Goal: Task Accomplishment & Management: Use online tool/utility

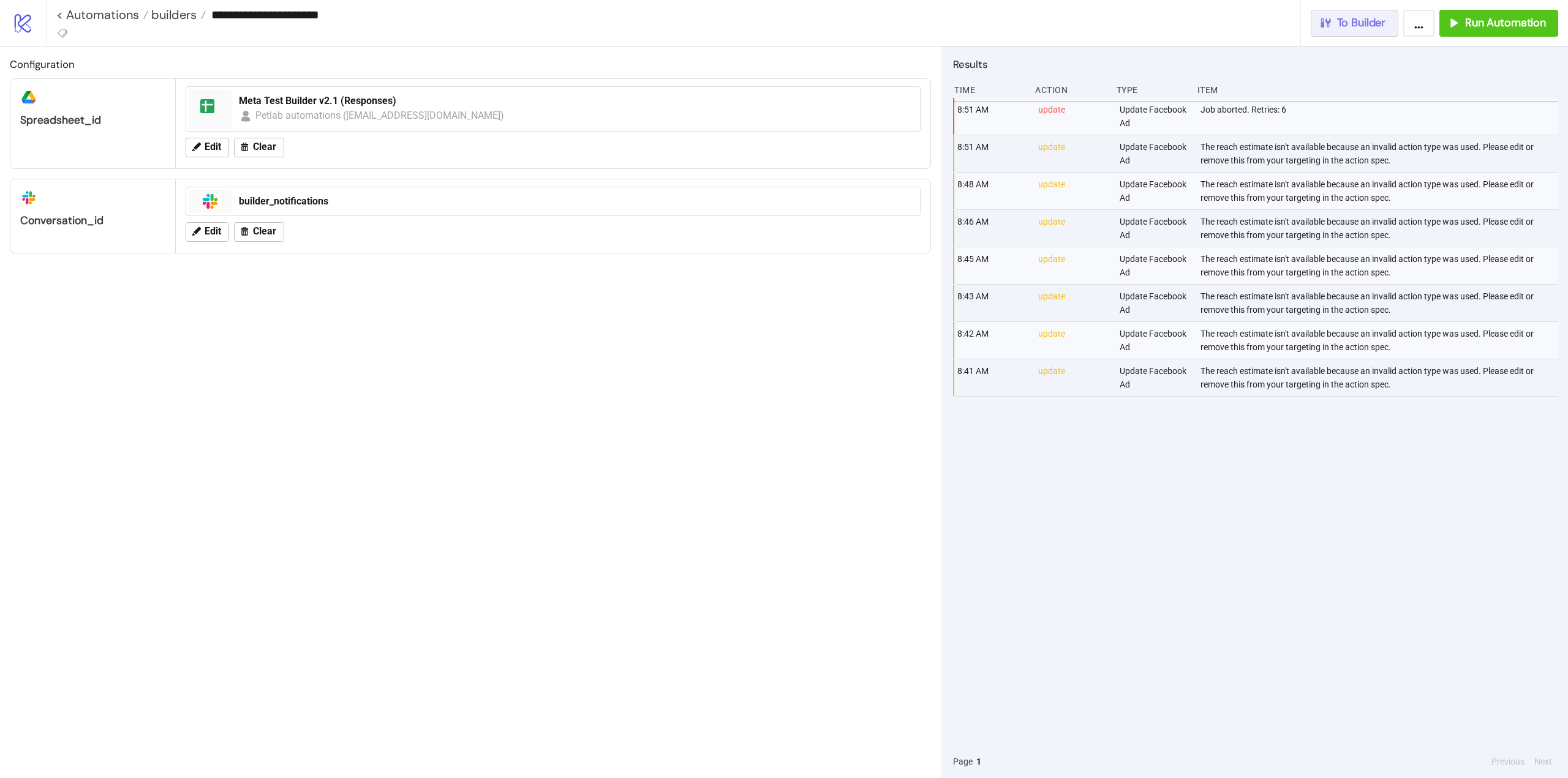
click at [1359, 30] on button "To Builder" at bounding box center [1354, 23] width 88 height 27
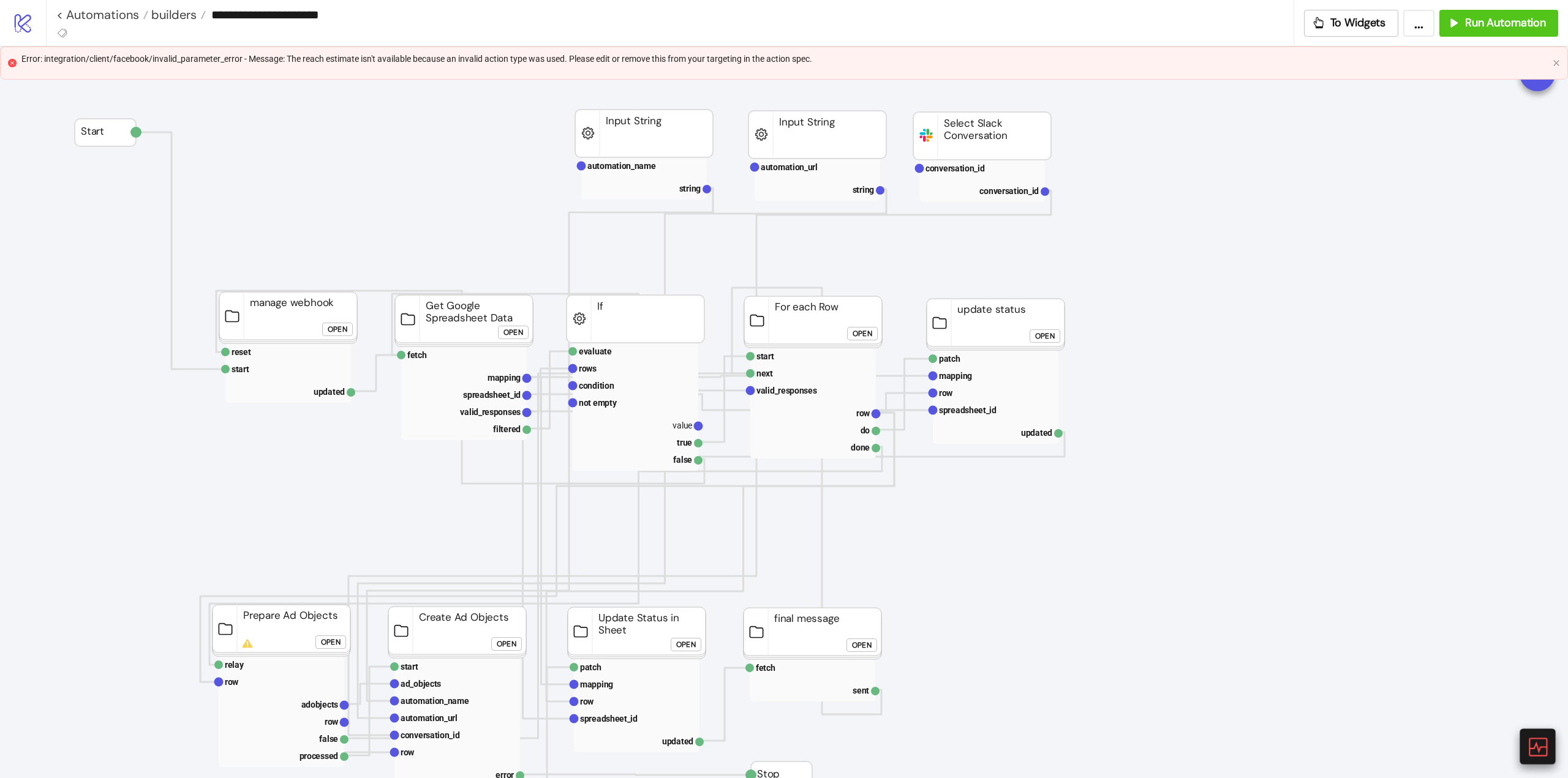
click at [1534, 753] on icon at bounding box center [1537, 747] width 21 height 21
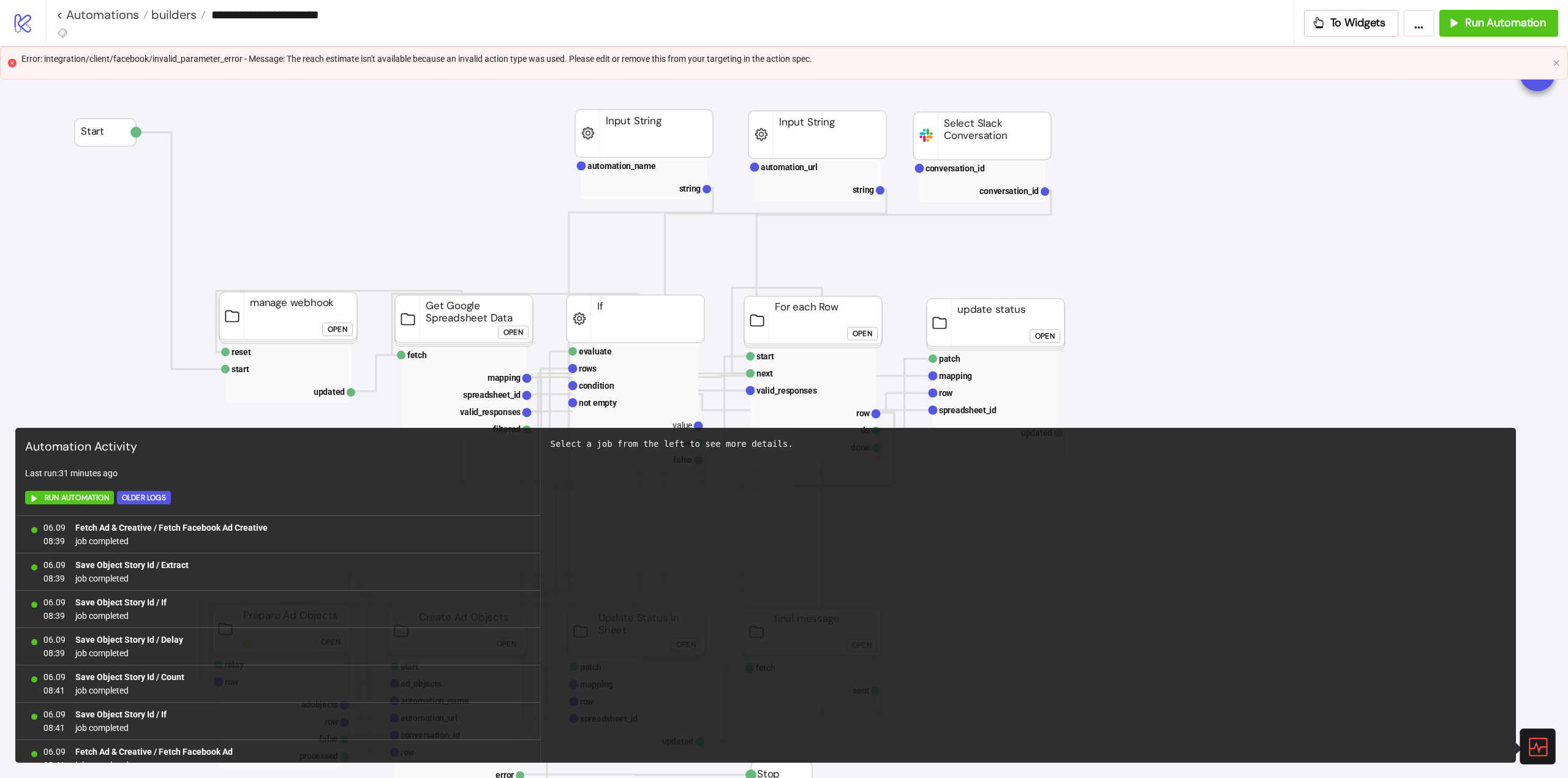
scroll to position [725, 0]
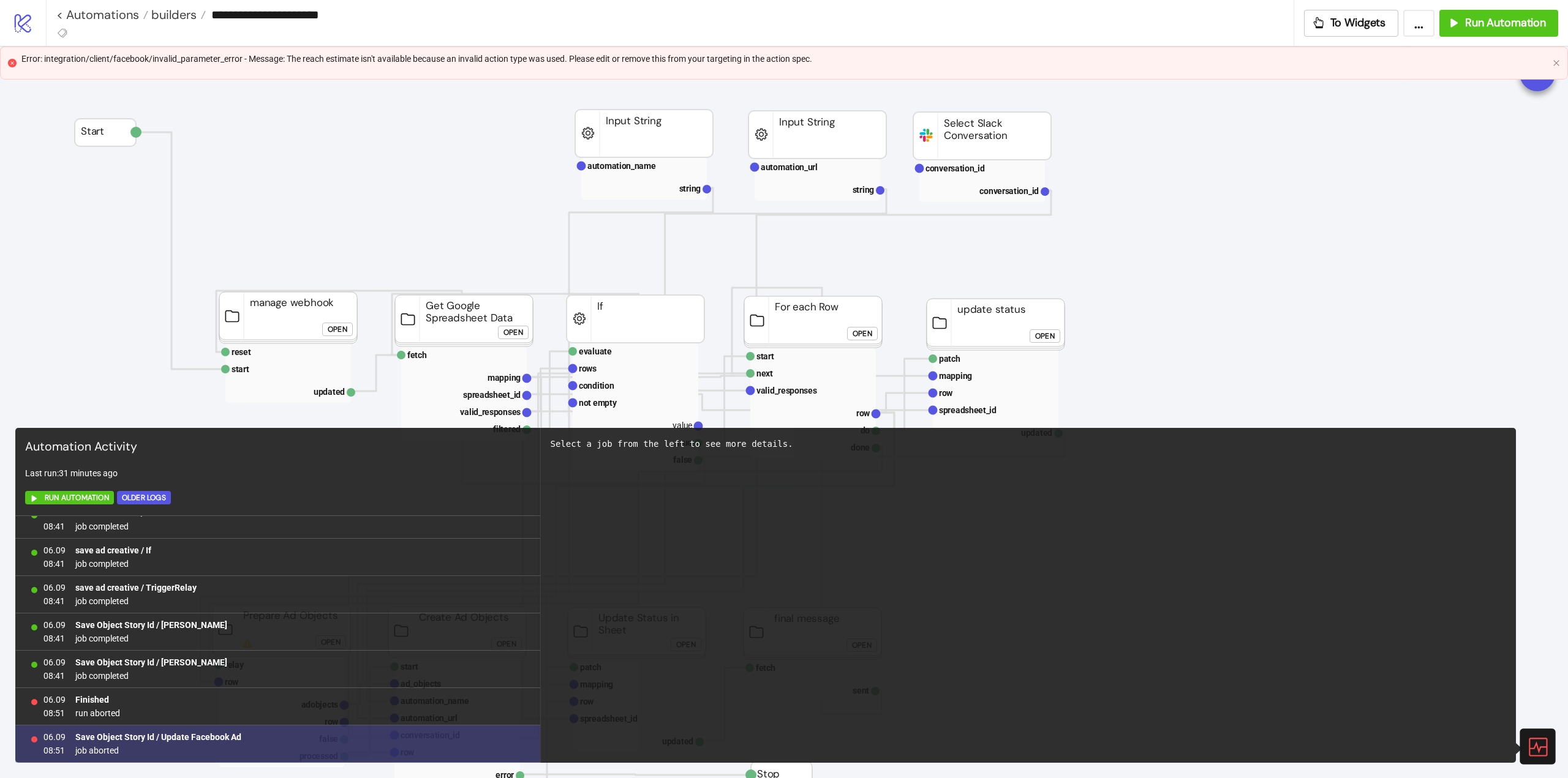
click at [182, 738] on b "Save Object Story Id / Update Facebook Ad" at bounding box center [158, 736] width 166 height 10
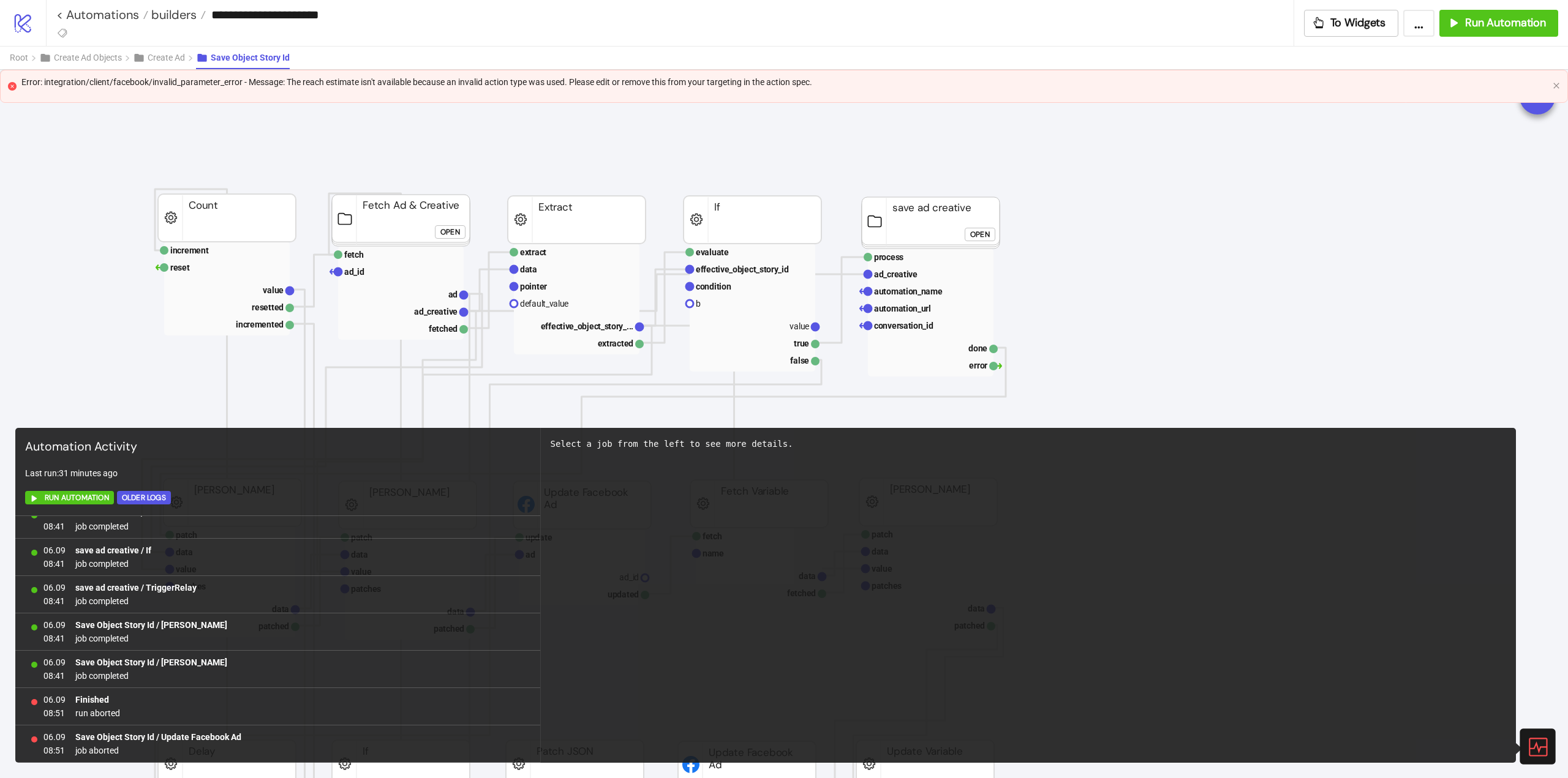
click at [1540, 742] on icon at bounding box center [1537, 747] width 21 height 21
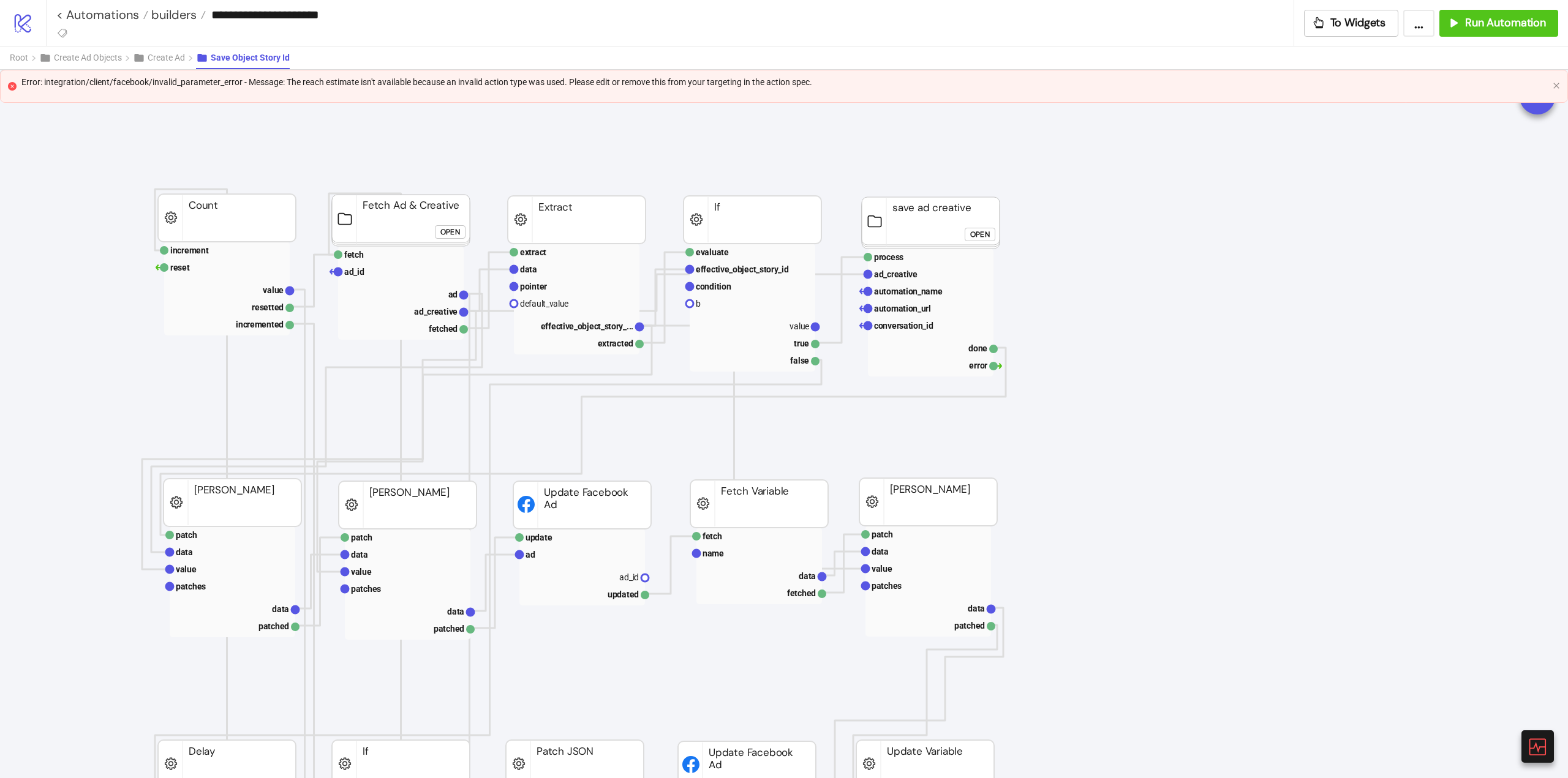
scroll to position [61, 0]
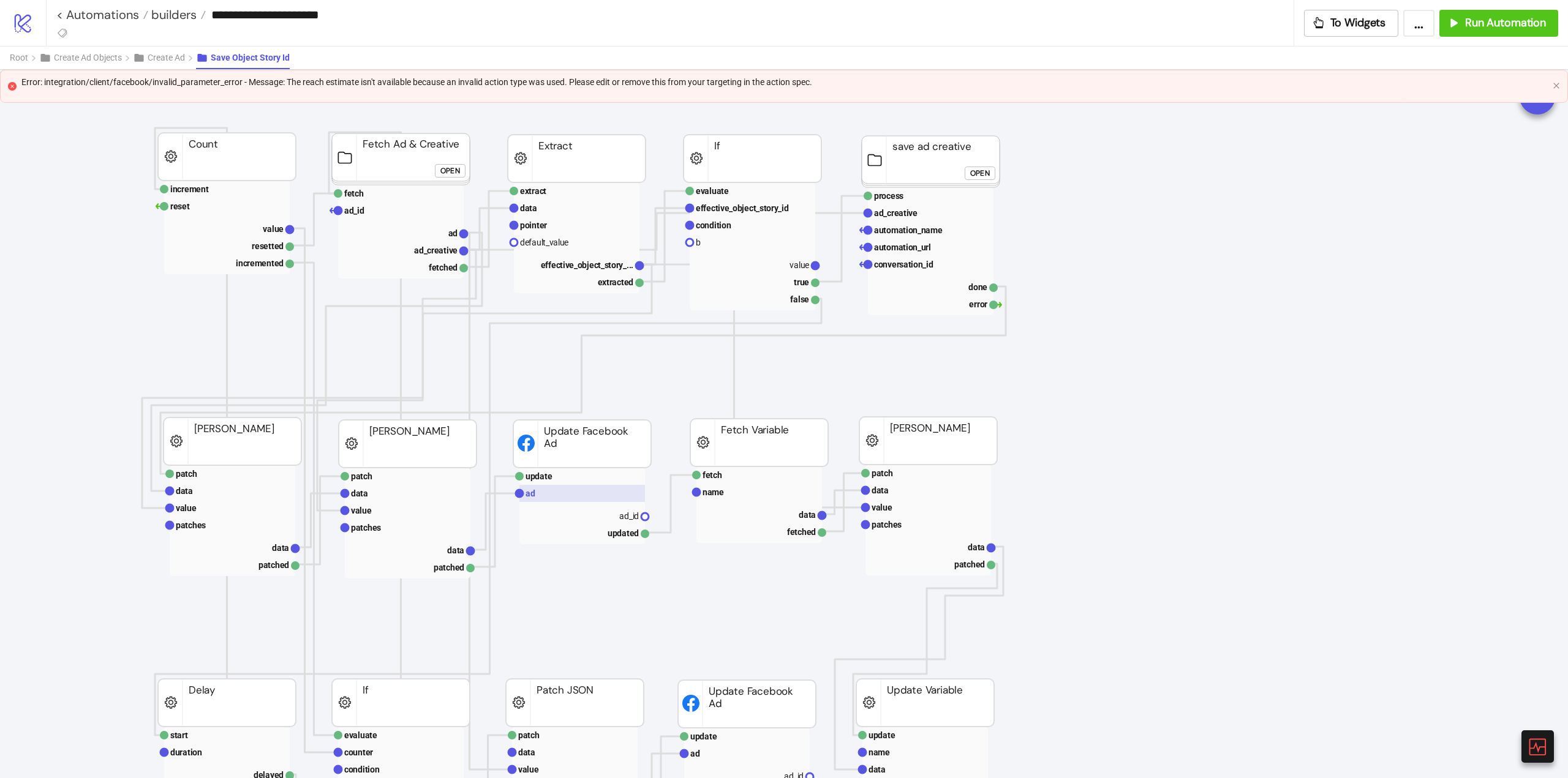
click at [545, 491] on rect at bounding box center [582, 493] width 125 height 17
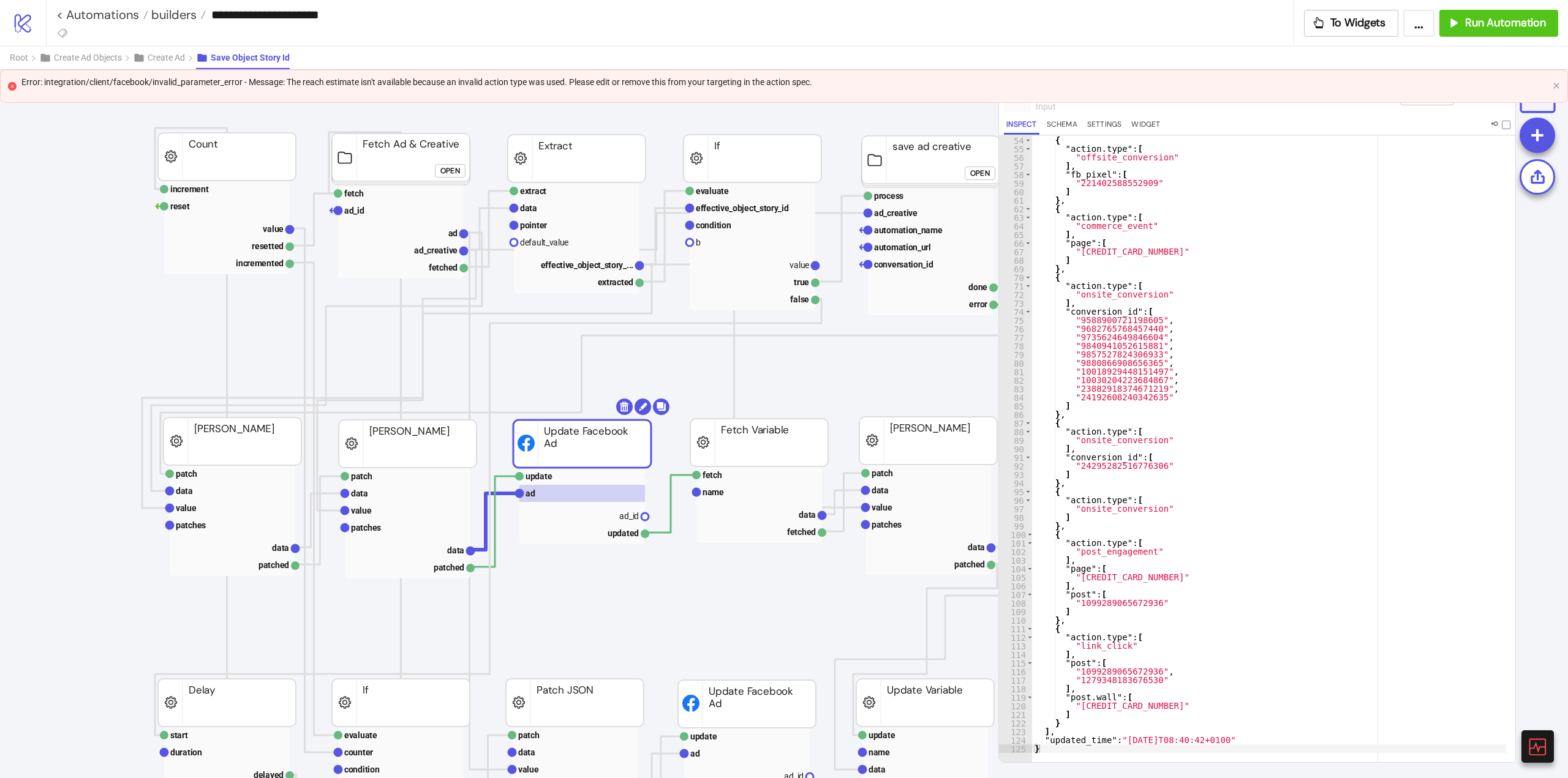
scroll to position [234, 0]
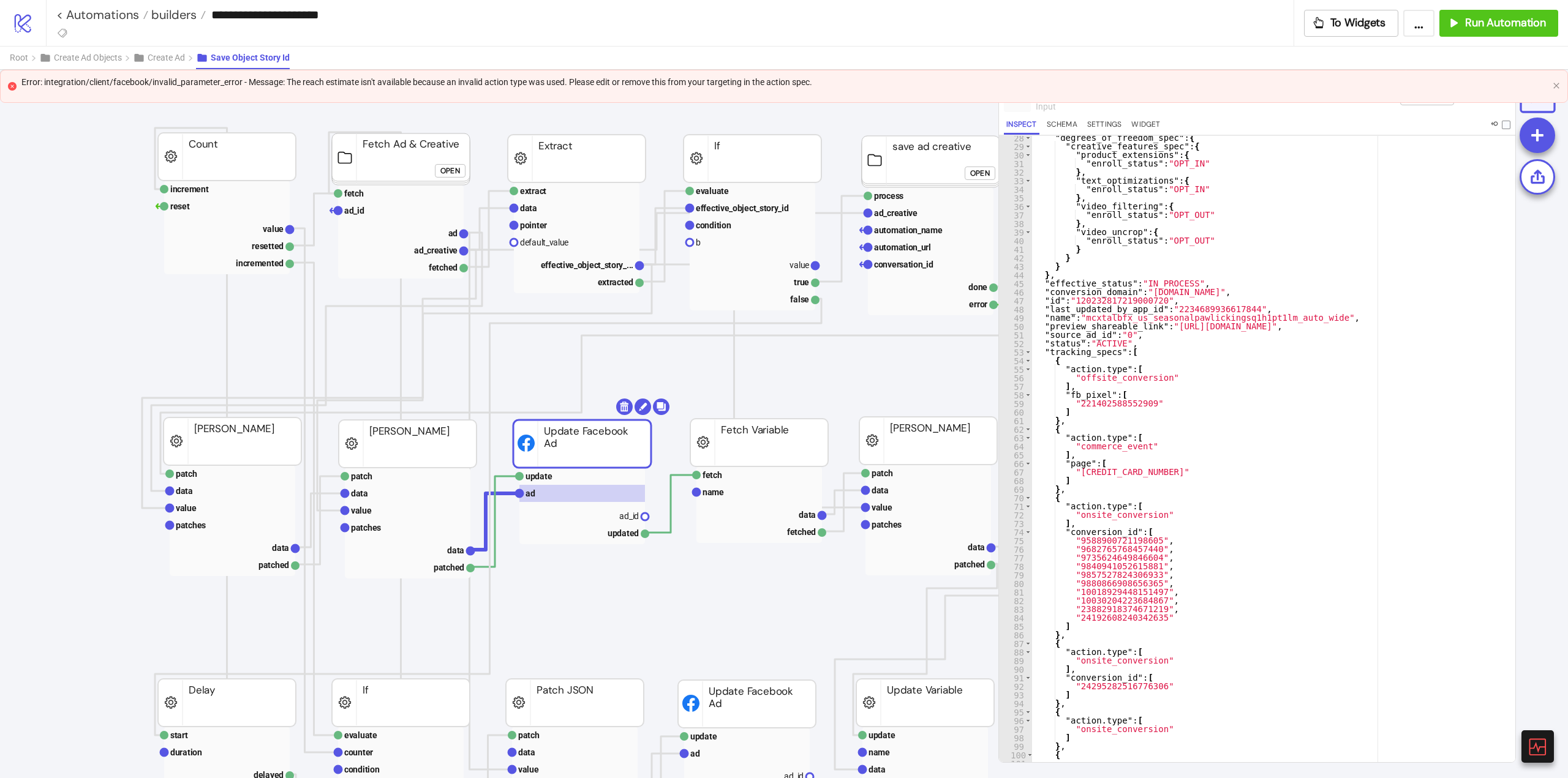
type textarea "*"
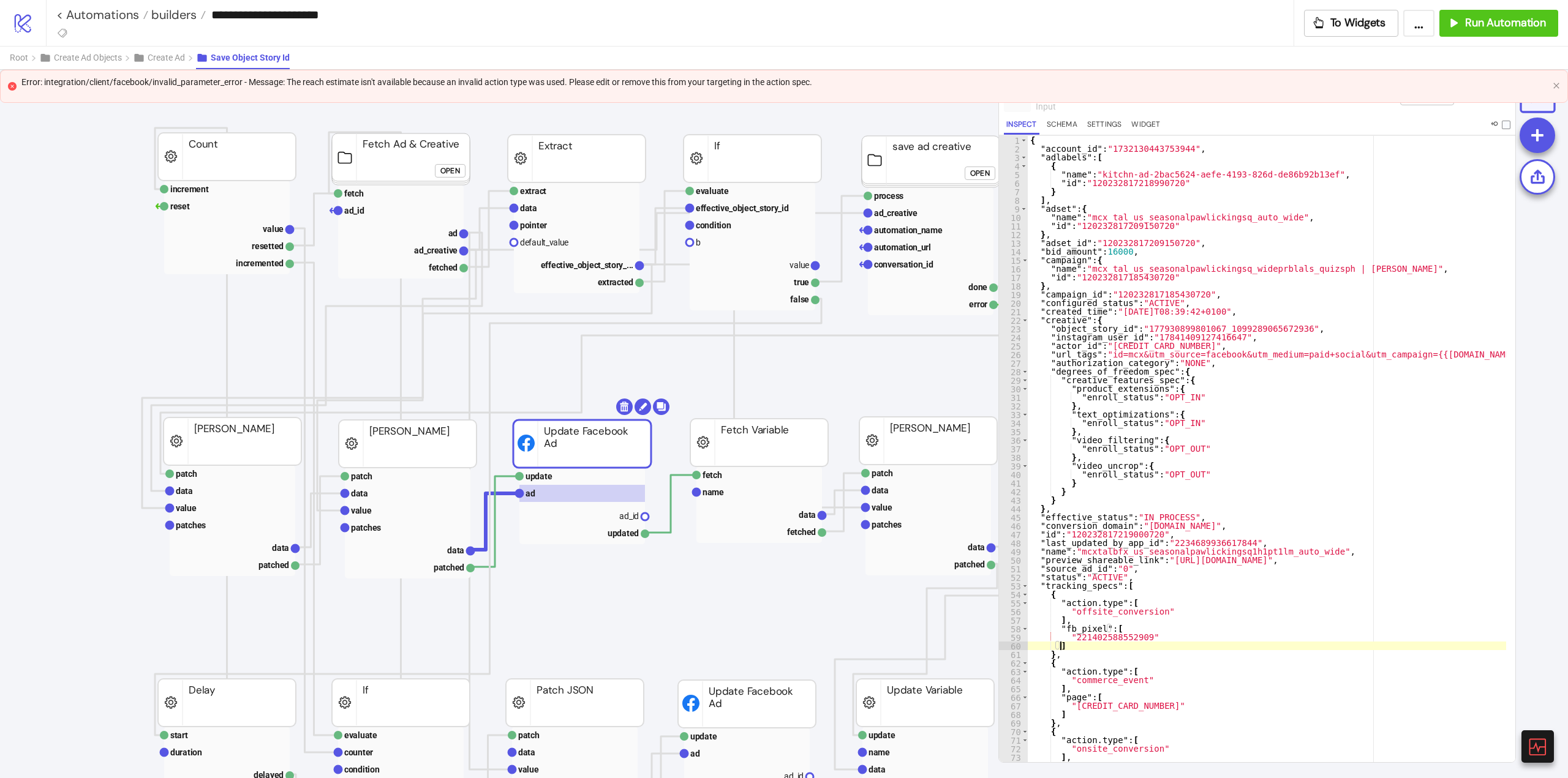
scroll to position [0, 0]
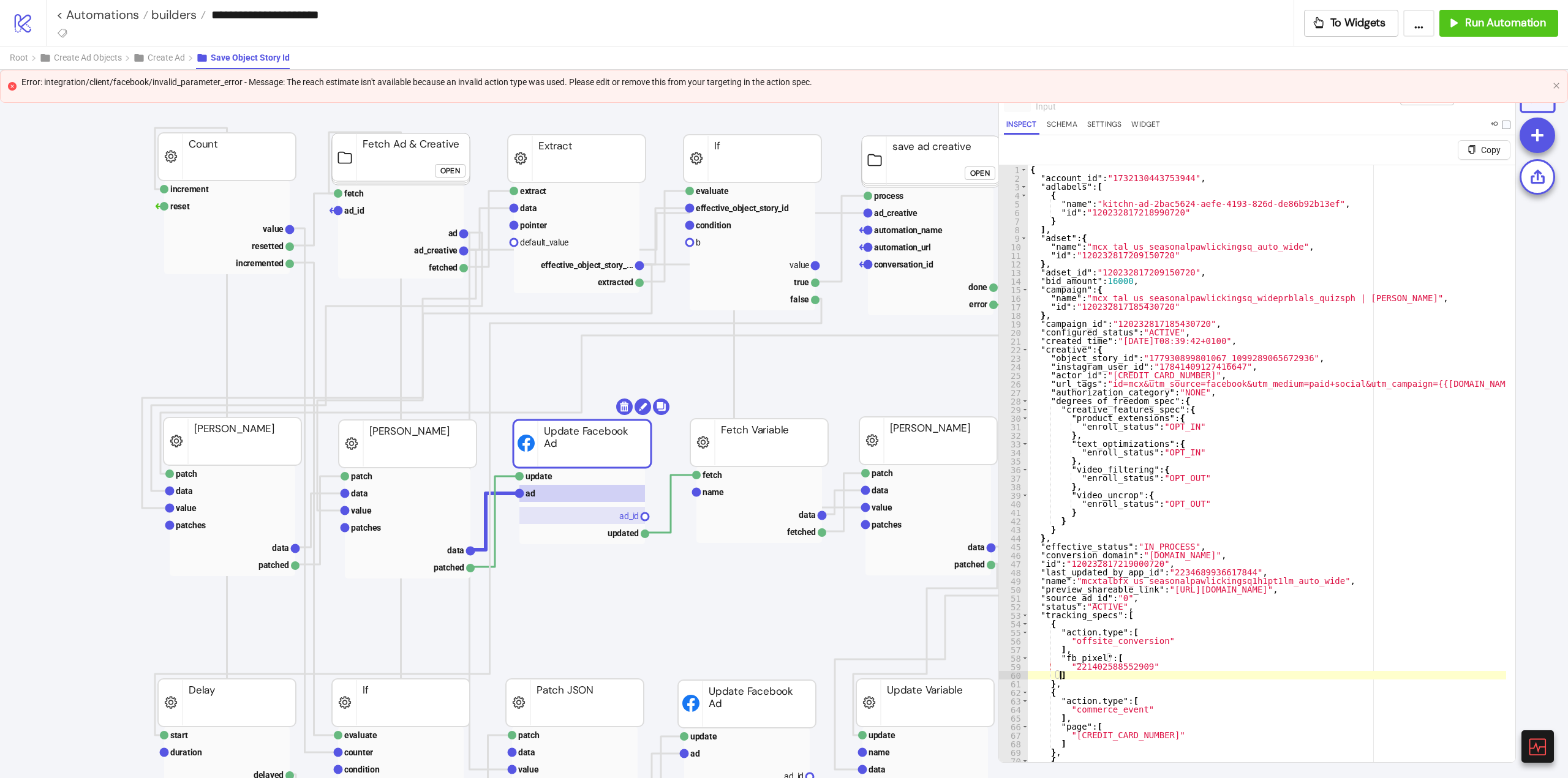
click at [398, 529] on rect at bounding box center [407, 527] width 125 height 17
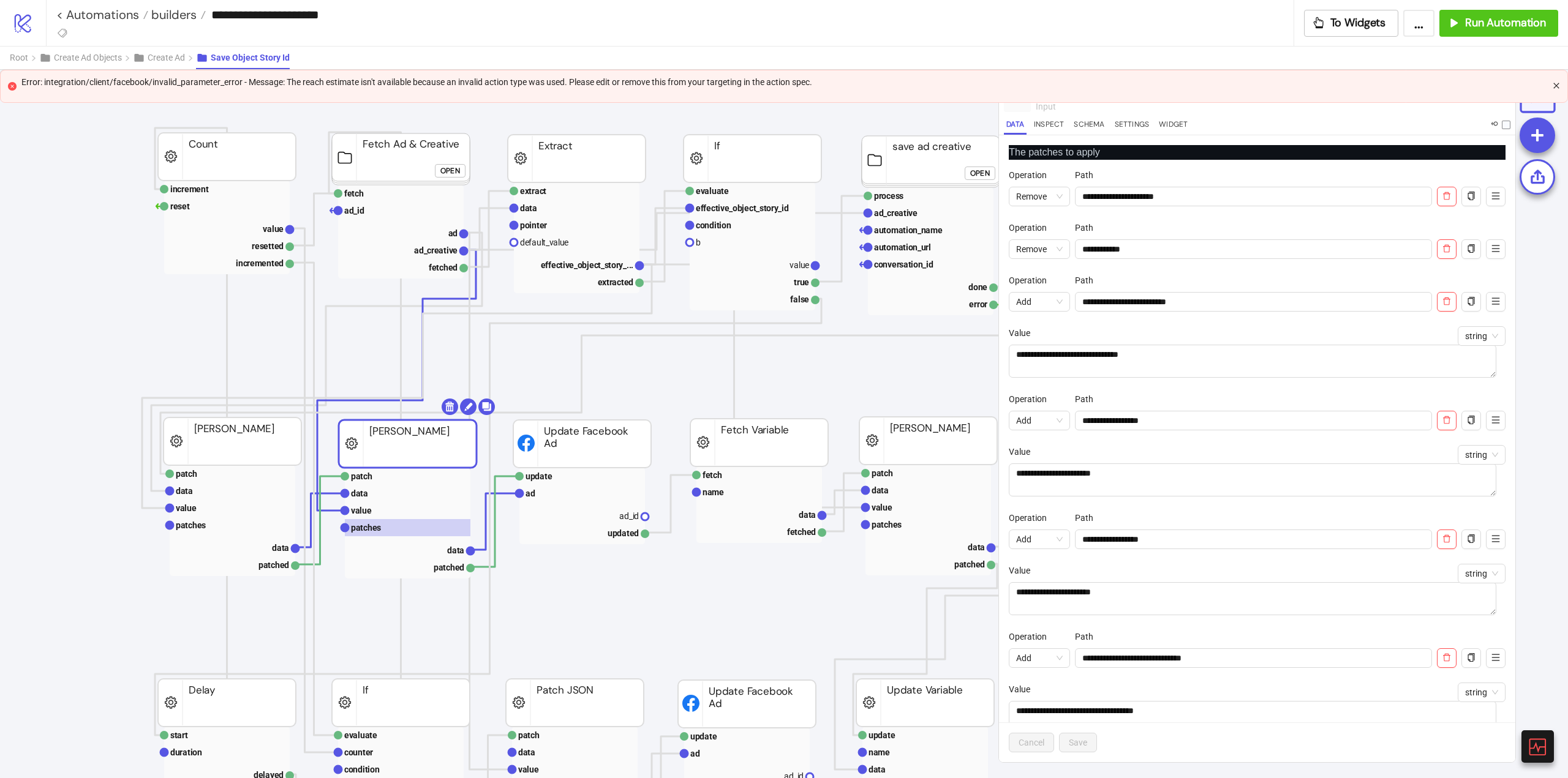
click at [1556, 84] on icon "close" at bounding box center [1556, 85] width 7 height 7
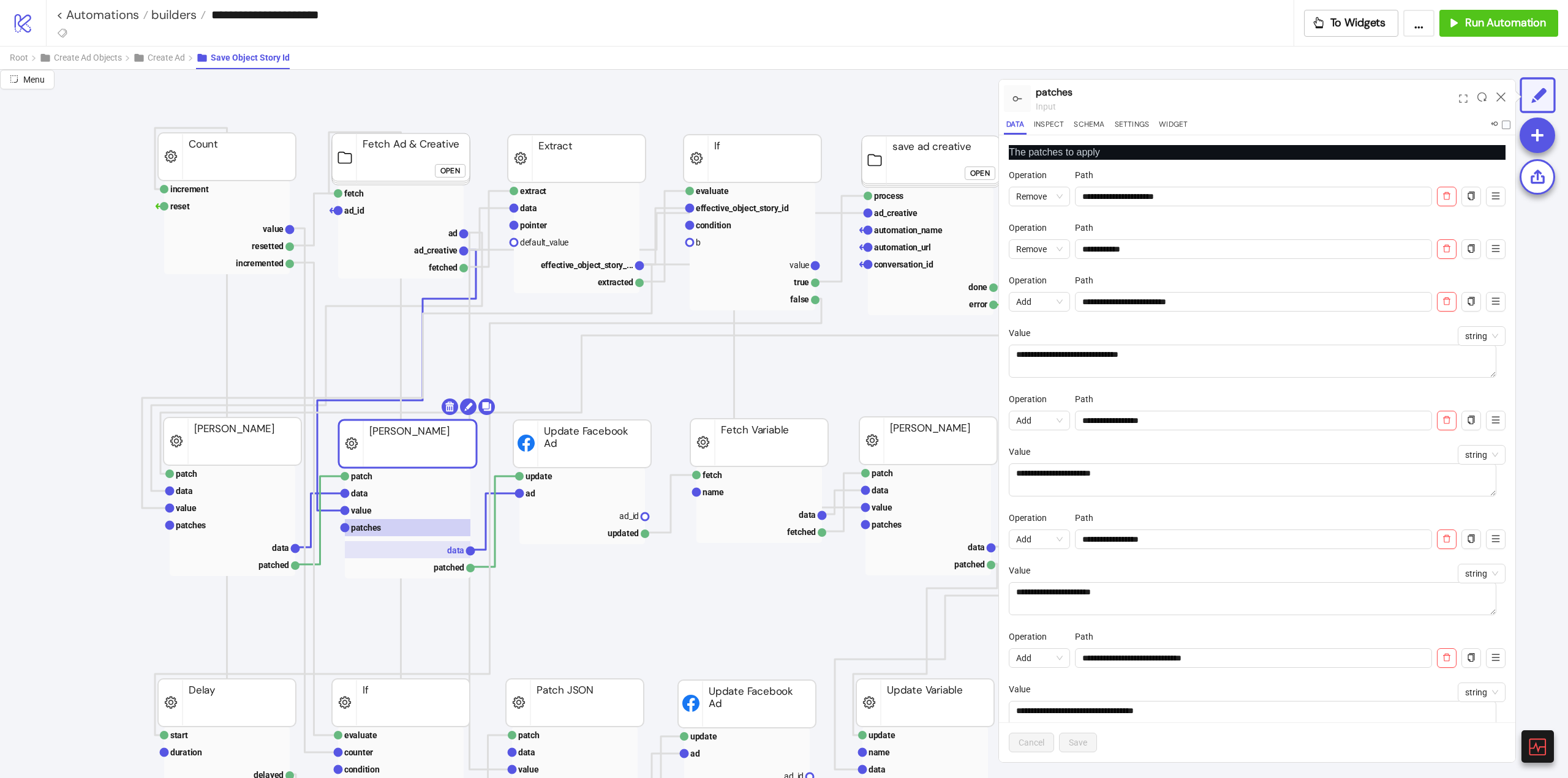
click at [423, 549] on rect at bounding box center [407, 549] width 125 height 17
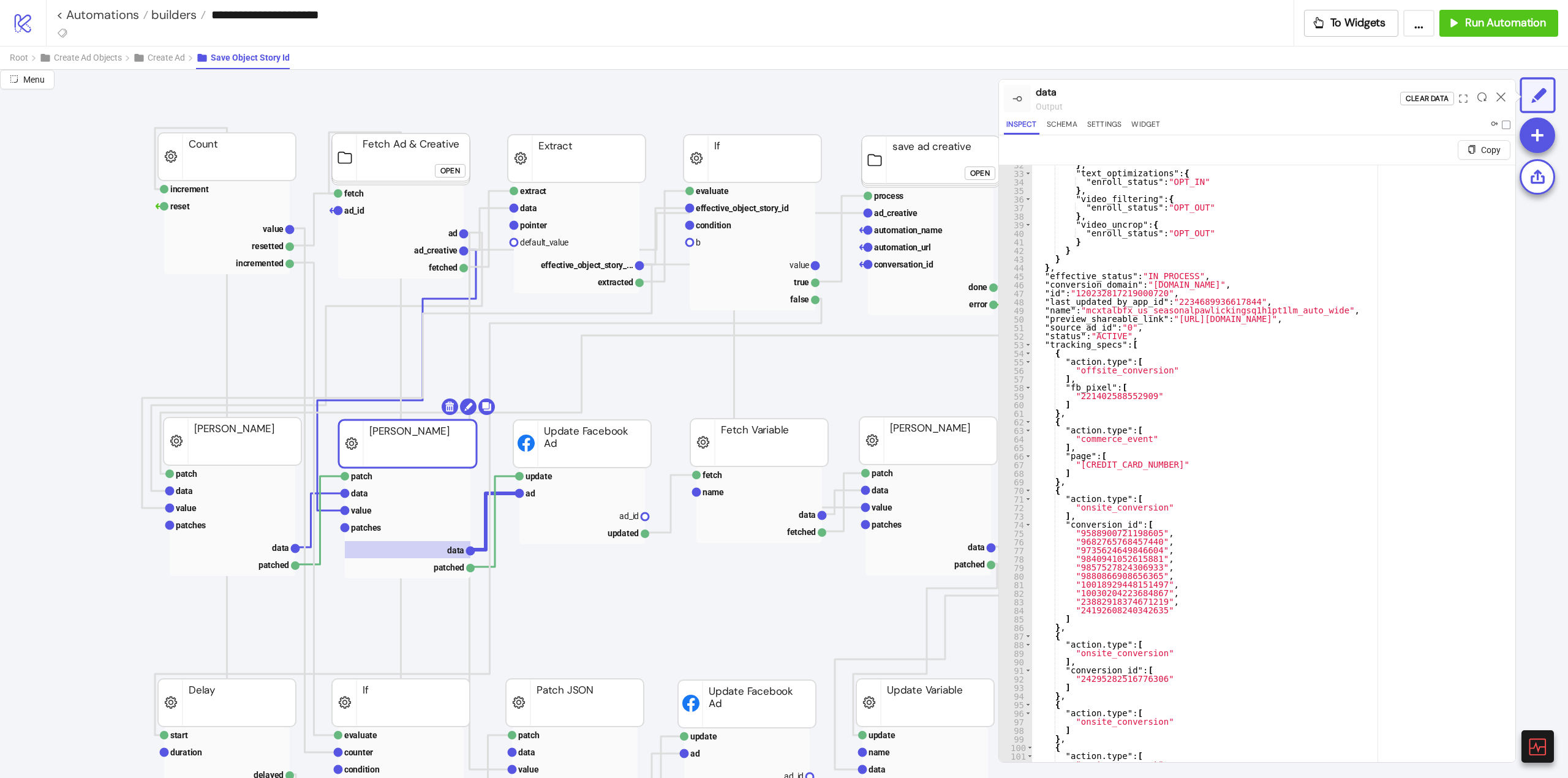
scroll to position [270, 0]
type textarea "**********"
click at [367, 530] on text "patches" at bounding box center [366, 527] width 30 height 10
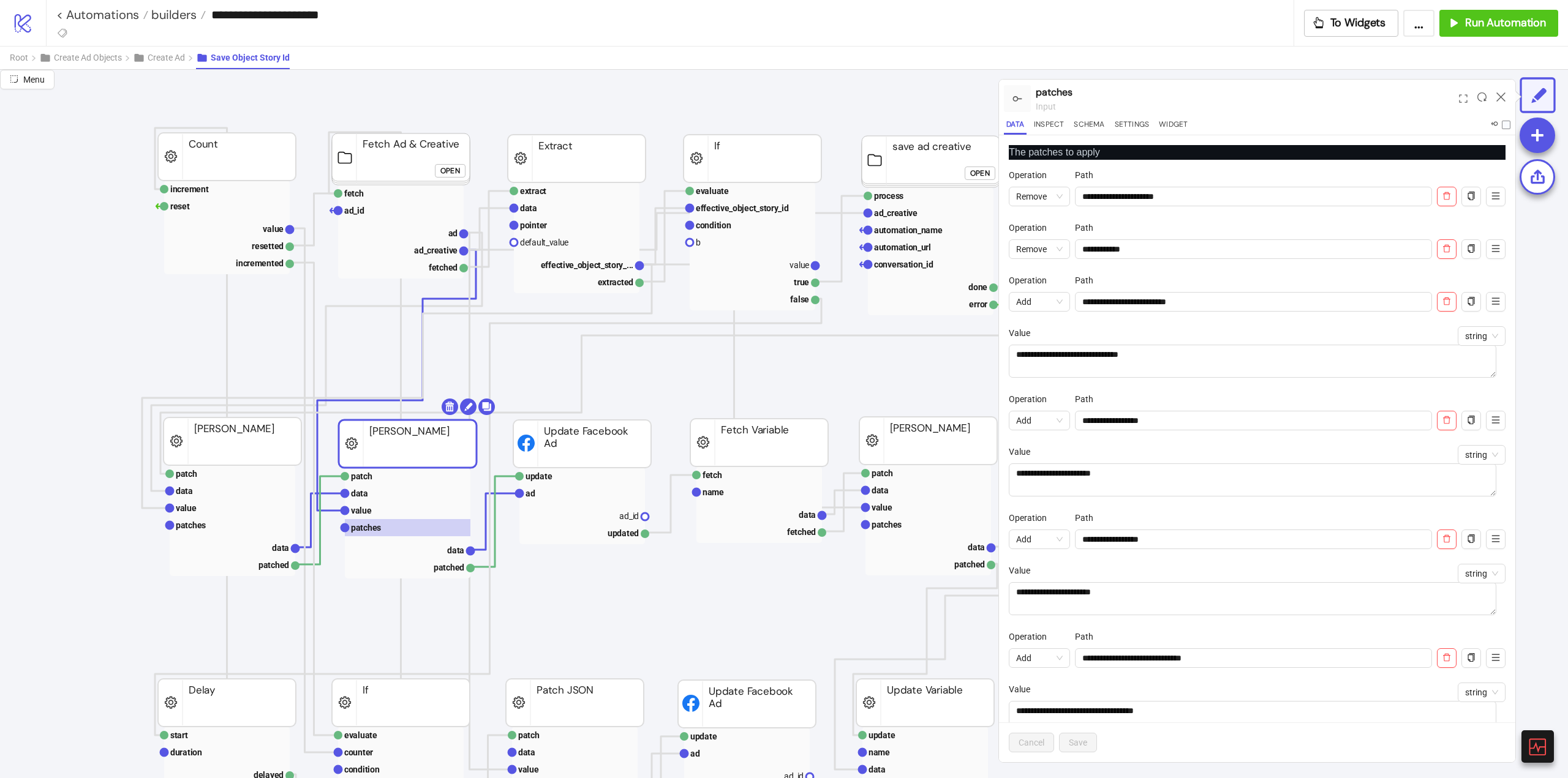
scroll to position [174, 0]
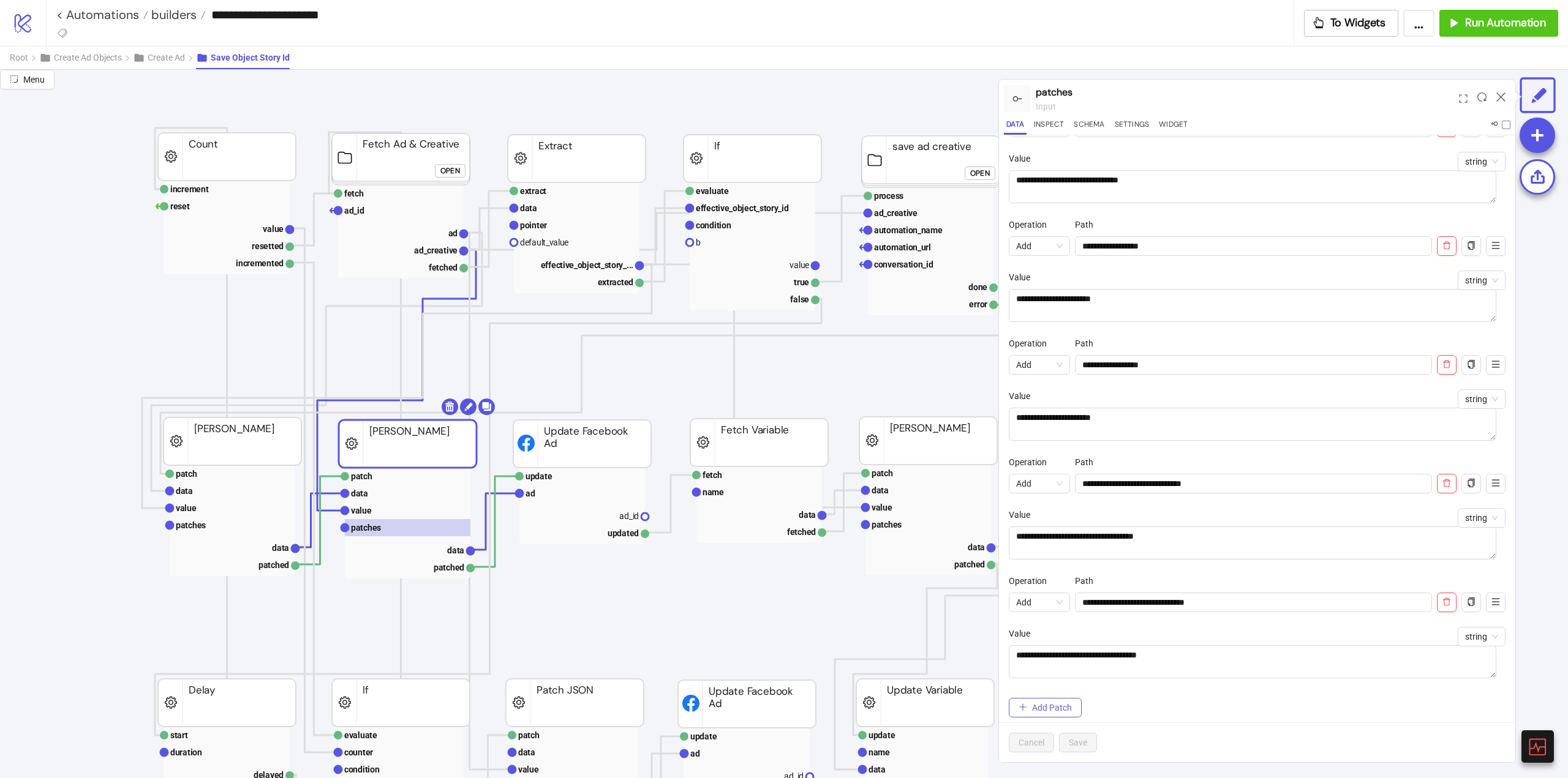
click at [1053, 704] on span "Add Patch" at bounding box center [1051, 707] width 40 height 10
click at [1026, 612] on div "Add" at bounding box center [1039, 602] width 61 height 20
click at [1039, 646] on div "Remove" at bounding box center [1039, 646] width 42 height 13
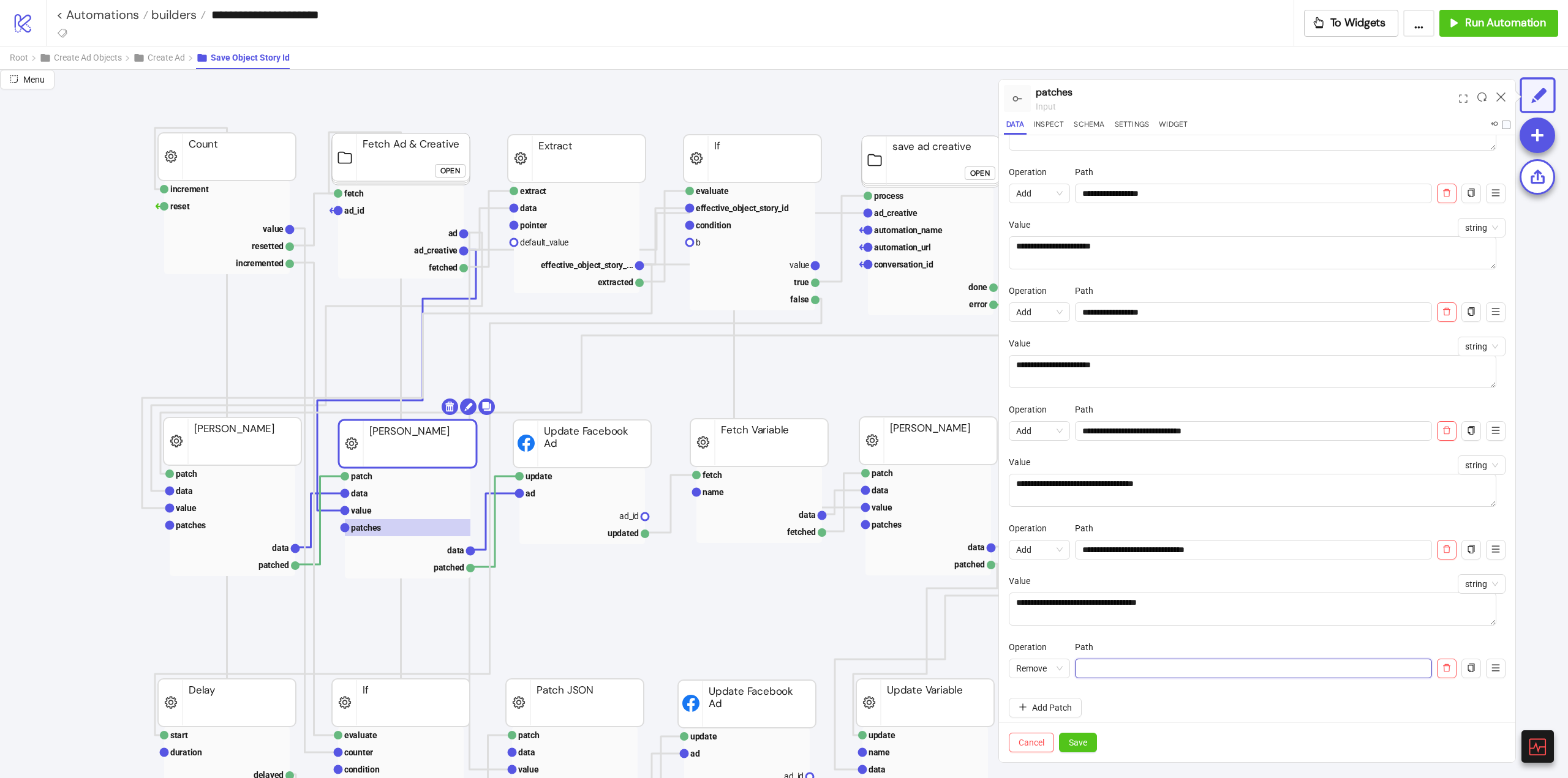
click at [1110, 671] on input "Operation" at bounding box center [1252, 669] width 357 height 20
paste input "**********"
type input "**********"
click at [1074, 743] on span "Save" at bounding box center [1077, 742] width 19 height 10
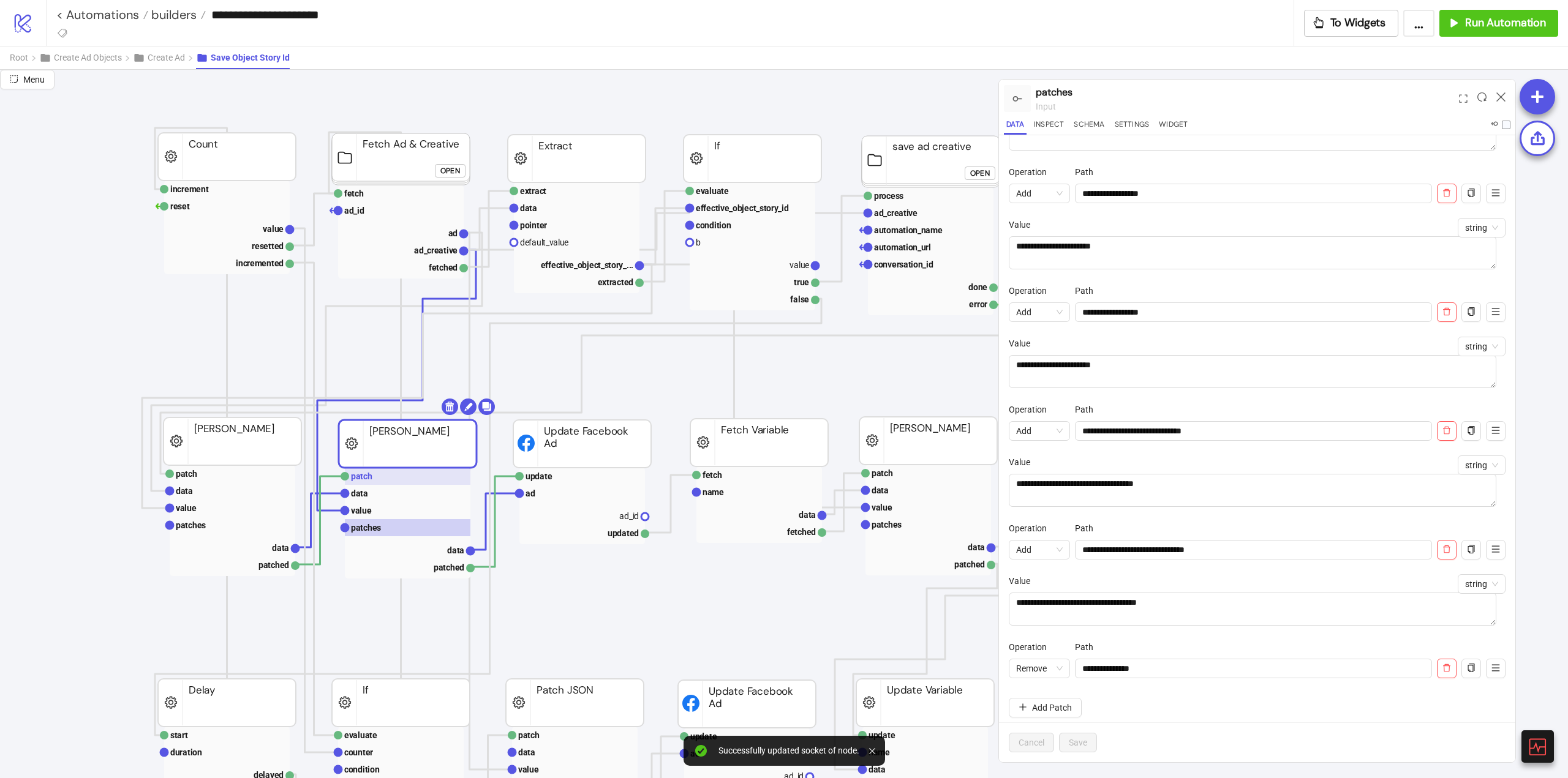
drag, startPoint x: 374, startPoint y: 475, endPoint x: 384, endPoint y: 477, distance: 10.2
click at [374, 475] on rect at bounding box center [407, 476] width 125 height 17
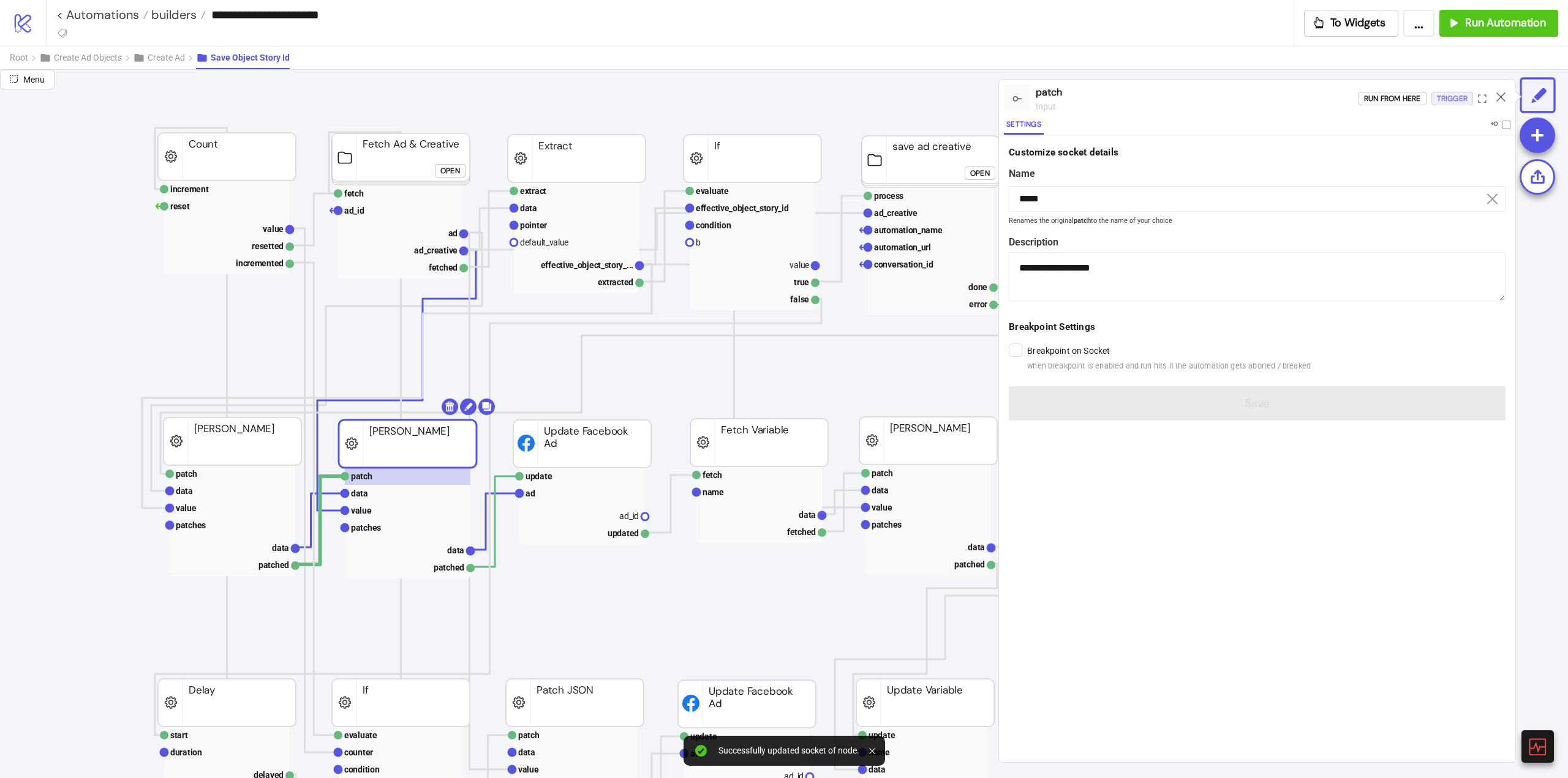
click at [1448, 93] on div "Trigger" at bounding box center [1451, 99] width 30 height 14
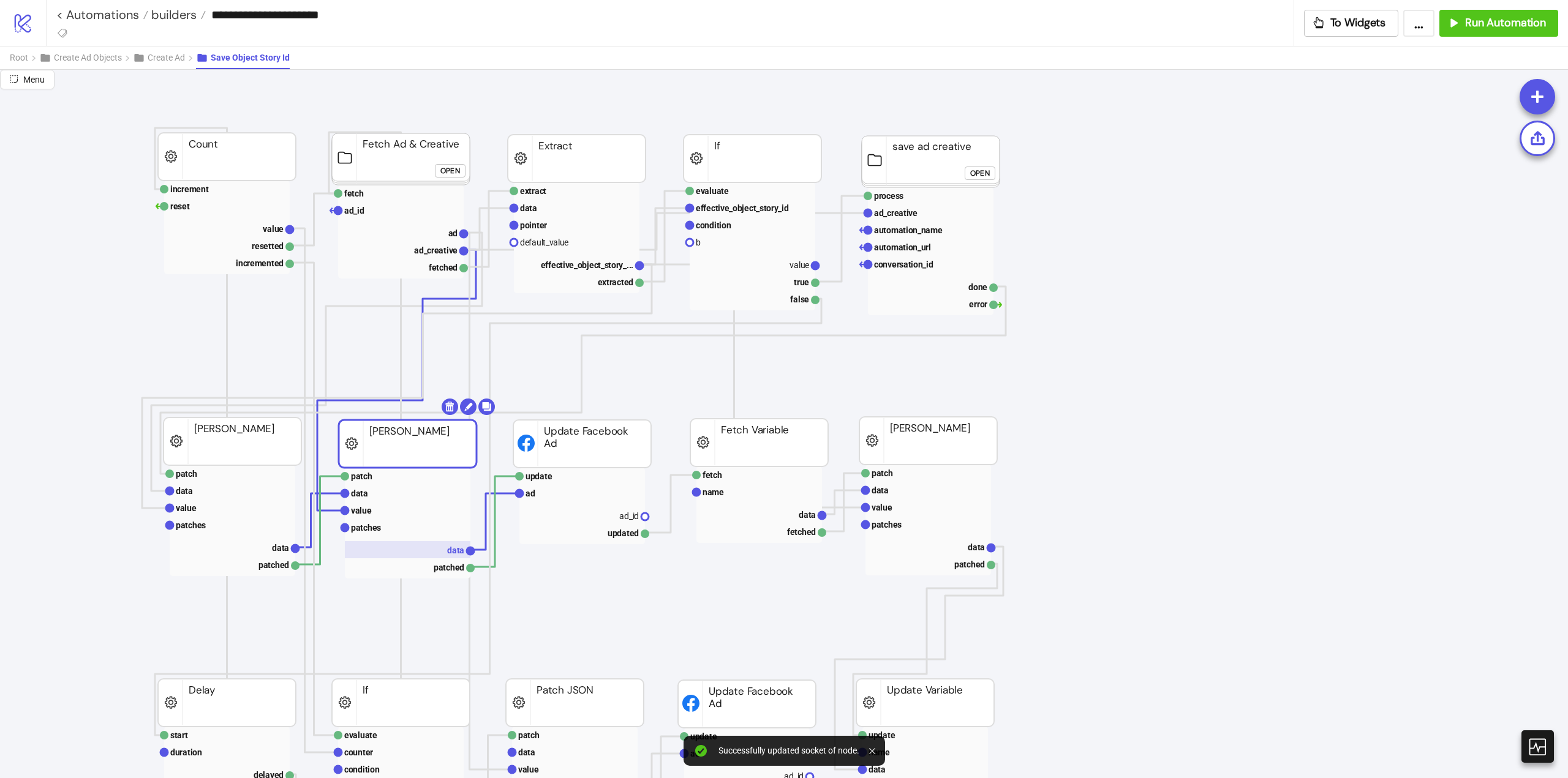
click at [451, 550] on text "data" at bounding box center [455, 549] width 17 height 10
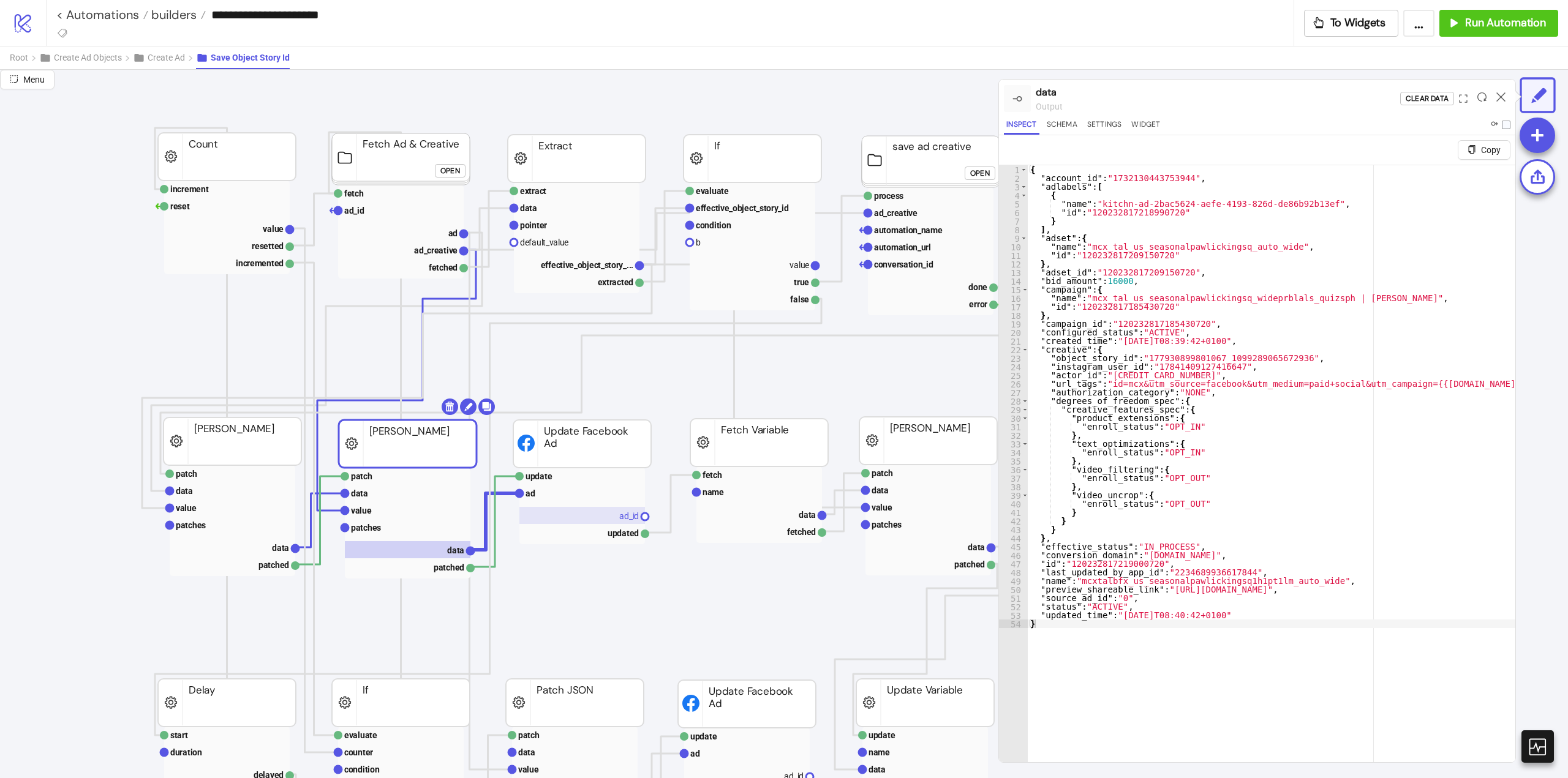
click at [613, 515] on rect at bounding box center [582, 515] width 125 height 17
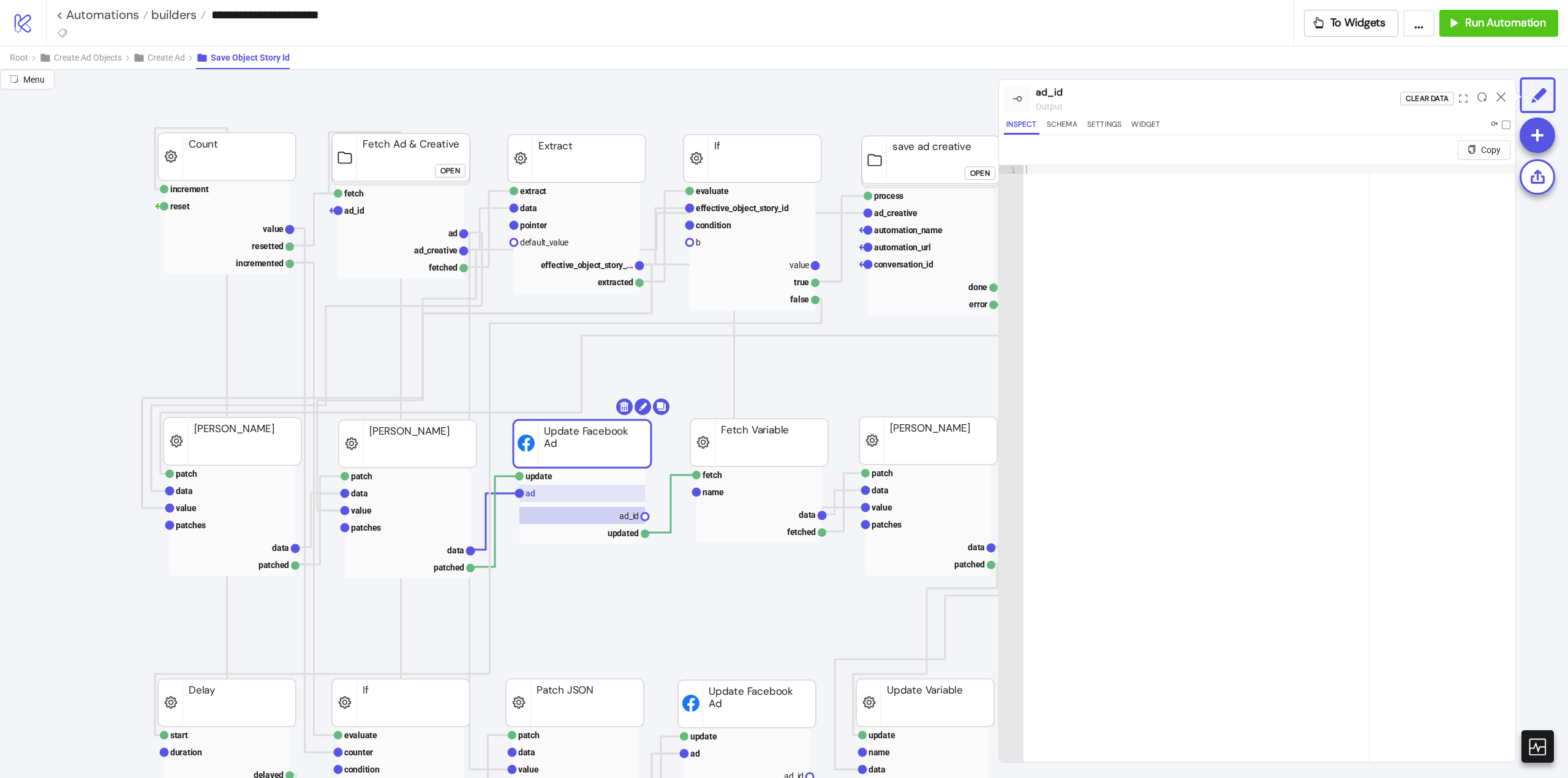
click at [545, 497] on rect at bounding box center [582, 493] width 125 height 17
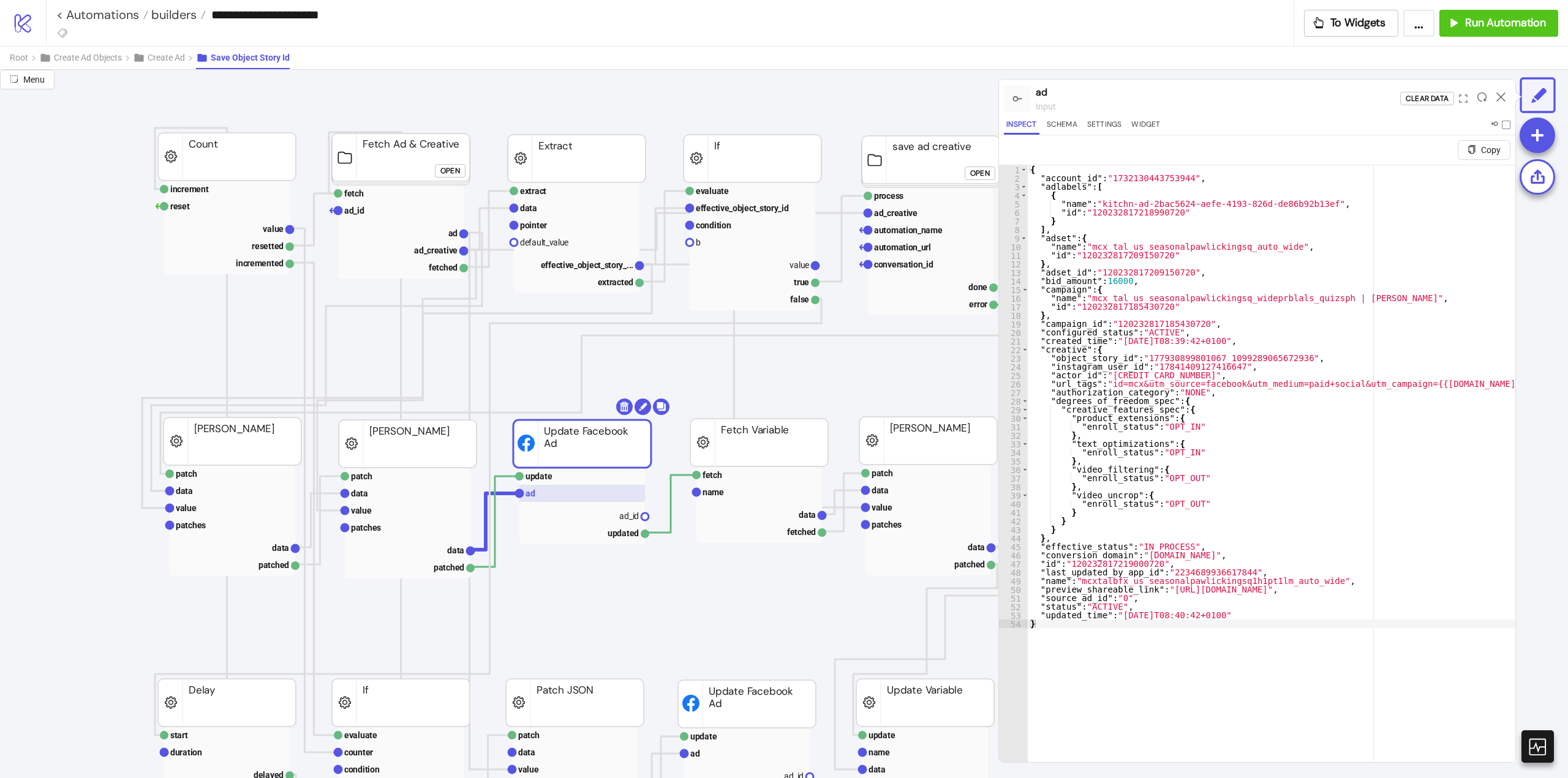
click at [562, 485] on rect at bounding box center [582, 493] width 125 height 17
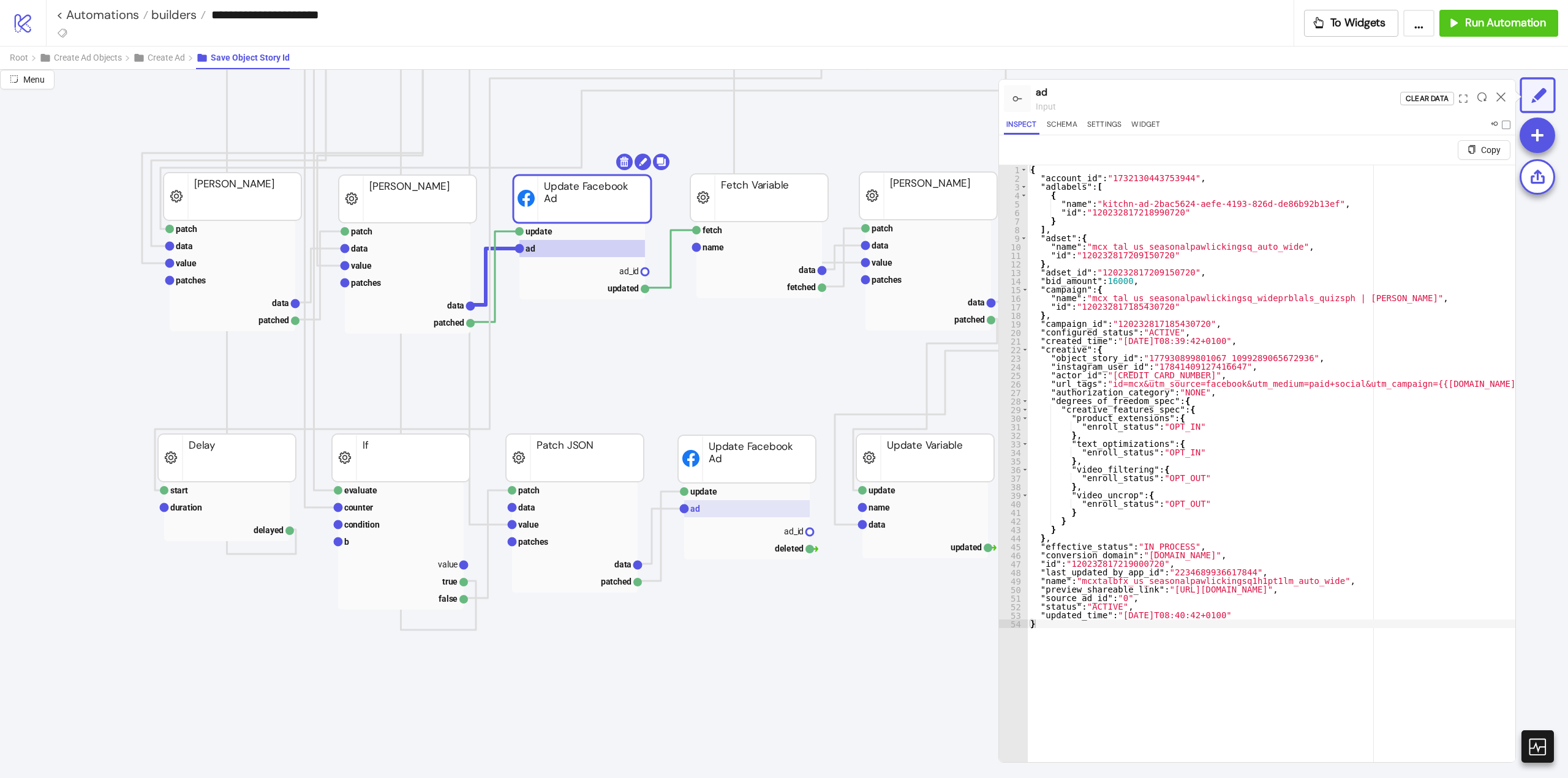
click at [699, 507] on rect at bounding box center [746, 509] width 125 height 17
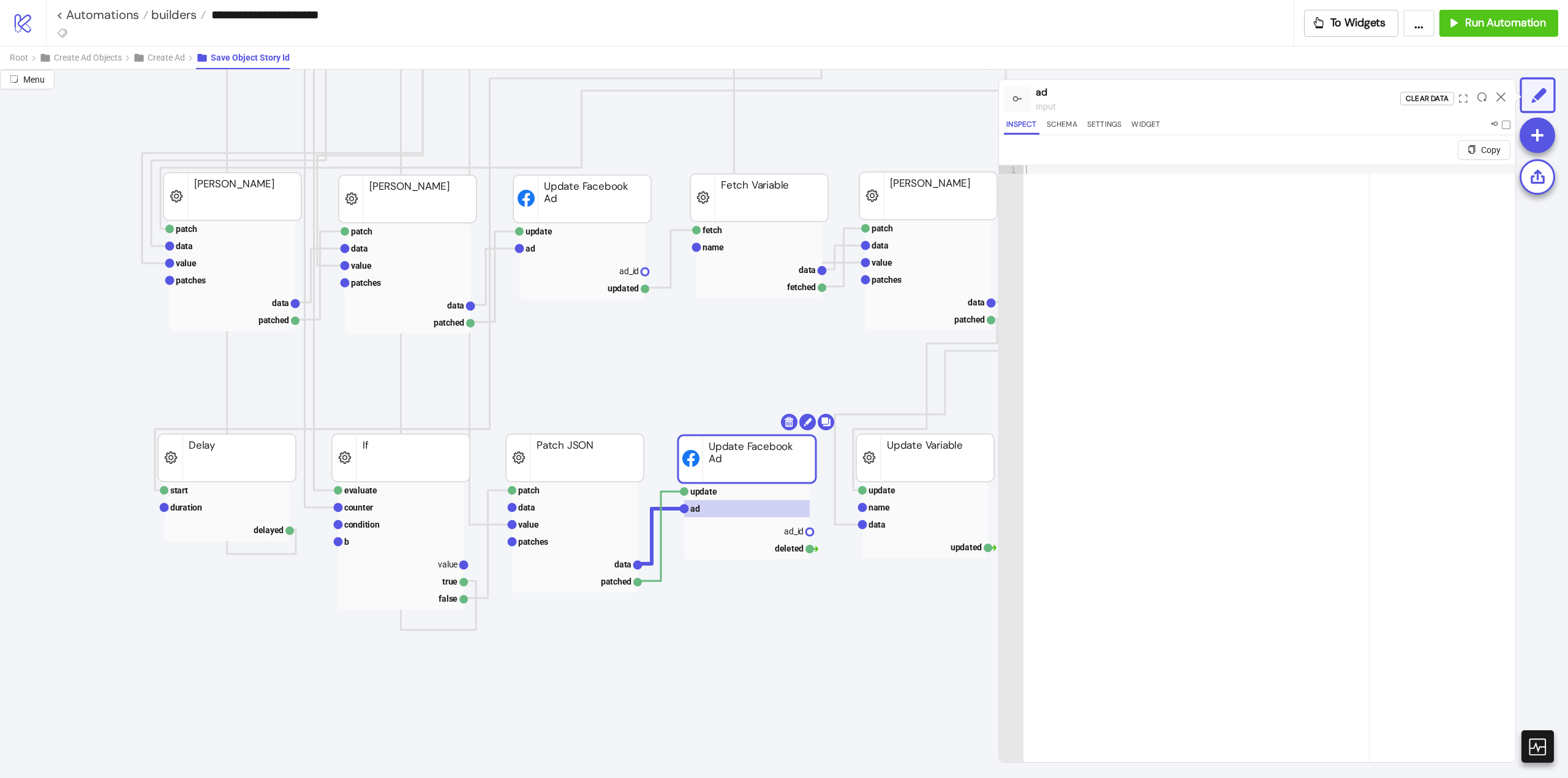
scroll to position [0, 0]
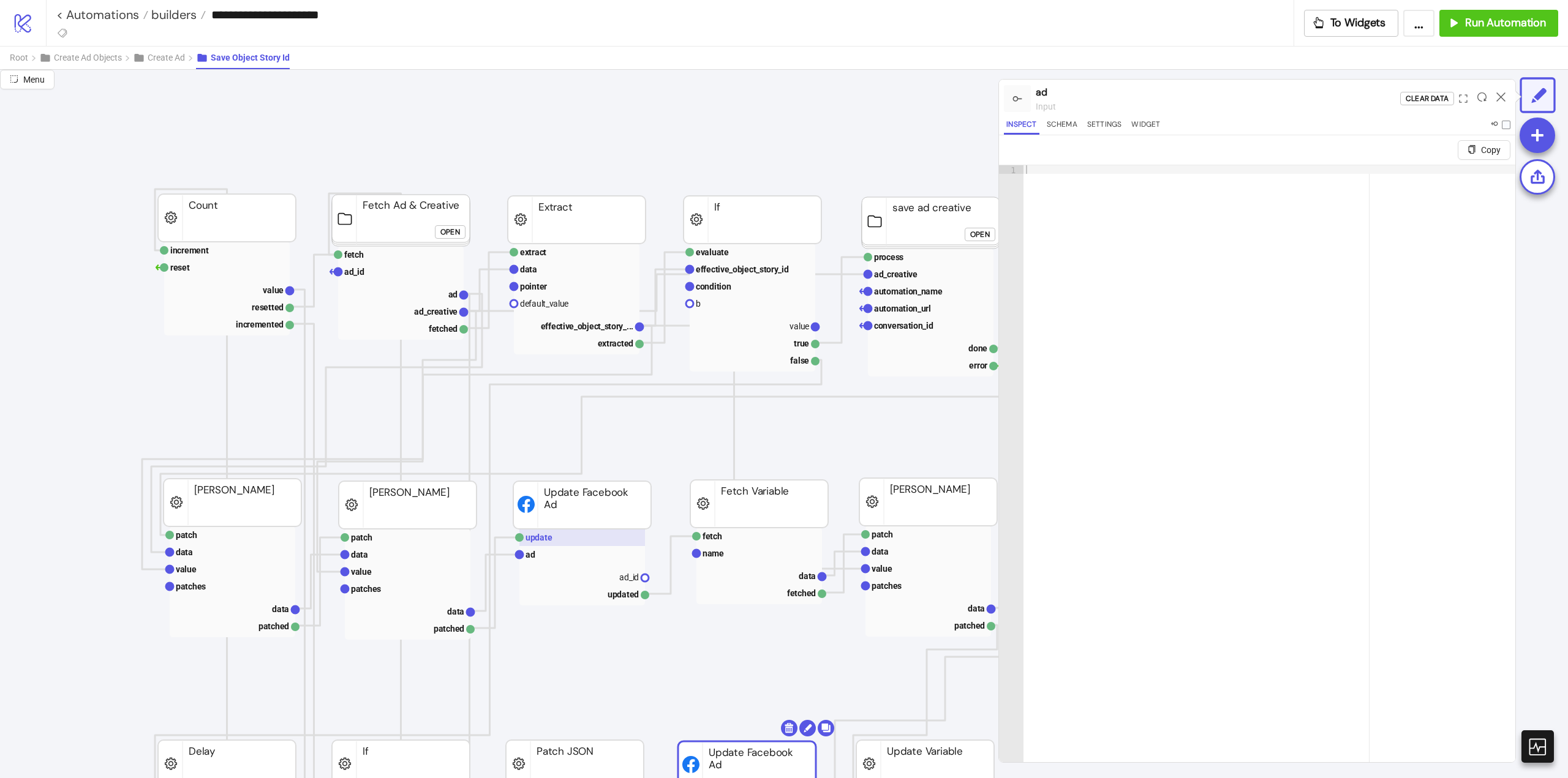
click at [560, 540] on rect at bounding box center [582, 537] width 125 height 17
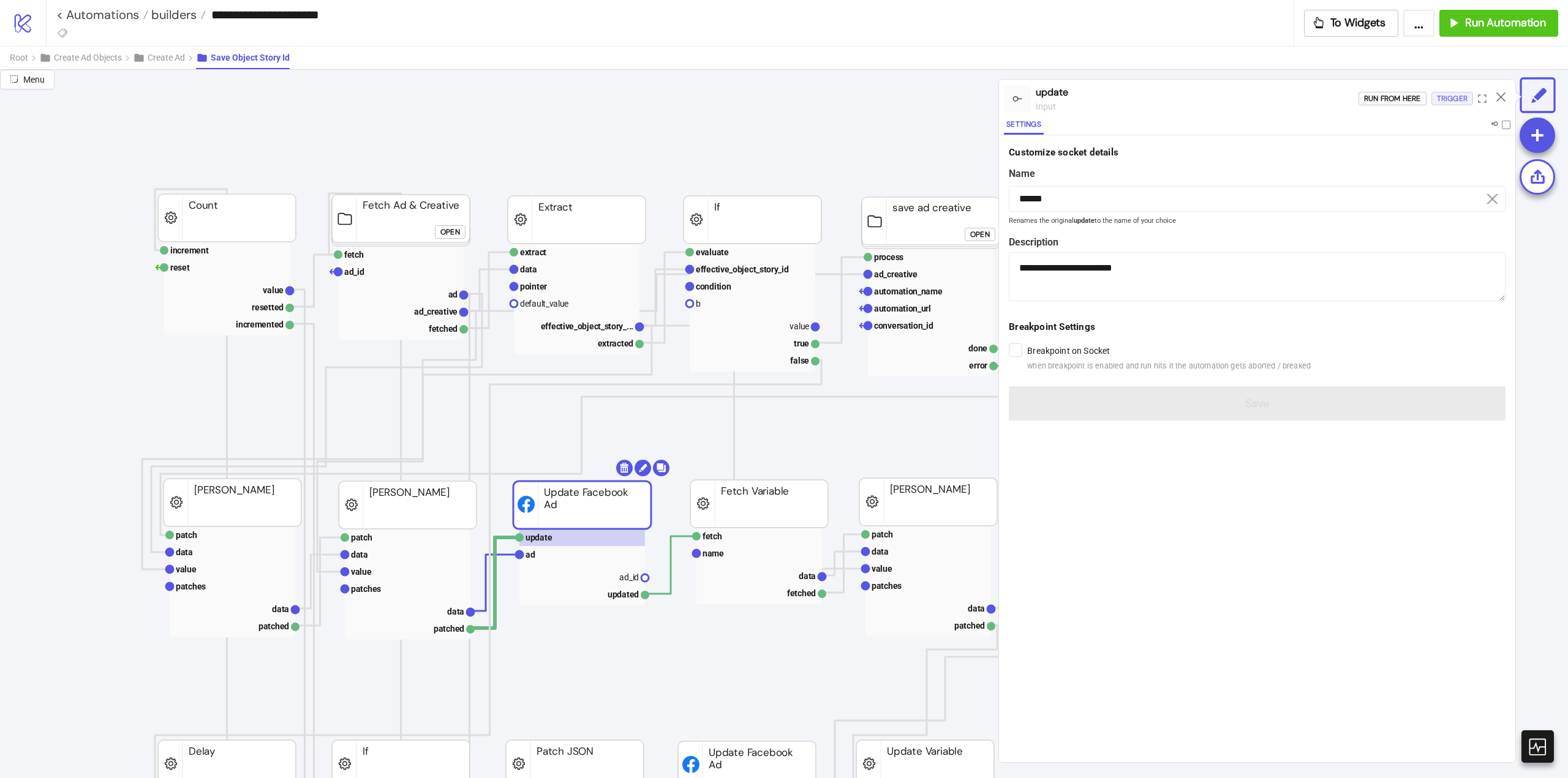
click at [1440, 100] on div "Trigger" at bounding box center [1451, 99] width 30 height 14
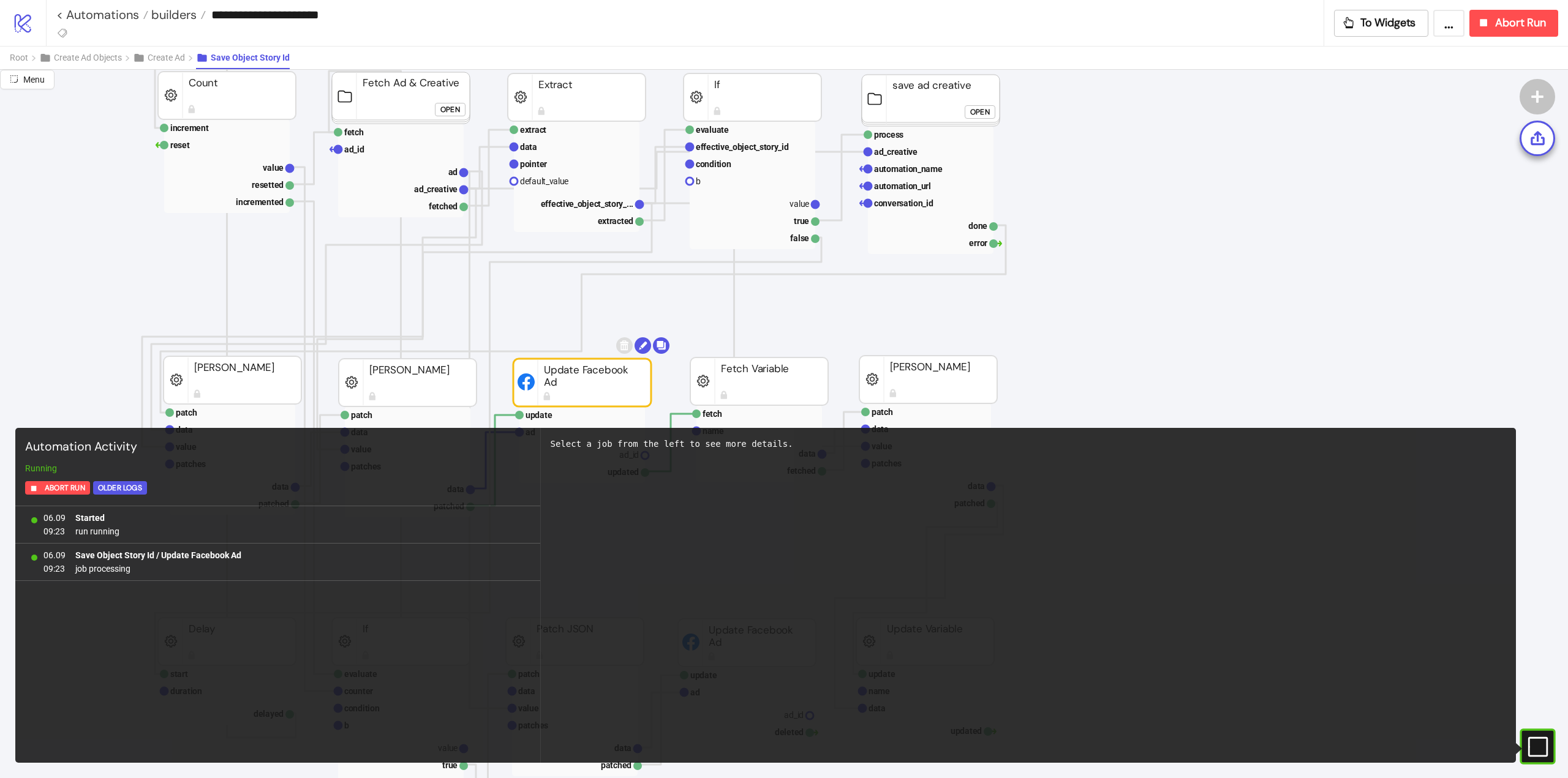
scroll to position [245, 0]
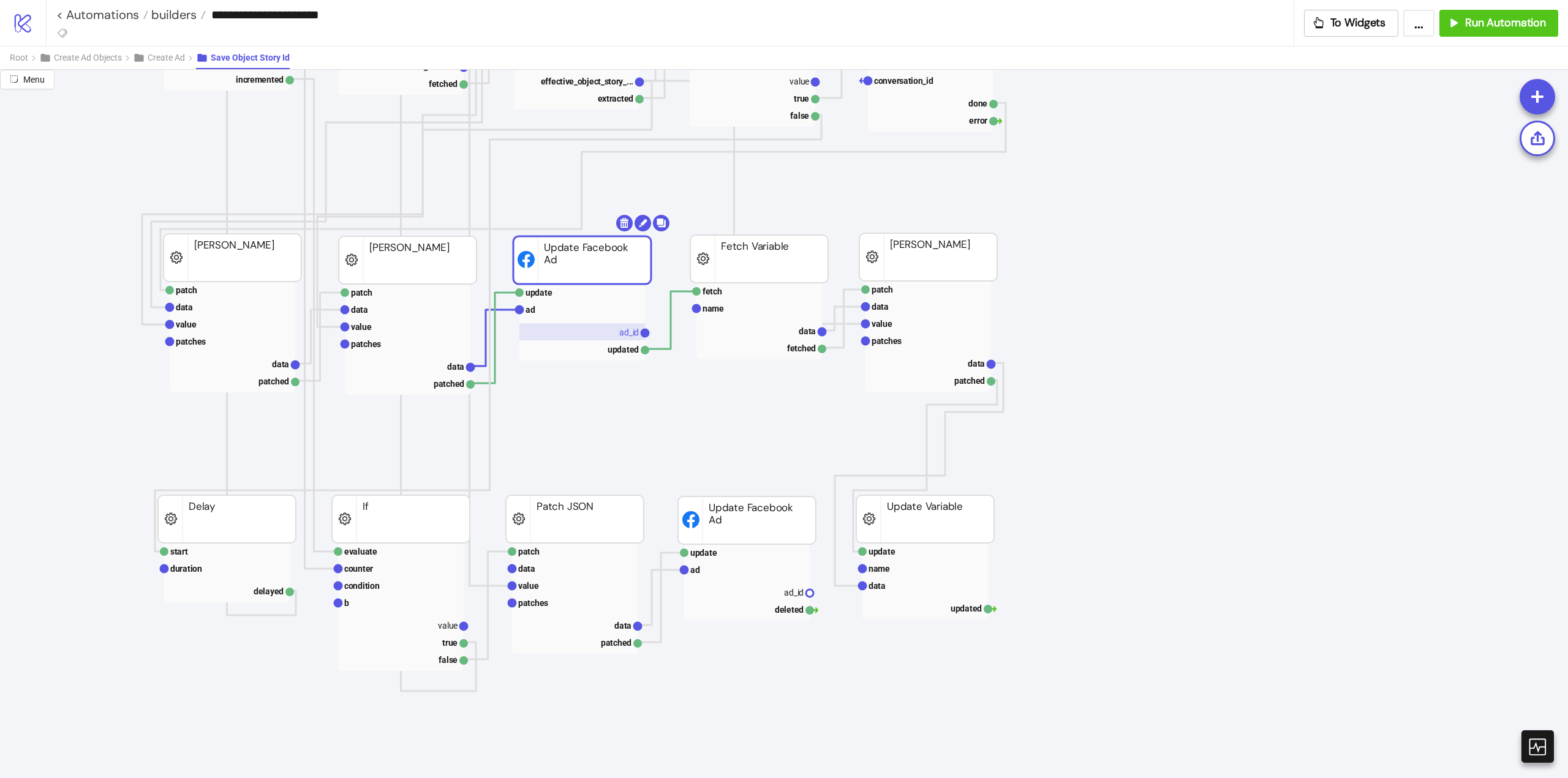
click at [616, 339] on rect at bounding box center [582, 332] width 125 height 17
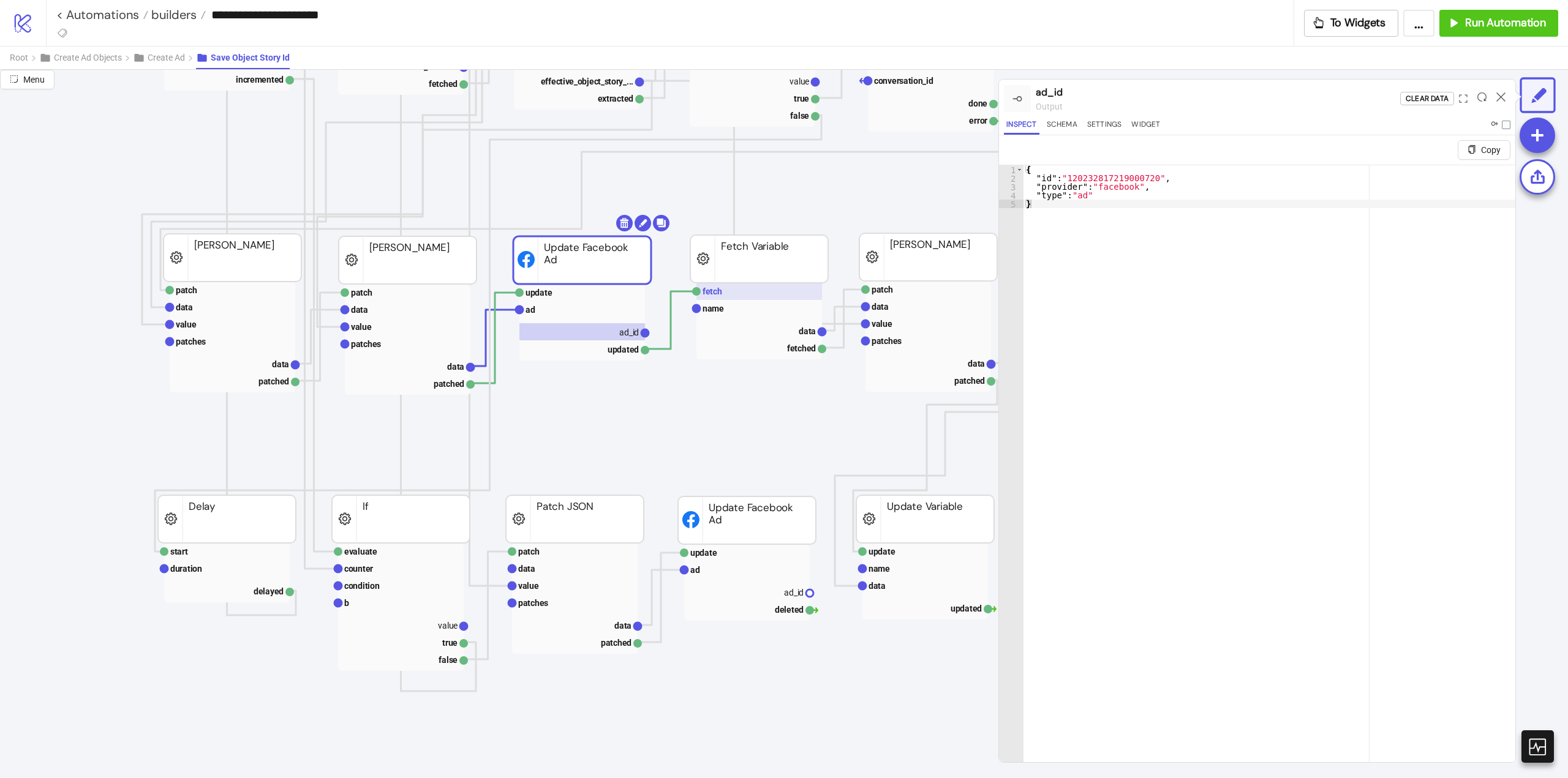
click at [725, 299] on rect at bounding box center [759, 291] width 125 height 17
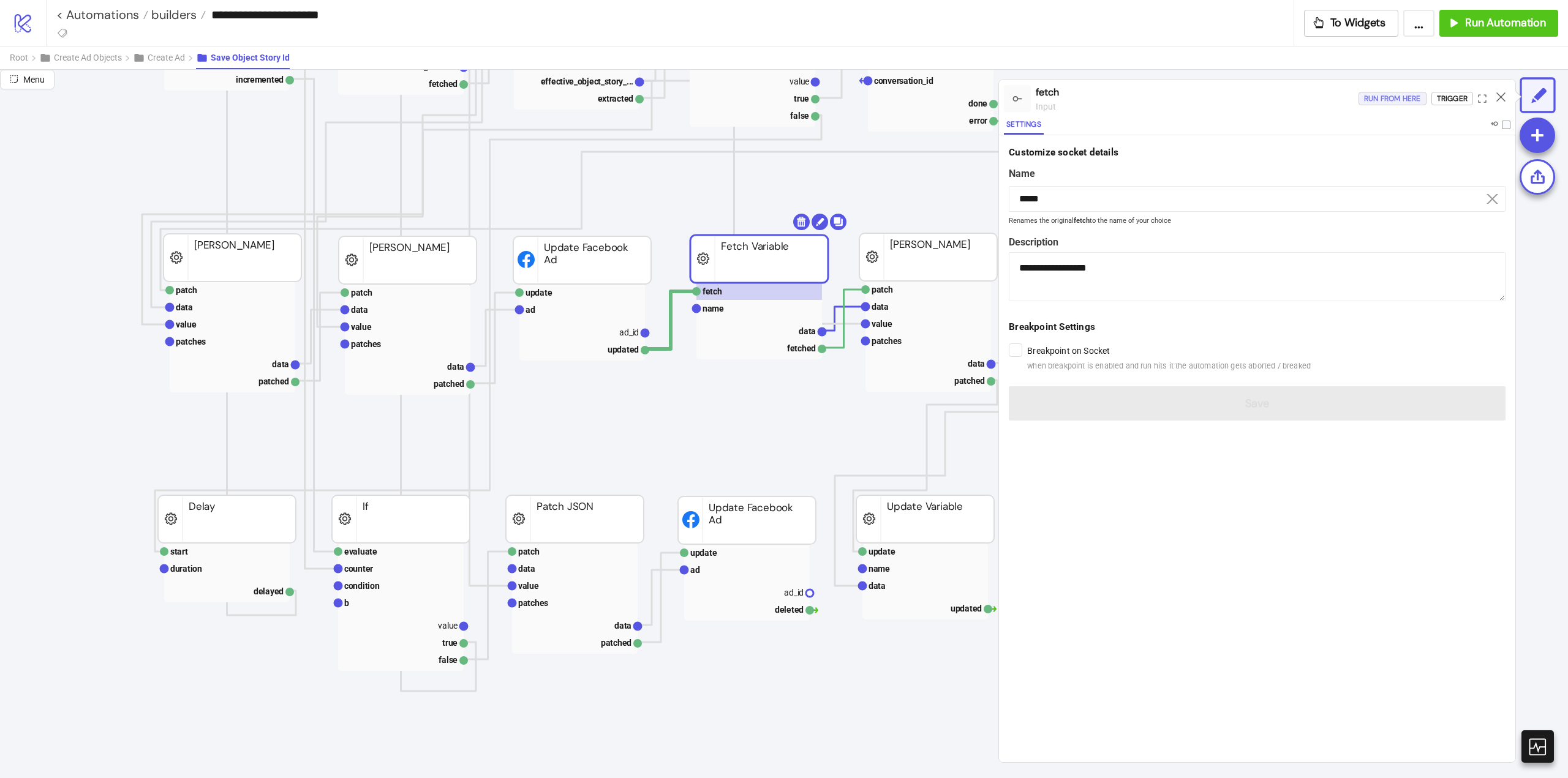
click at [1391, 100] on div "Run from here" at bounding box center [1392, 99] width 57 height 14
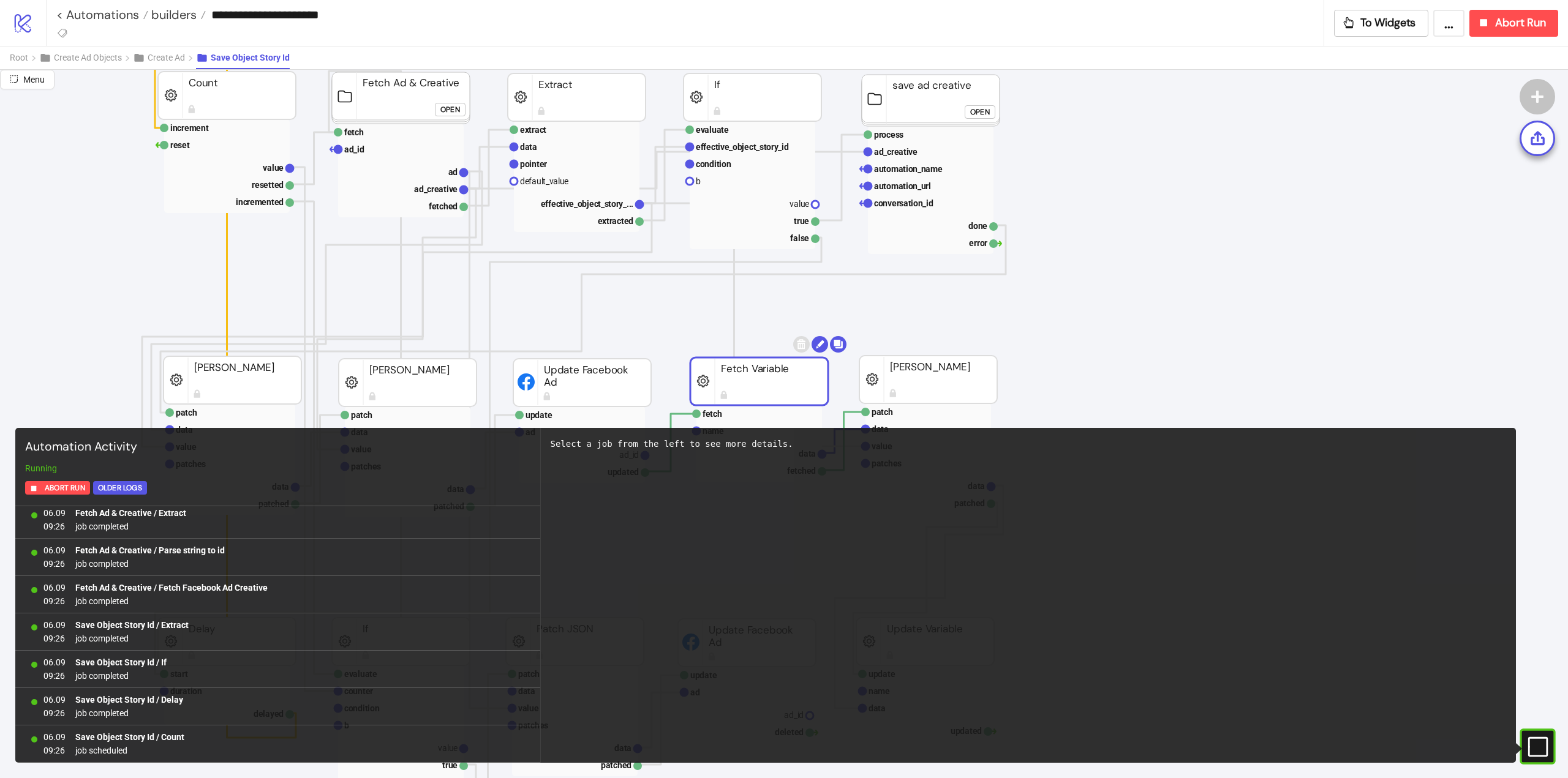
scroll to position [0, 0]
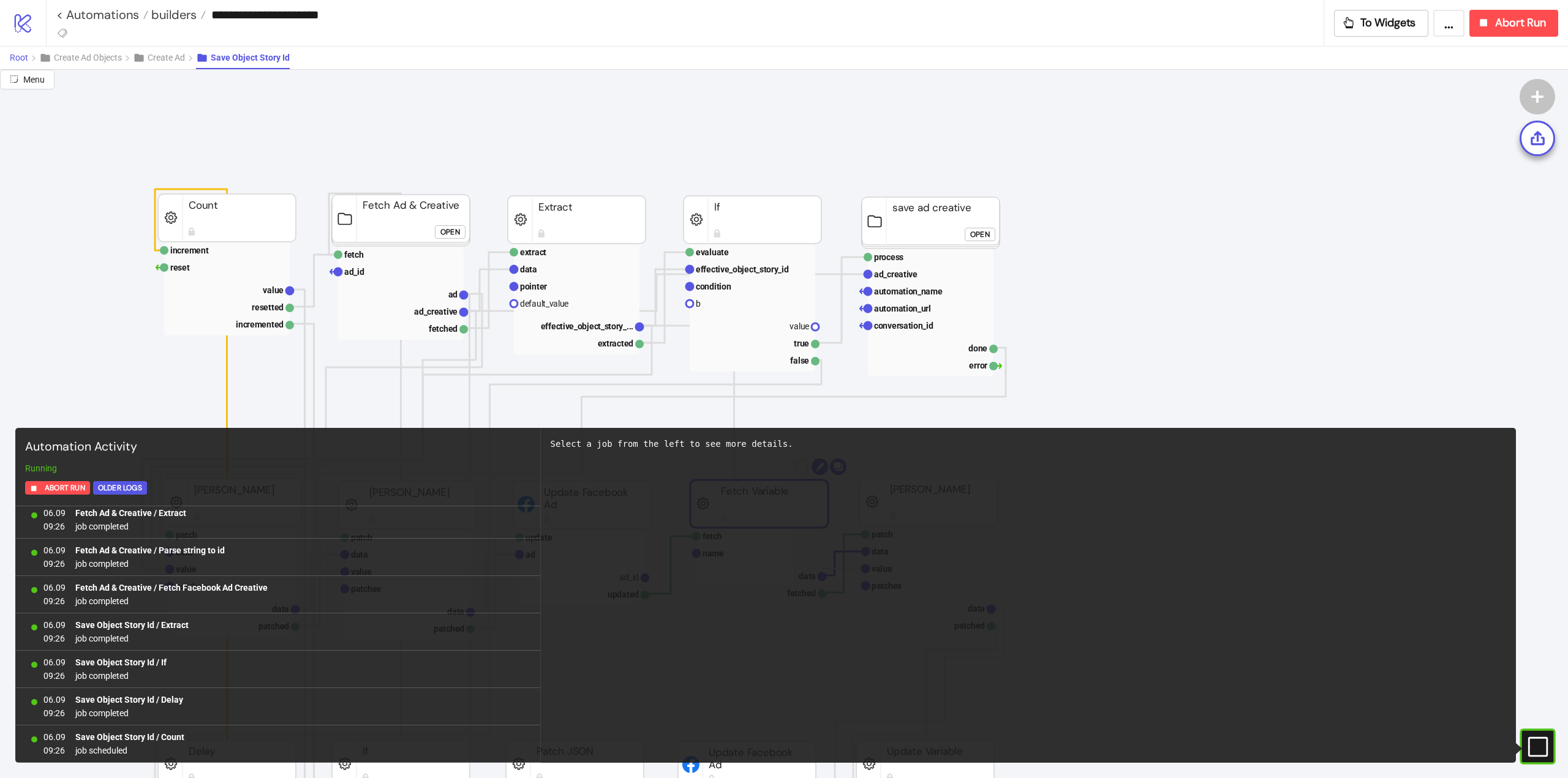
click at [24, 60] on span "Root" at bounding box center [19, 57] width 19 height 10
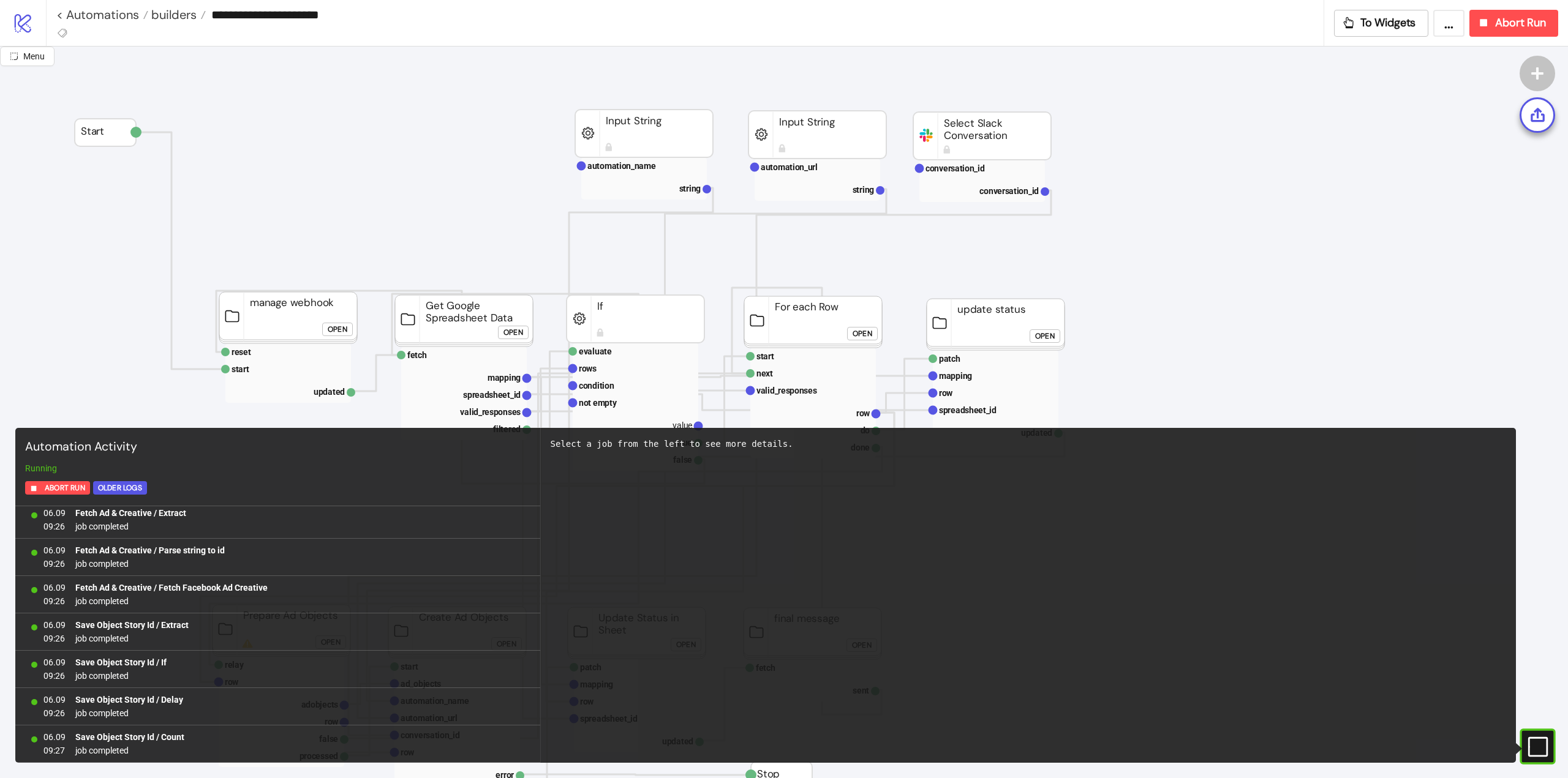
scroll to position [29095, 0]
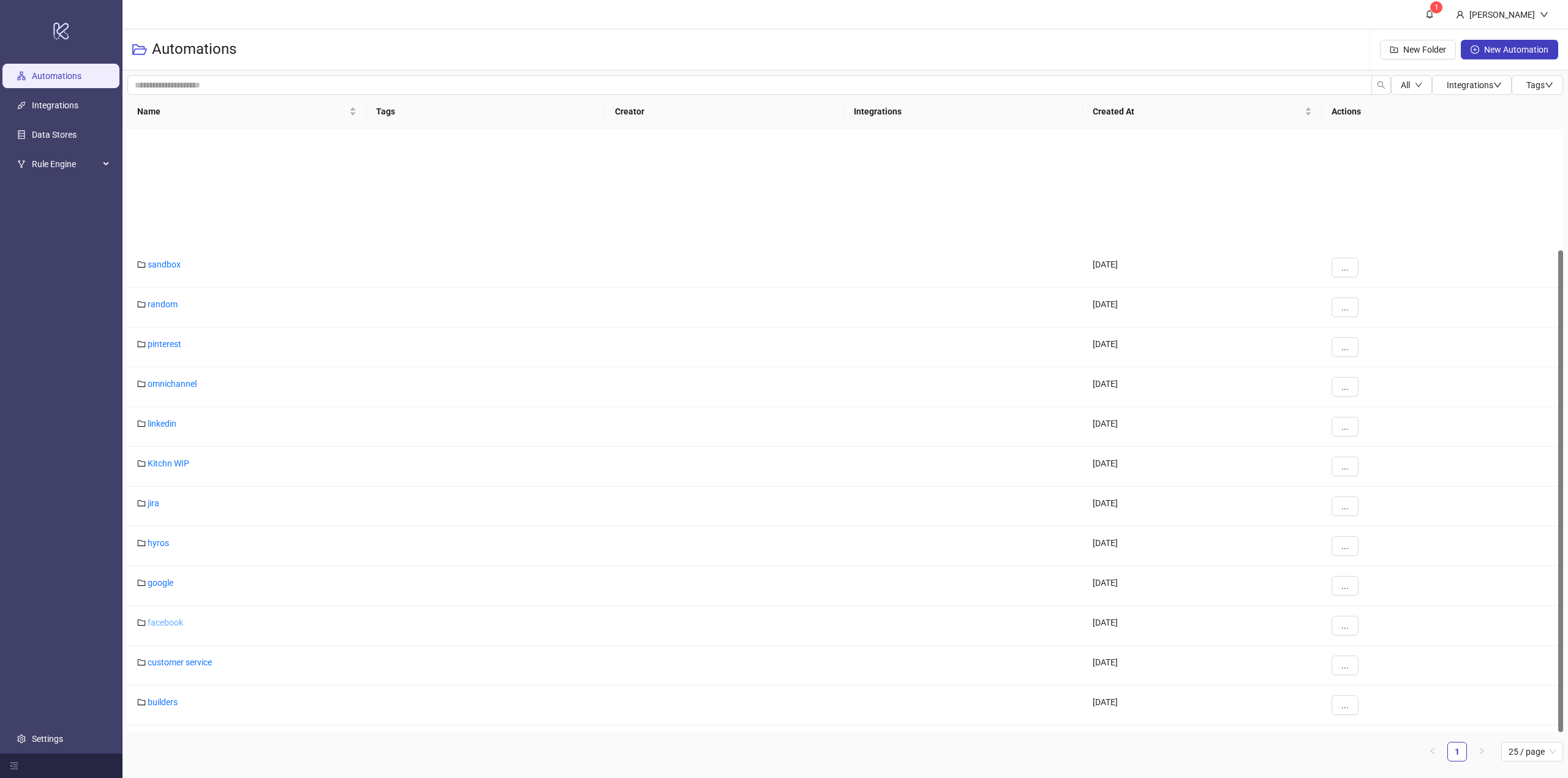
scroll to position [152, 0]
click at [157, 550] on link "builders" at bounding box center [163, 549] width 30 height 10
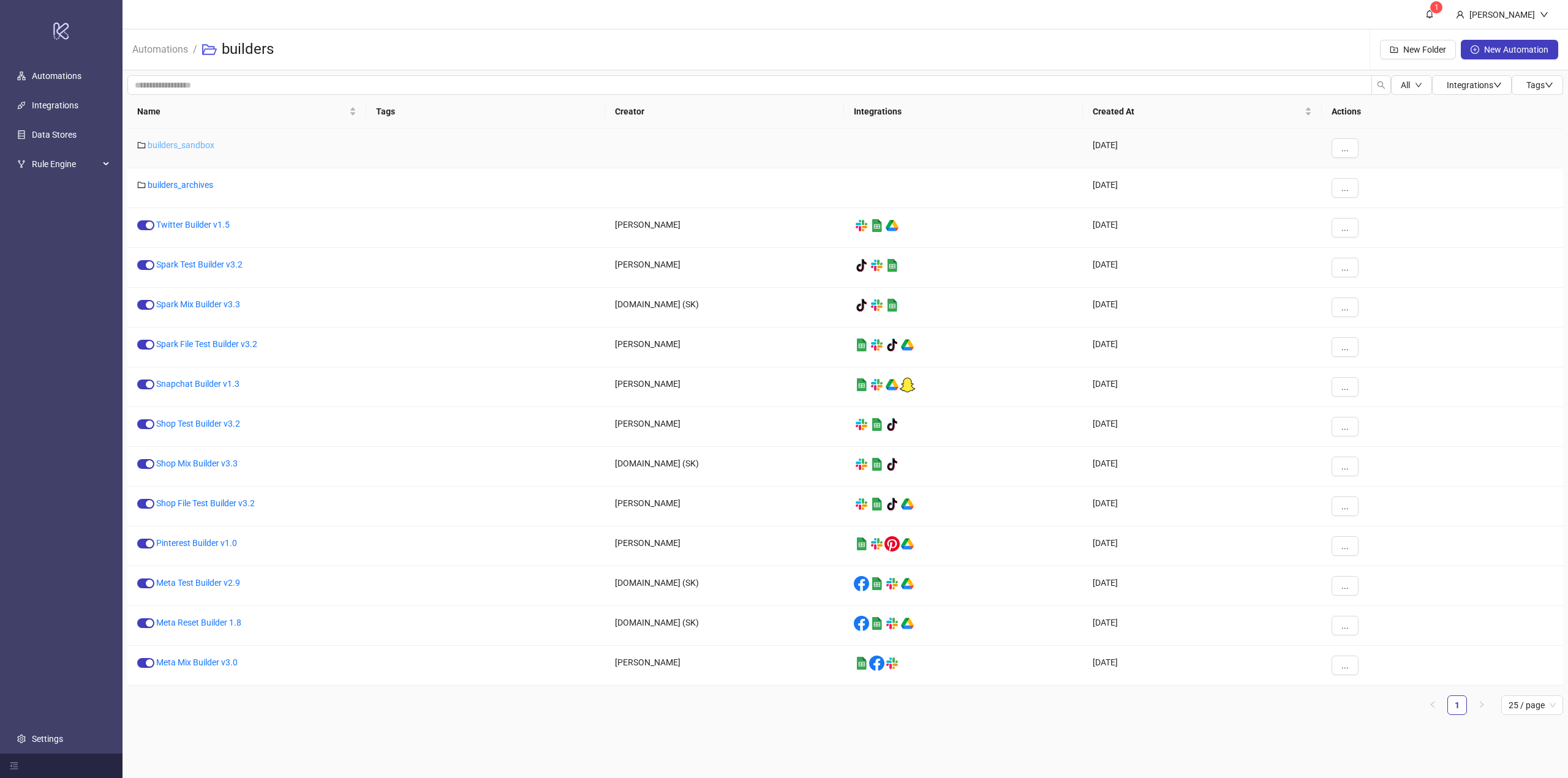
click at [174, 144] on link "builders_sandbox" at bounding box center [181, 145] width 67 height 10
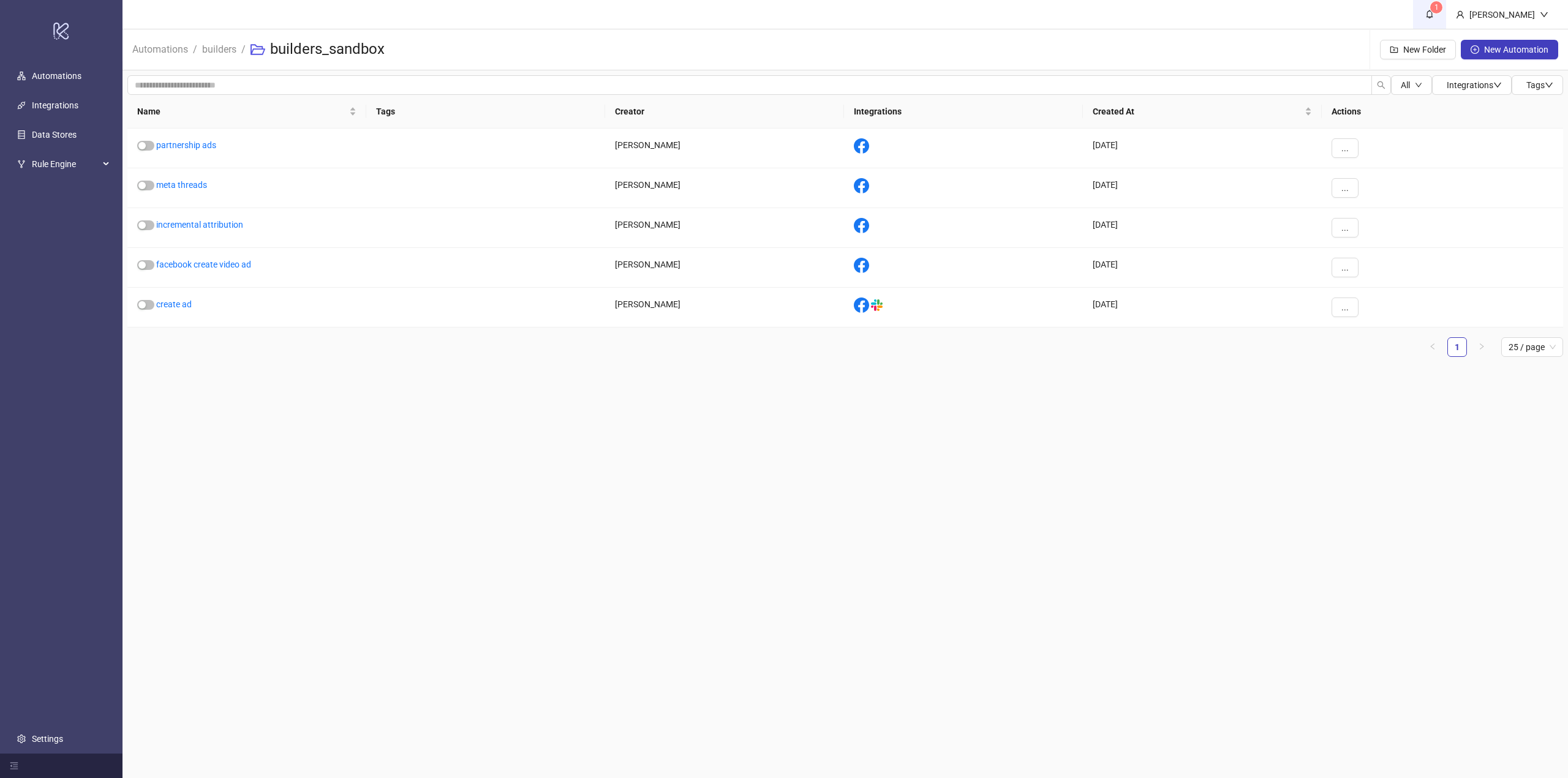
click at [1435, 27] on link "1" at bounding box center [1428, 14] width 33 height 28
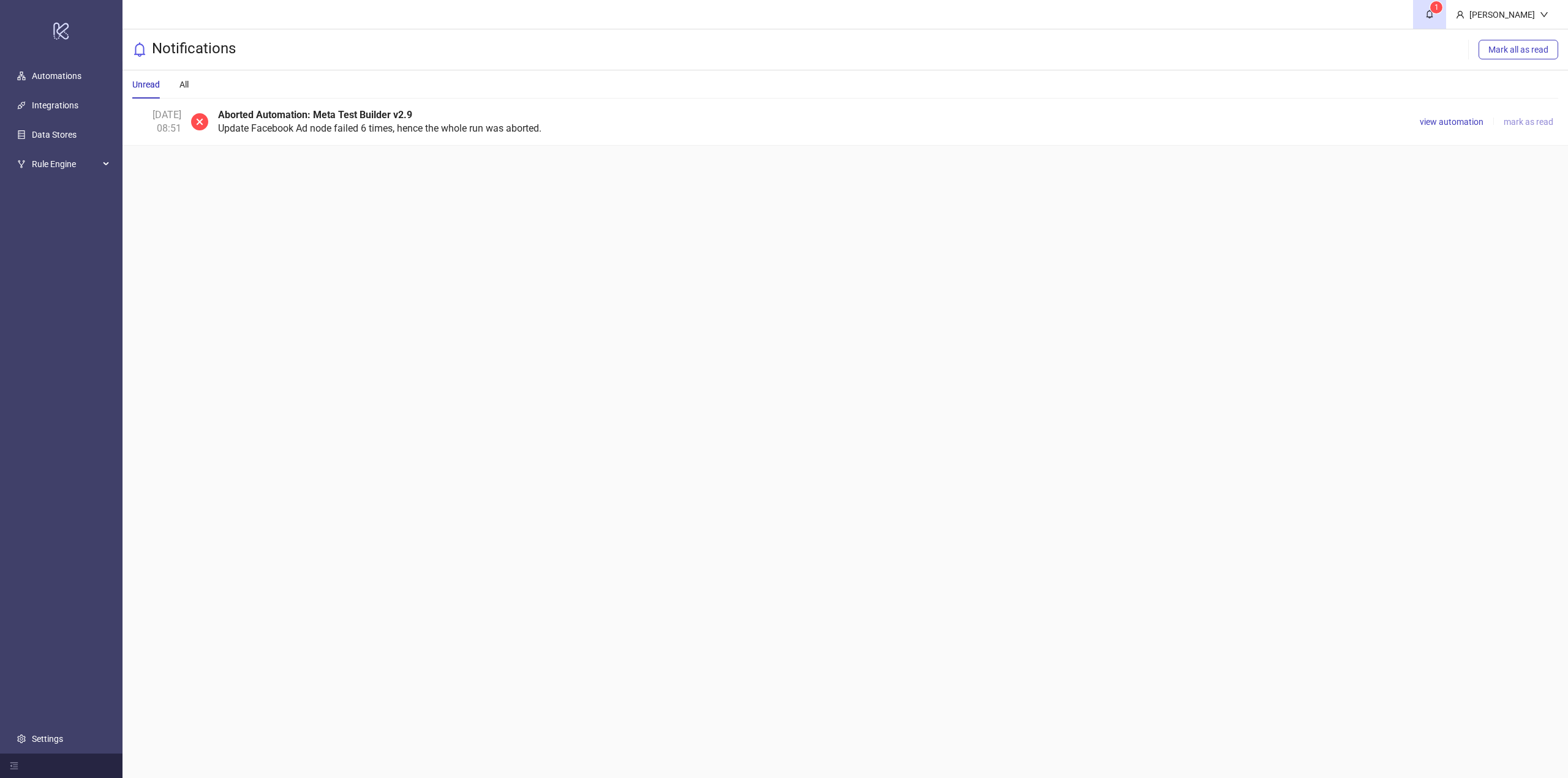
click at [1515, 123] on span "mark as read" at bounding box center [1528, 122] width 50 height 10
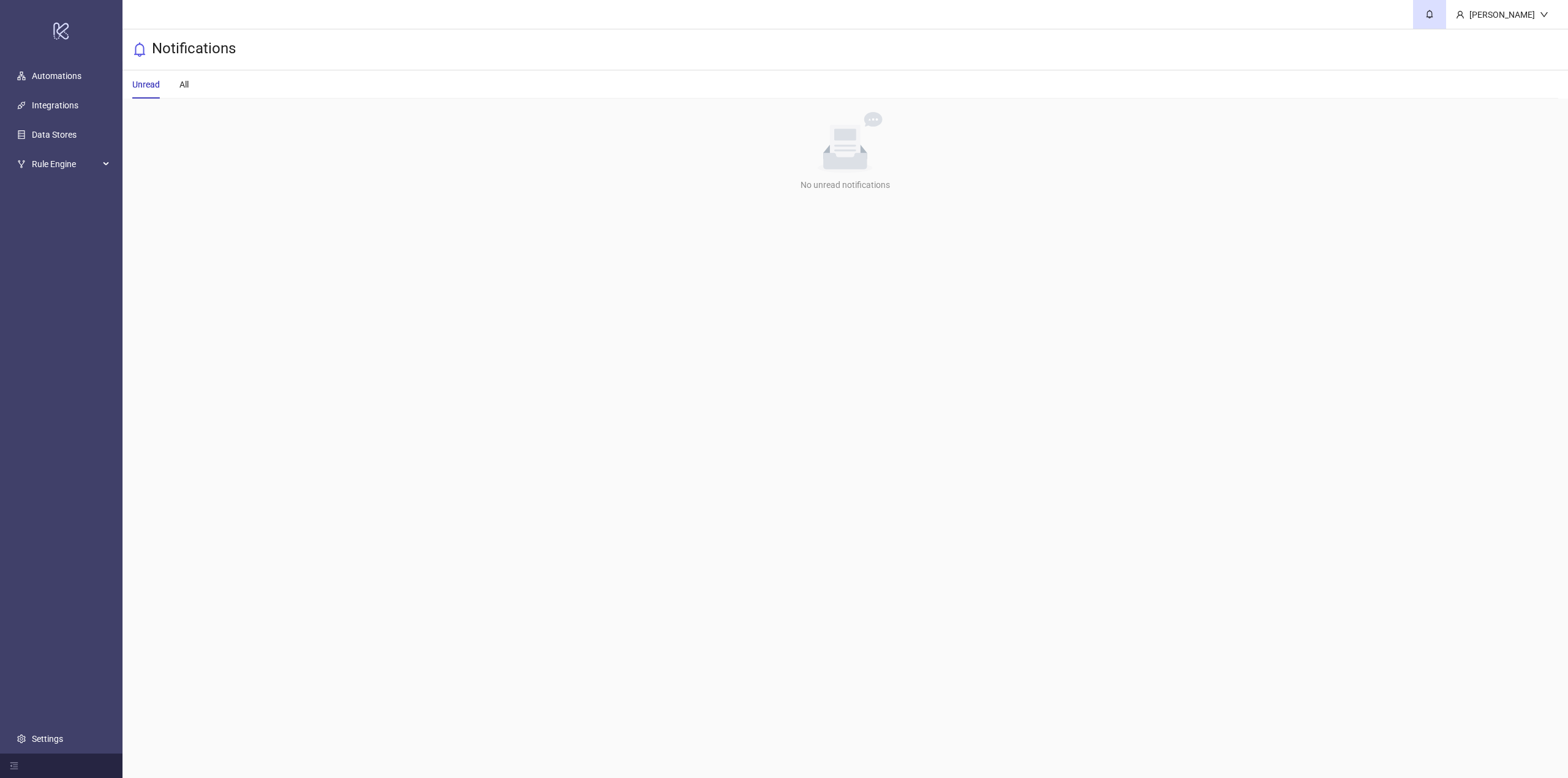
drag, startPoint x: 1014, startPoint y: 250, endPoint x: 996, endPoint y: 249, distance: 18.0
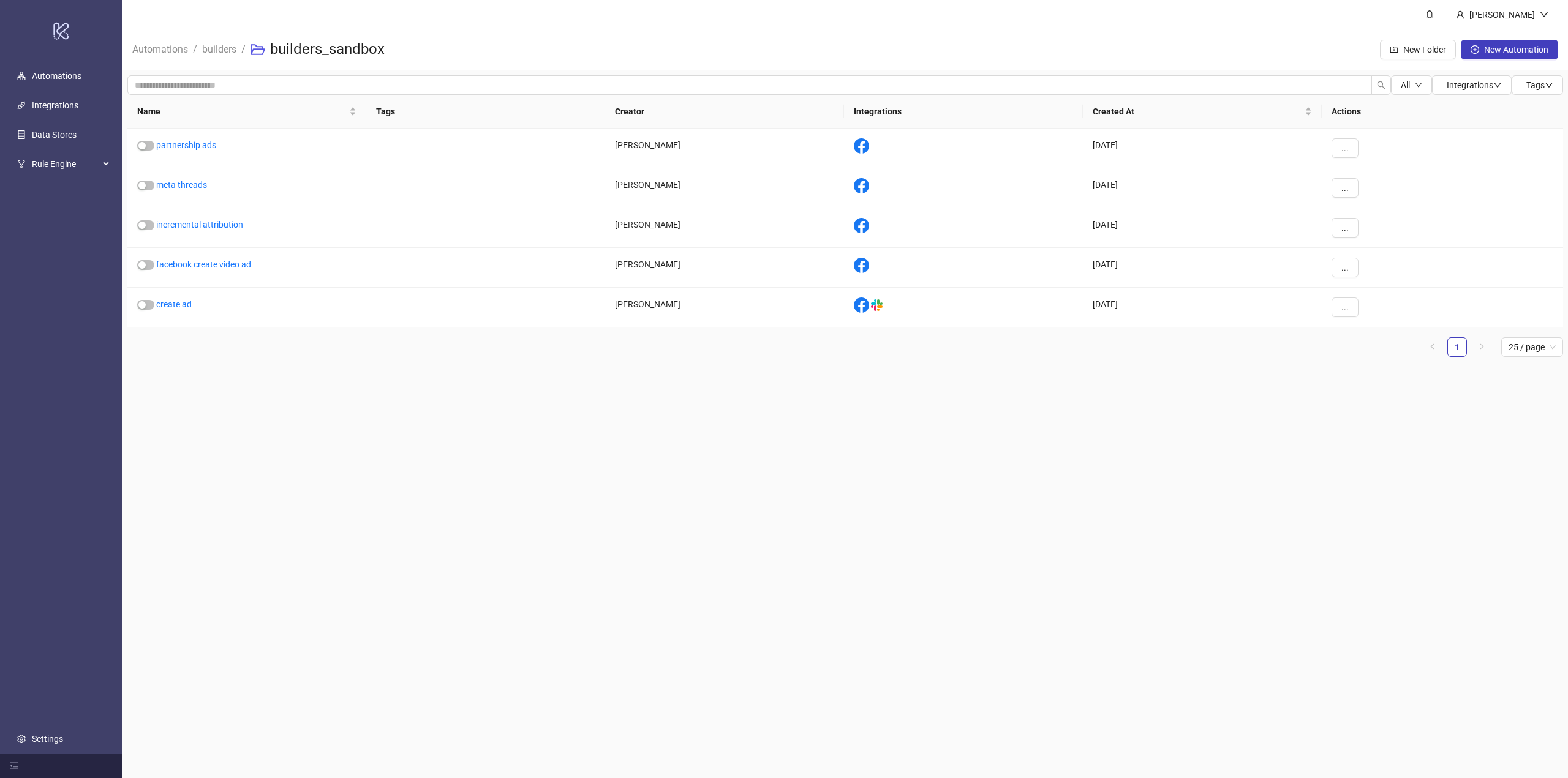
drag, startPoint x: 366, startPoint y: 382, endPoint x: 696, endPoint y: 347, distance: 331.9
click at [367, 382] on main "Marcin Piosik Automations / builders / builders_sandbox New Folder New Automati…" at bounding box center [845, 389] width 1445 height 778
click at [1481, 52] on button "New Automation" at bounding box center [1508, 50] width 97 height 20
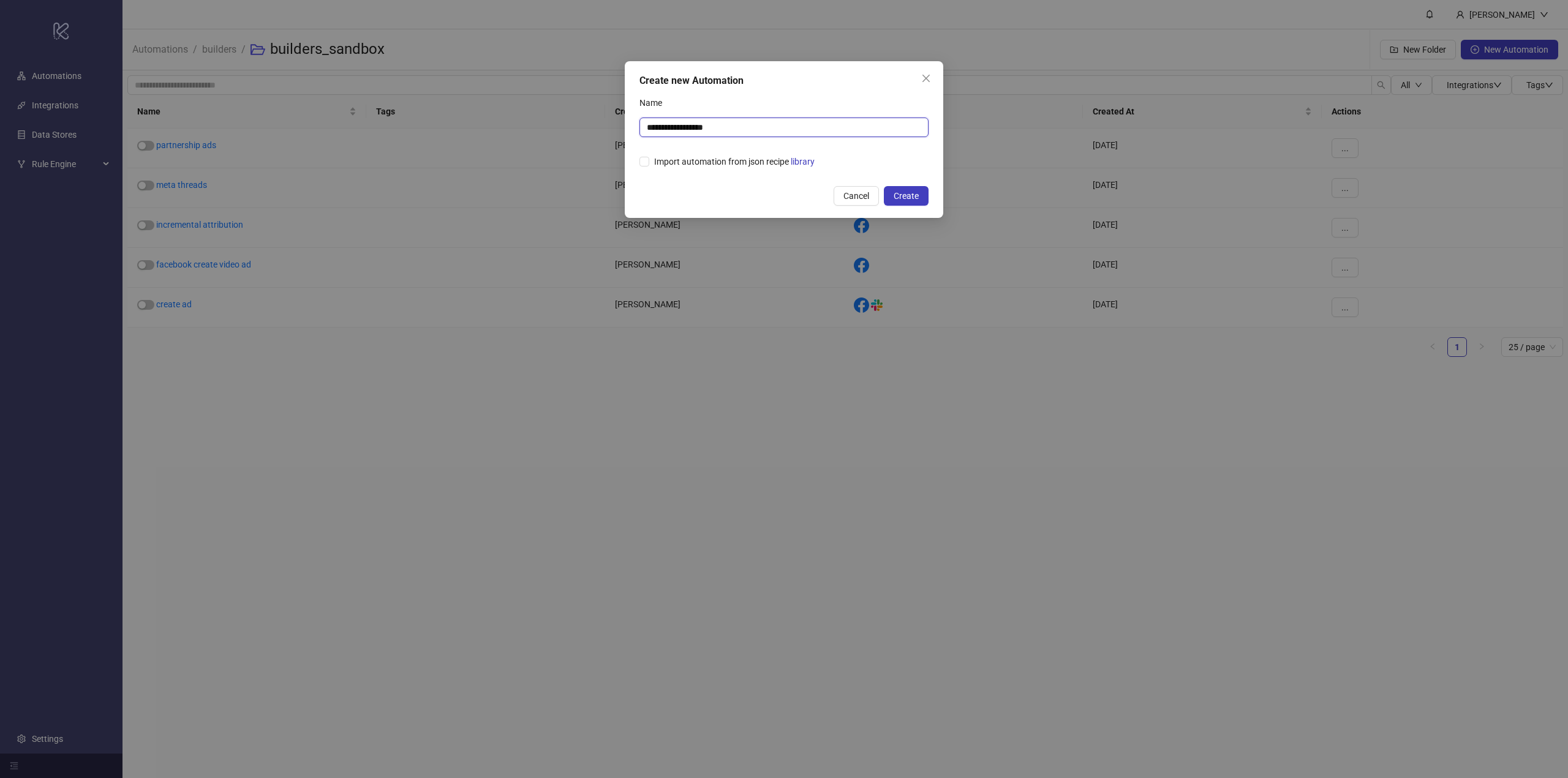
click at [671, 129] on input "**********" at bounding box center [784, 127] width 289 height 20
type input "******"
type input "**********"
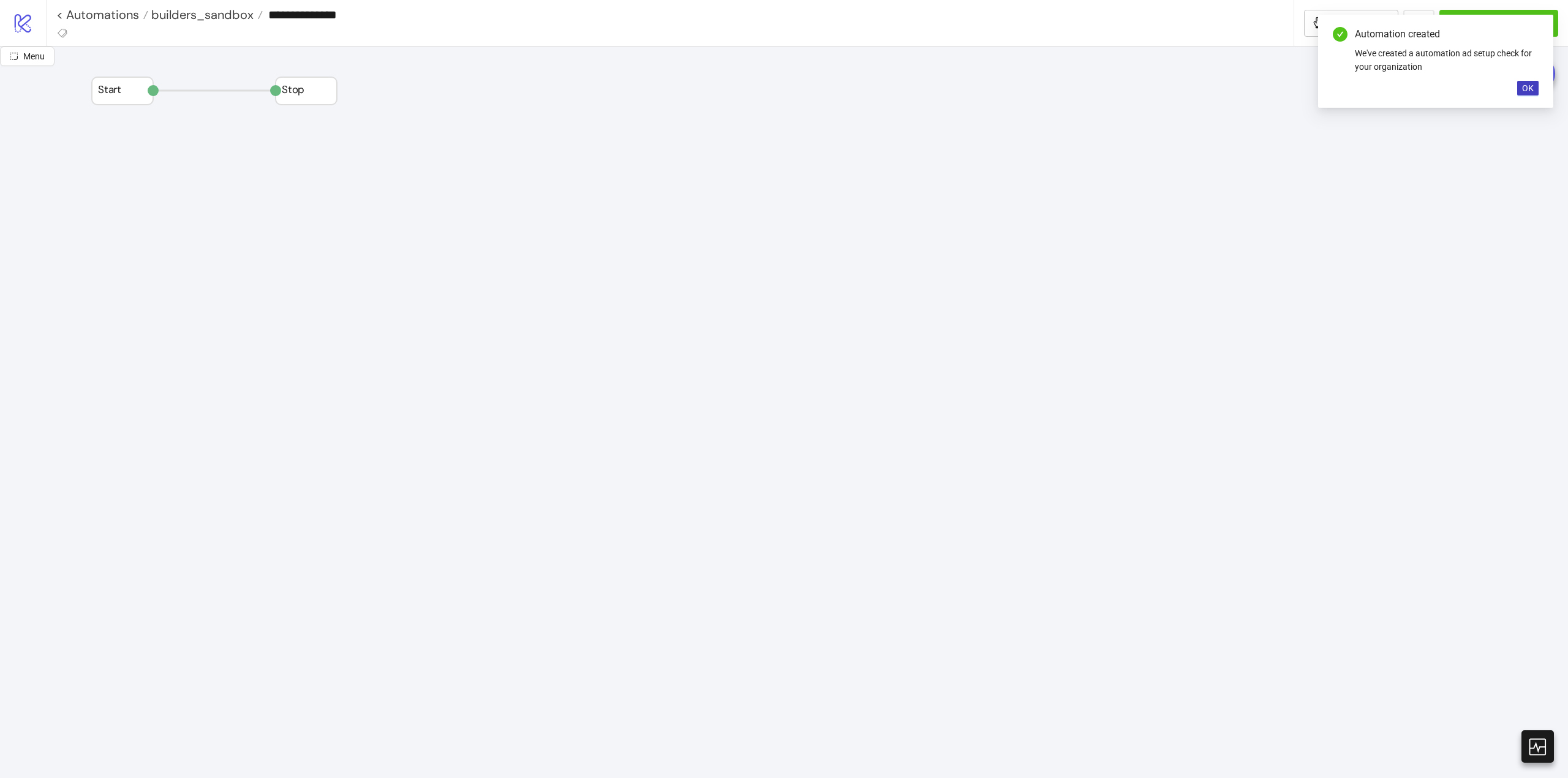
click at [1524, 95] on div "Automation created We've created a automation ad setup check for your organizat…" at bounding box center [1435, 61] width 235 height 93
click at [1525, 93] on span "OK" at bounding box center [1527, 88] width 12 height 10
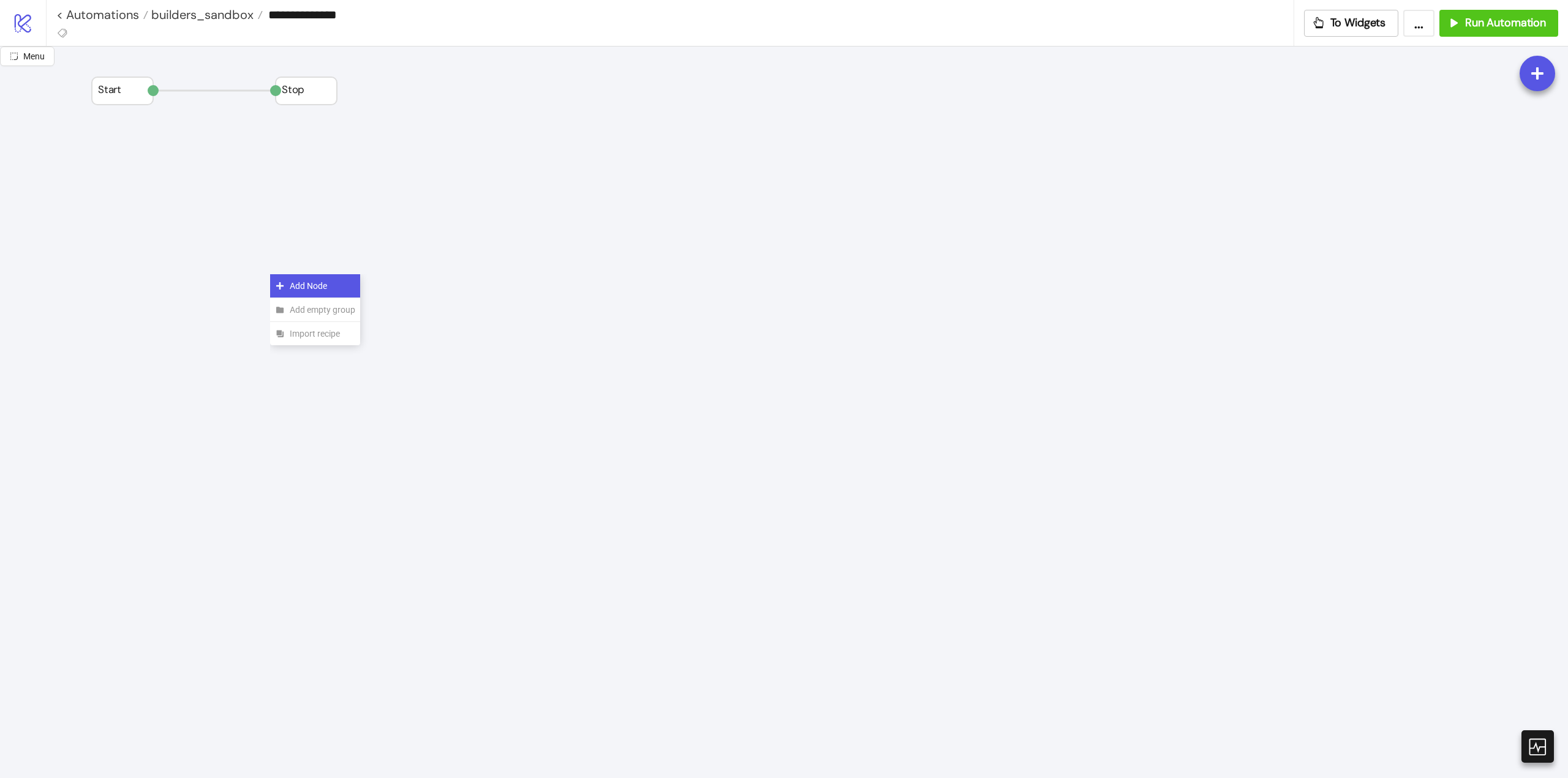
click at [278, 277] on div "Add Node" at bounding box center [315, 285] width 90 height 24
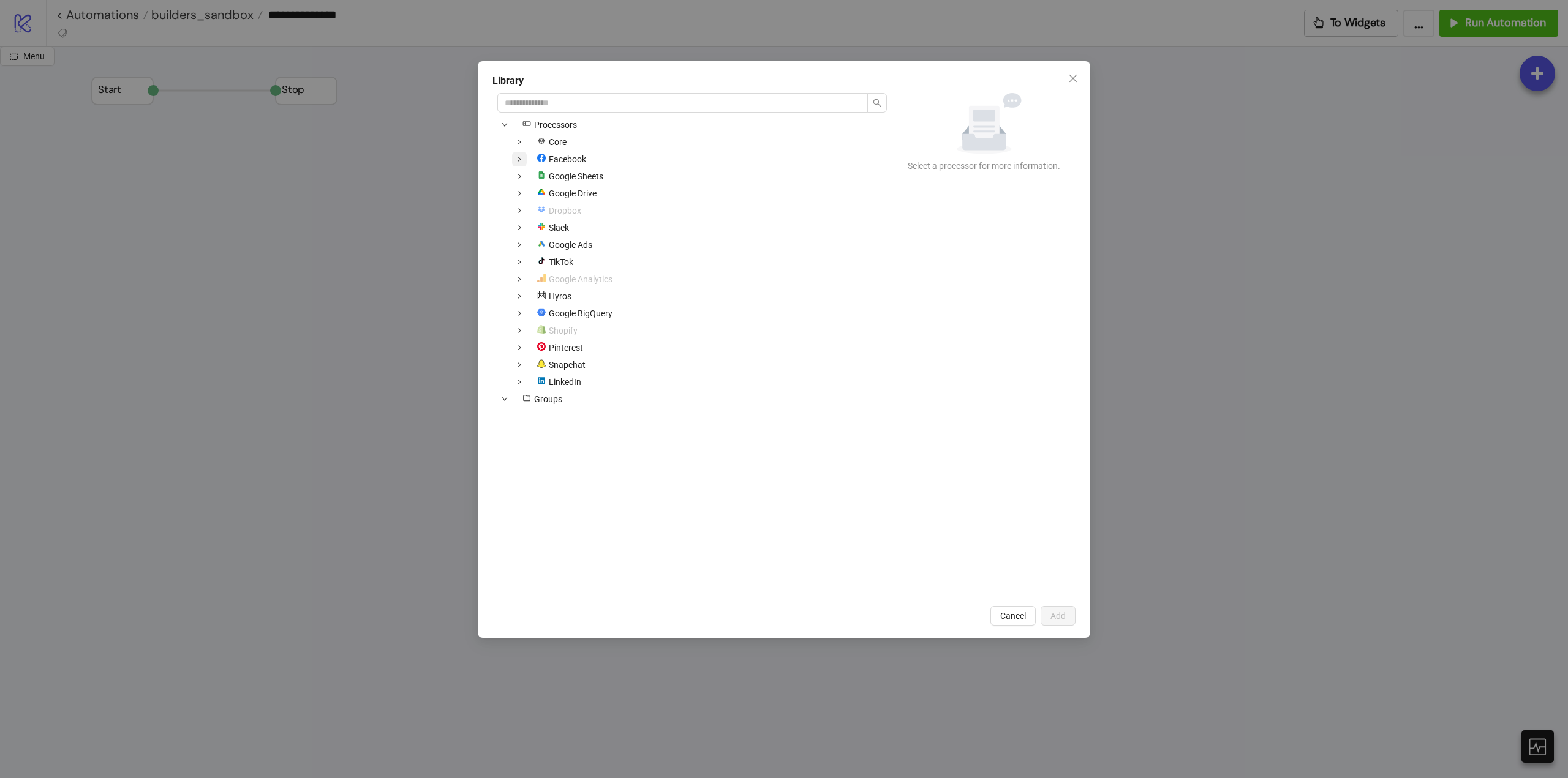
click at [518, 164] on span at bounding box center [519, 159] width 15 height 15
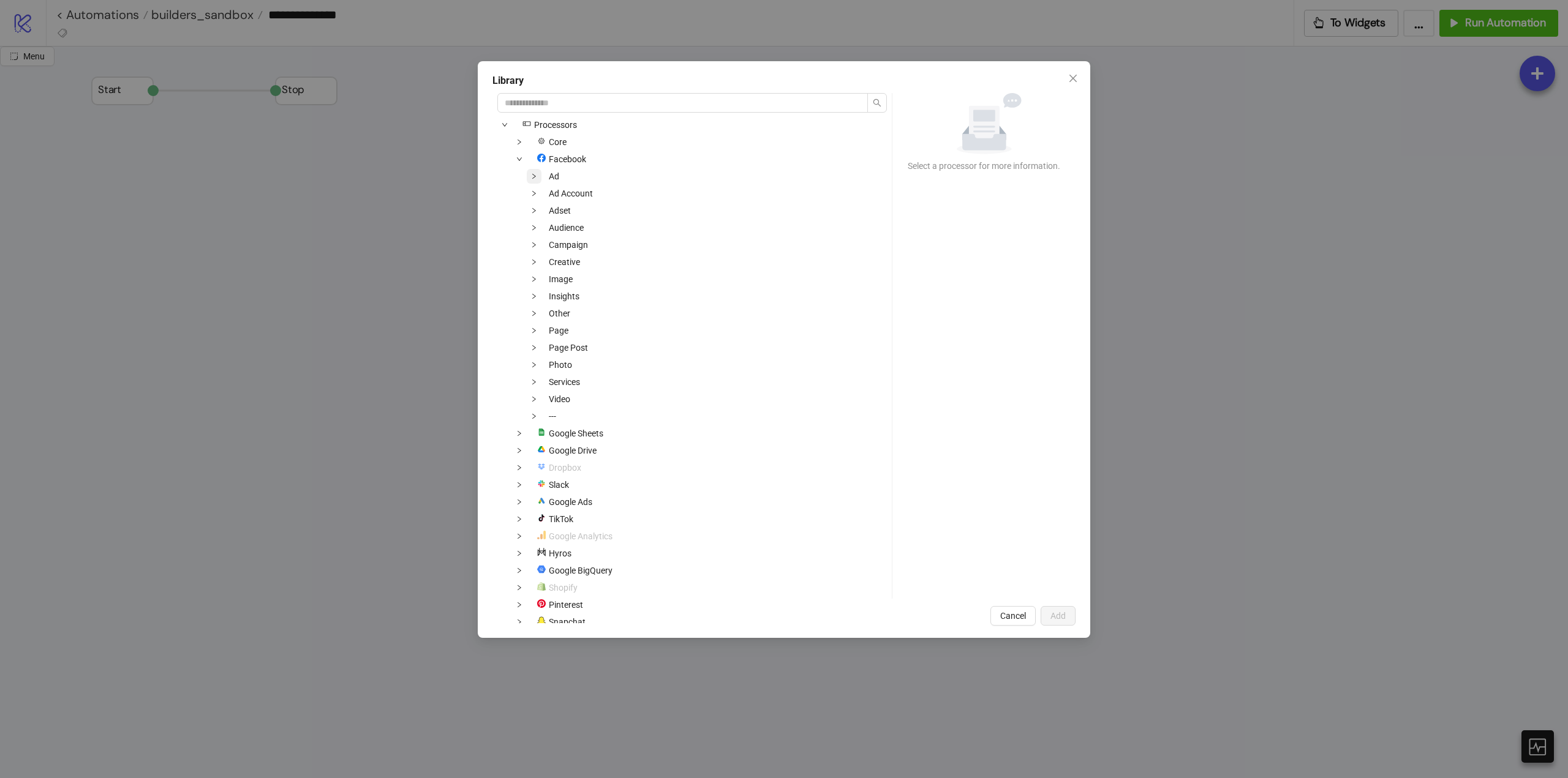
click at [534, 179] on span at bounding box center [534, 176] width 15 height 15
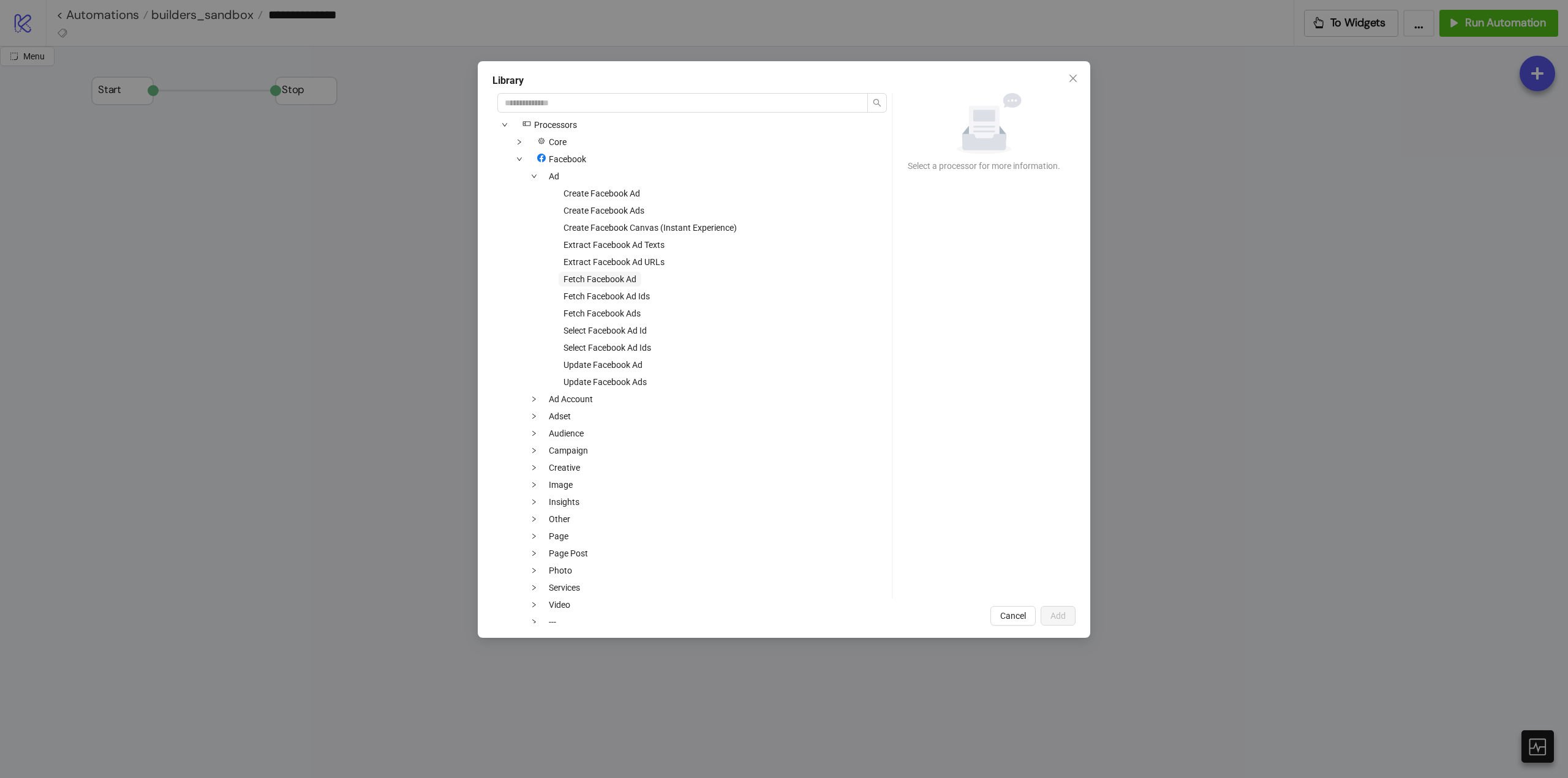
click at [614, 283] on span "Fetch Facebook Ad" at bounding box center [599, 278] width 73 height 10
click at [1056, 623] on button "Add" at bounding box center [1057, 616] width 35 height 20
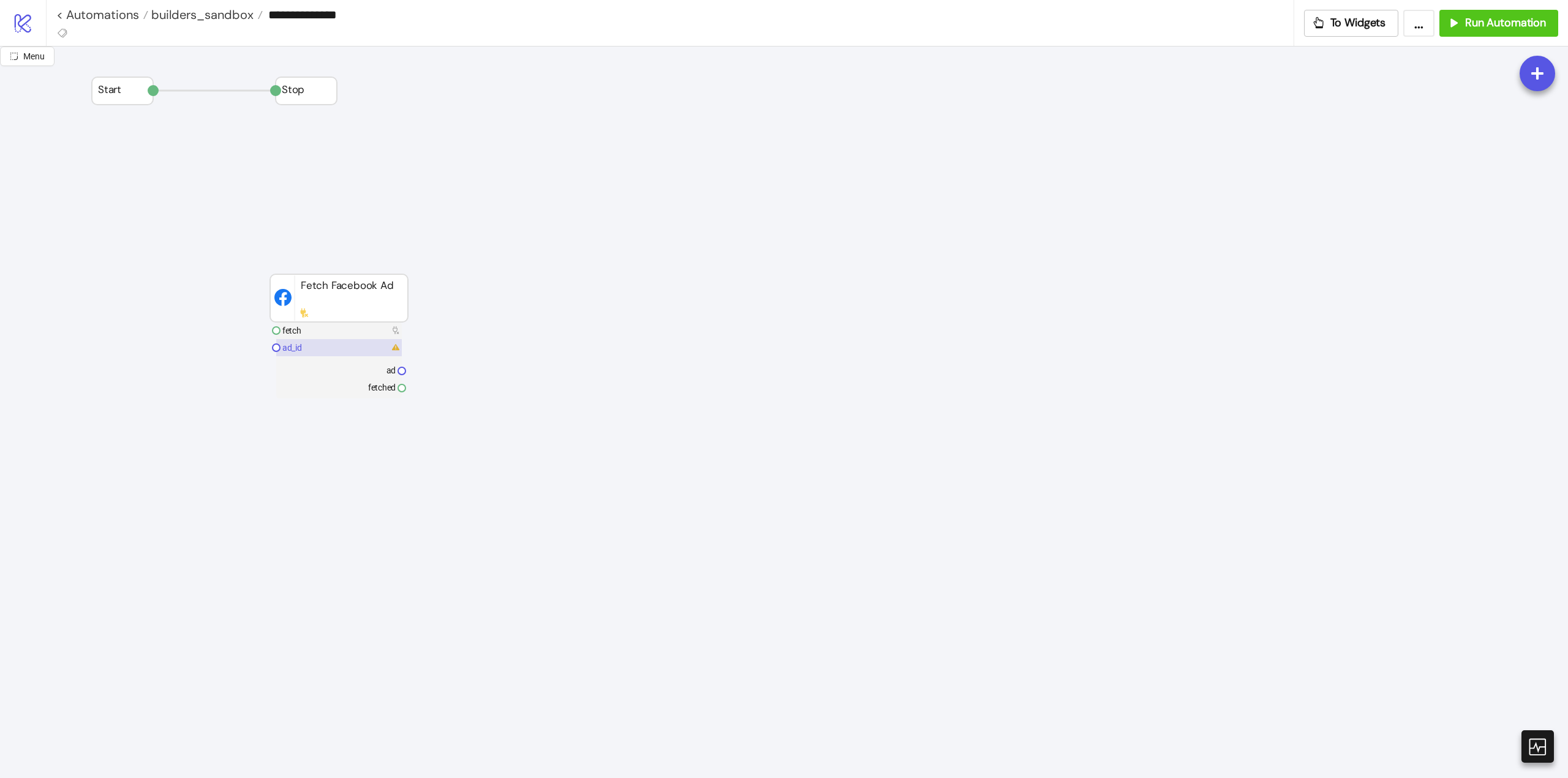
click at [323, 343] on rect at bounding box center [339, 347] width 125 height 17
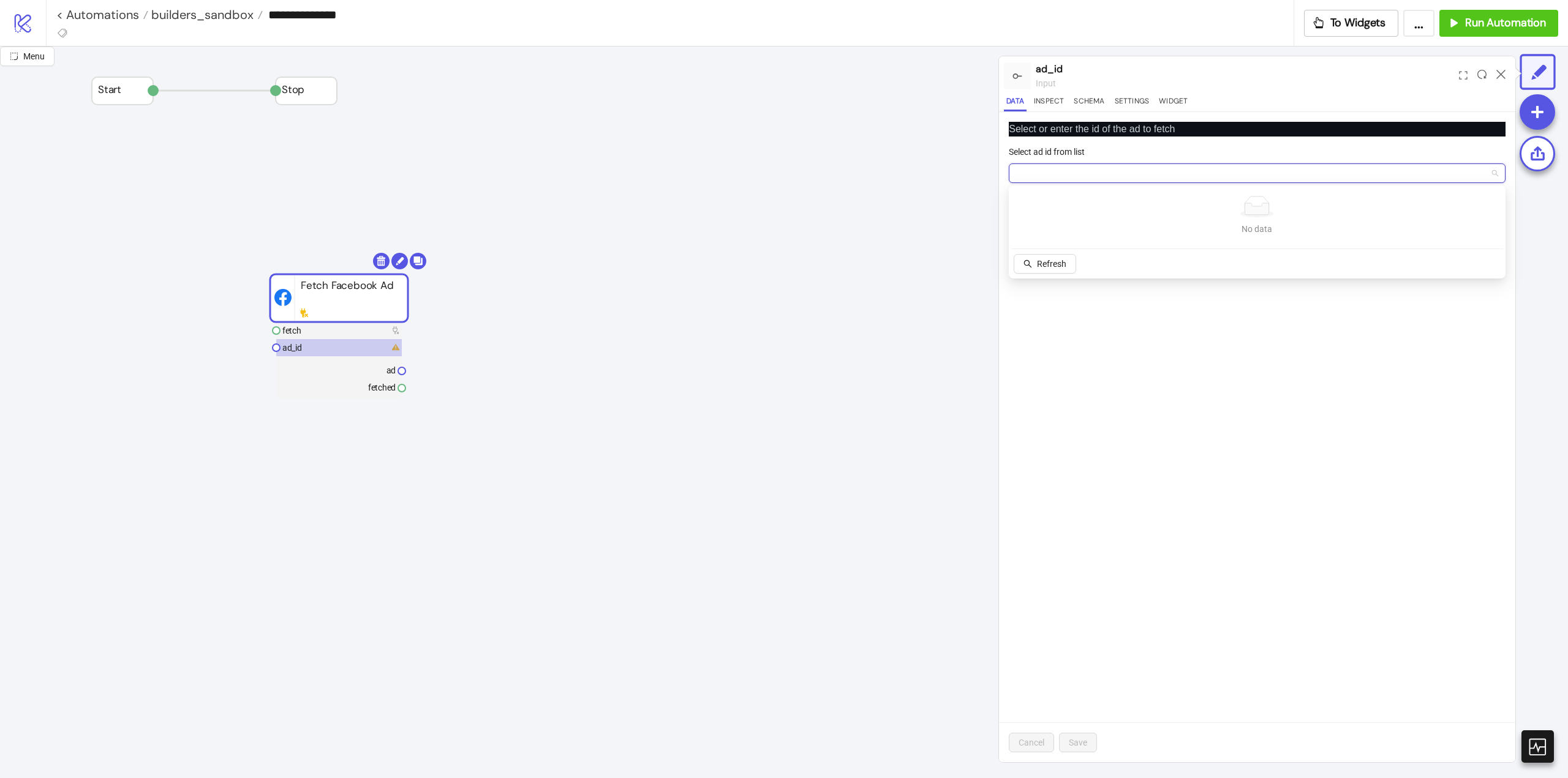
click at [1051, 170] on input "Select ad id from list" at bounding box center [1250, 173] width 470 height 19
paste input "**********"
type input "**********"
click at [1101, 264] on span "Add new ID" at bounding box center [1112, 263] width 43 height 10
click at [1073, 742] on span "Save" at bounding box center [1077, 742] width 19 height 10
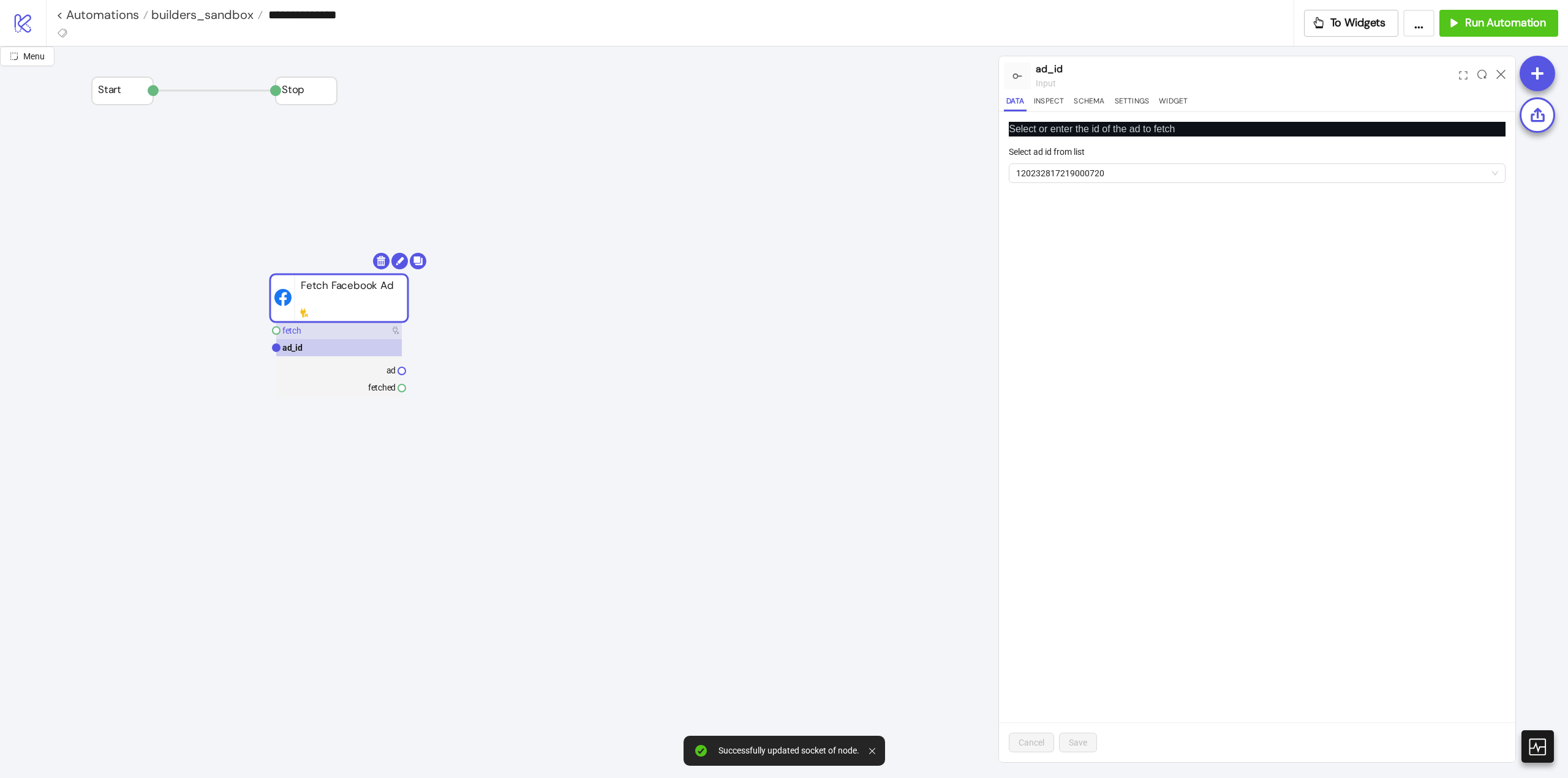
click at [319, 336] on rect at bounding box center [339, 330] width 125 height 17
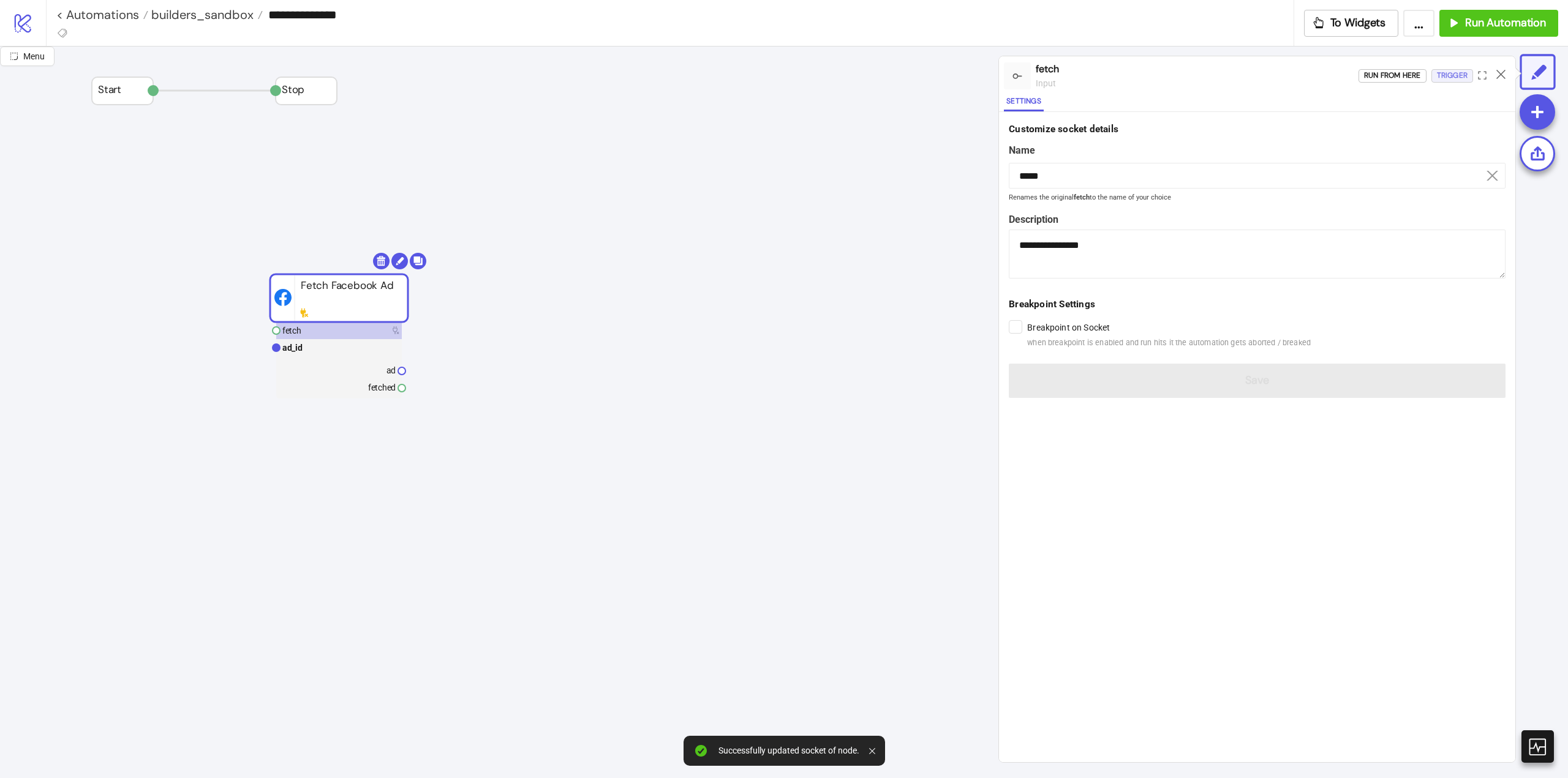
click at [1442, 76] on div "Trigger" at bounding box center [1451, 76] width 30 height 14
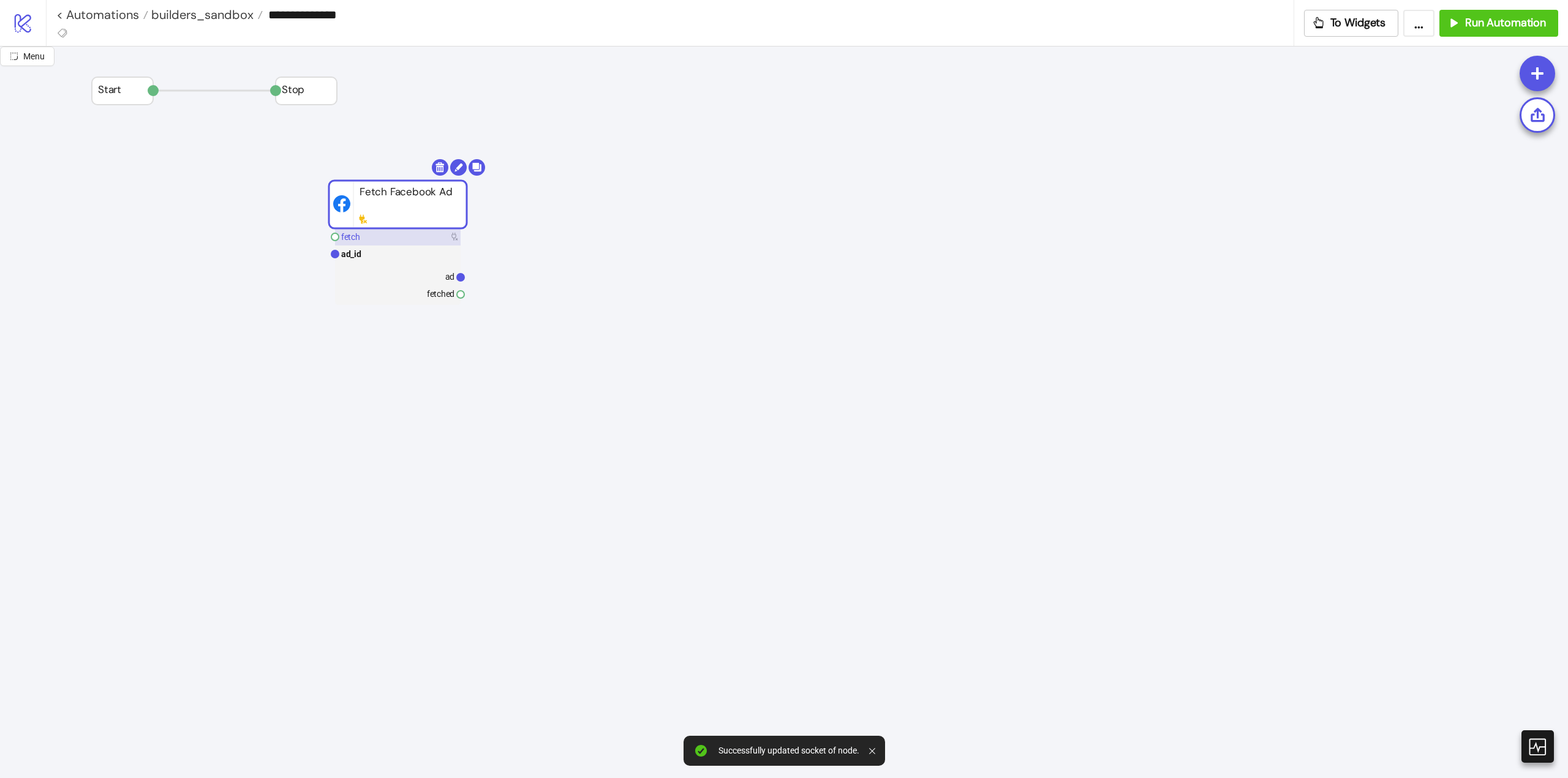
drag, startPoint x: 332, startPoint y: 304, endPoint x: 430, endPoint y: 213, distance: 133.7
click at [407, 189] on rect at bounding box center [398, 205] width 138 height 48
click at [452, 253] on rect at bounding box center [414, 255] width 125 height 17
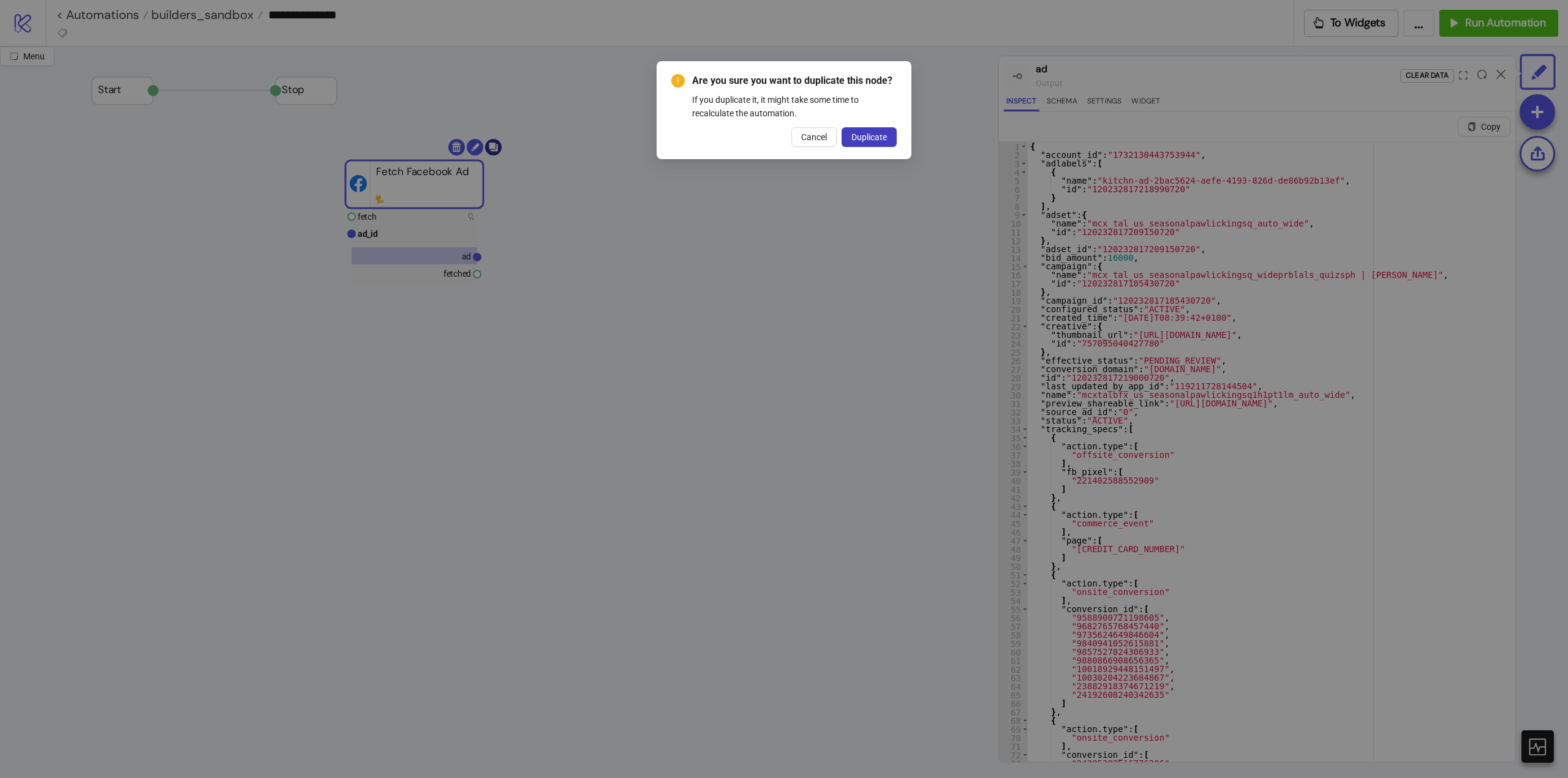
click at [497, 150] on body "**********" at bounding box center [784, 389] width 1568 height 778
click at [864, 135] on span "Duplicate" at bounding box center [869, 137] width 36 height 10
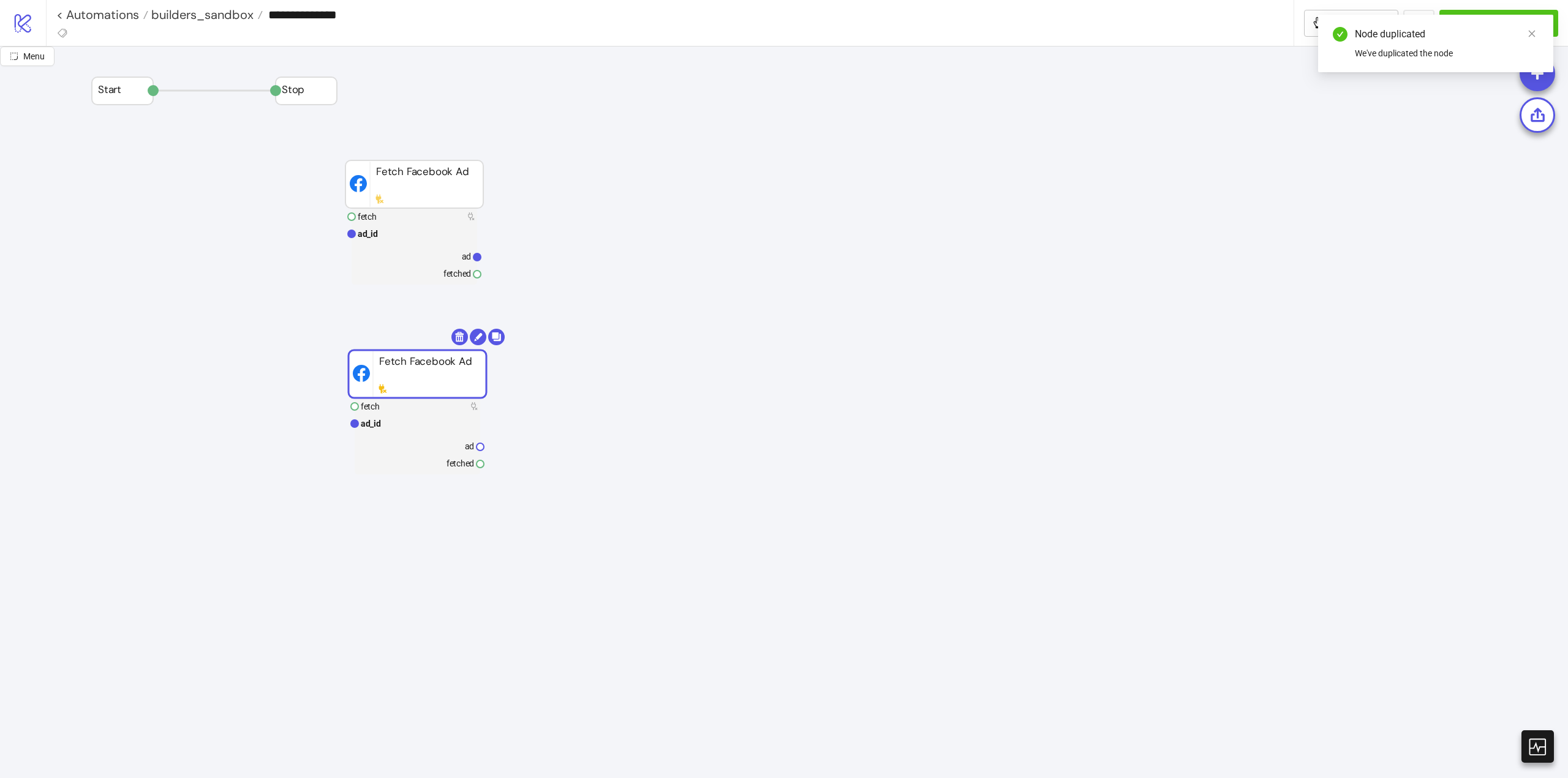
drag, startPoint x: 490, startPoint y: 196, endPoint x: 485, endPoint y: 379, distance: 183.1
click at [433, 428] on rect at bounding box center [418, 422] width 125 height 17
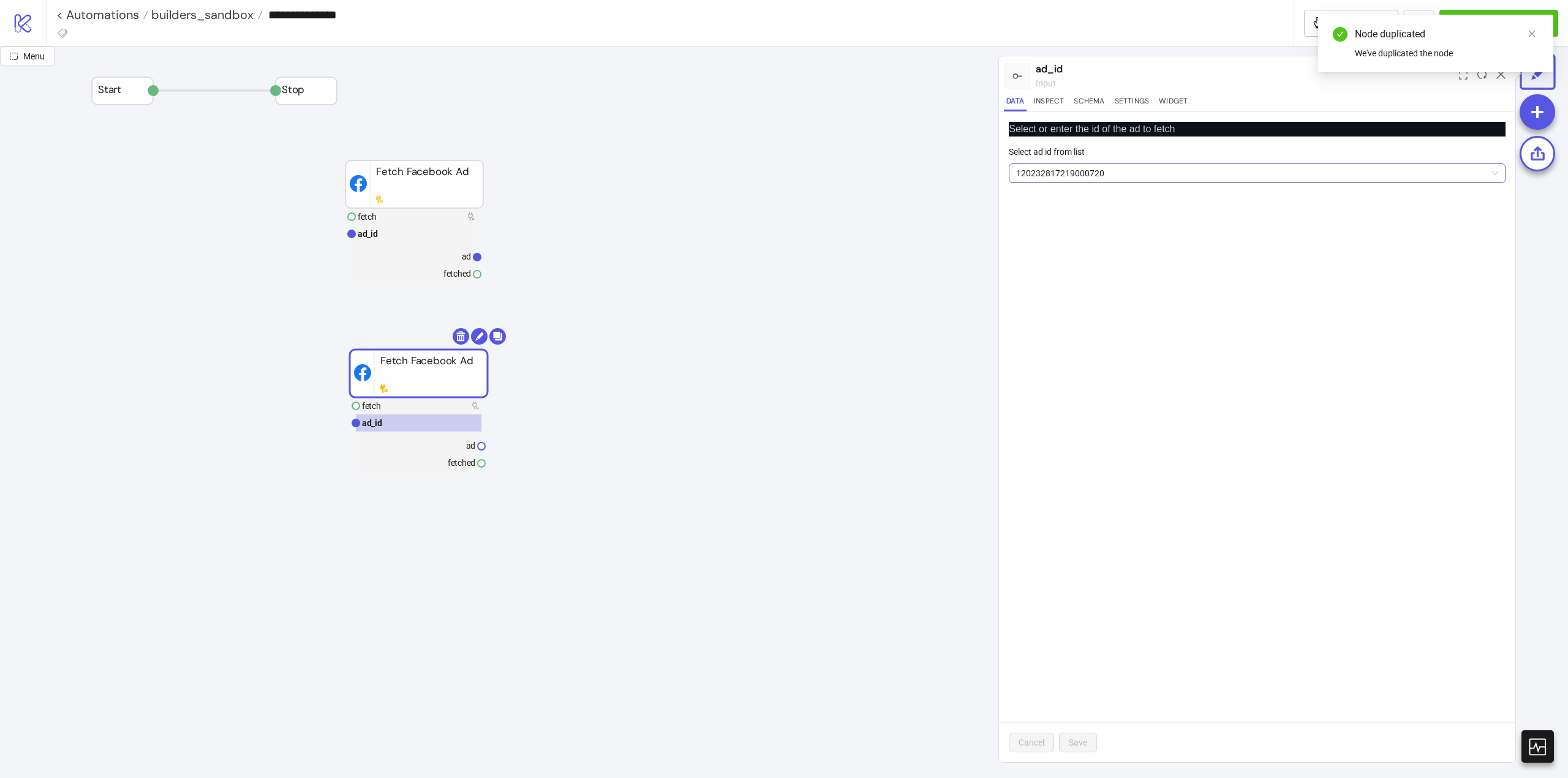
click at [1120, 172] on span "120232817219000720" at bounding box center [1257, 173] width 482 height 19
paste input "**********"
type input "**********"
click at [1121, 261] on span "Add new ID" at bounding box center [1112, 263] width 43 height 10
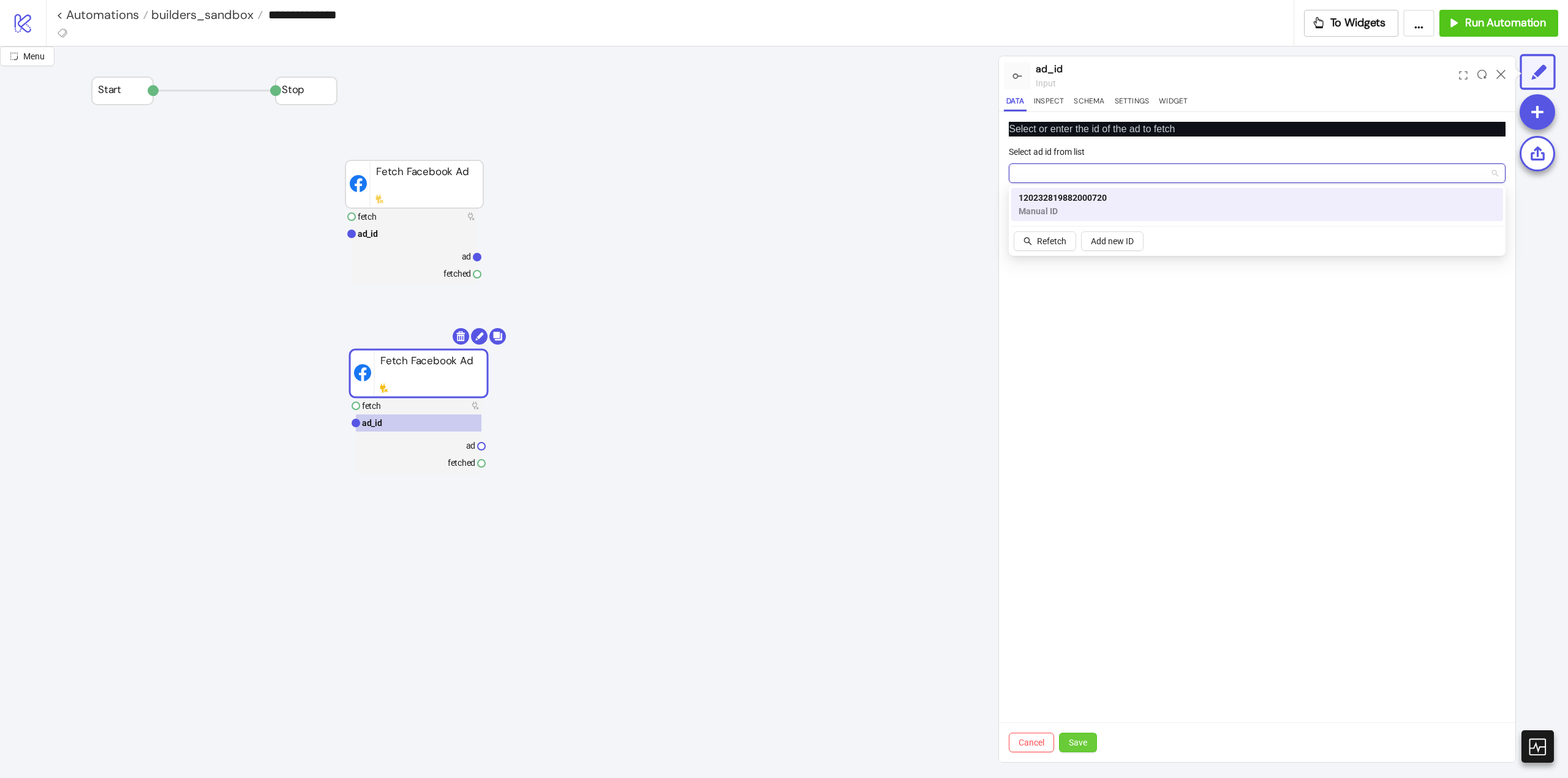
click at [1075, 750] on button "Save" at bounding box center [1077, 742] width 38 height 20
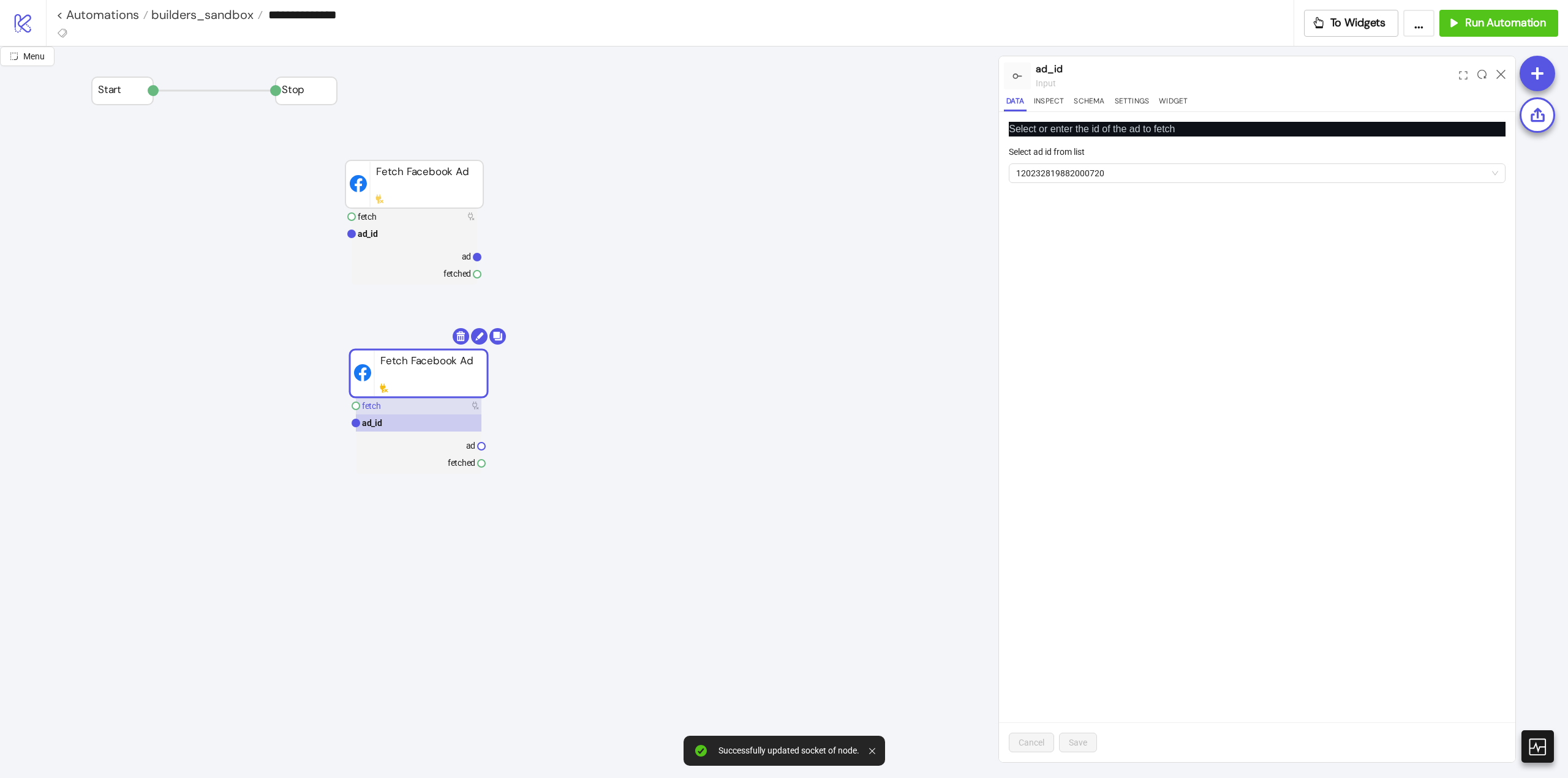
click at [400, 412] on rect at bounding box center [418, 405] width 125 height 17
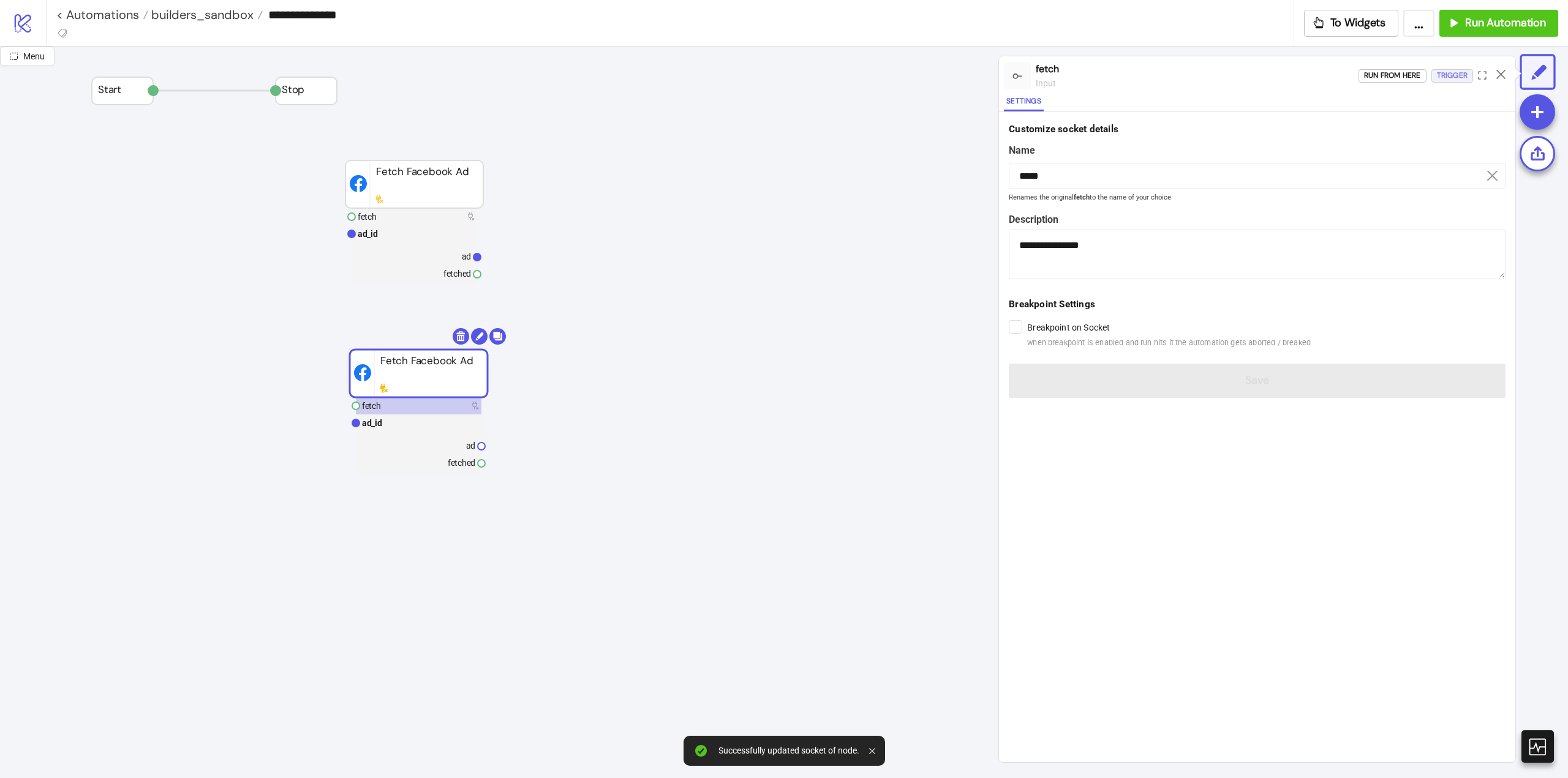
click at [1448, 79] on div "Trigger" at bounding box center [1451, 76] width 30 height 14
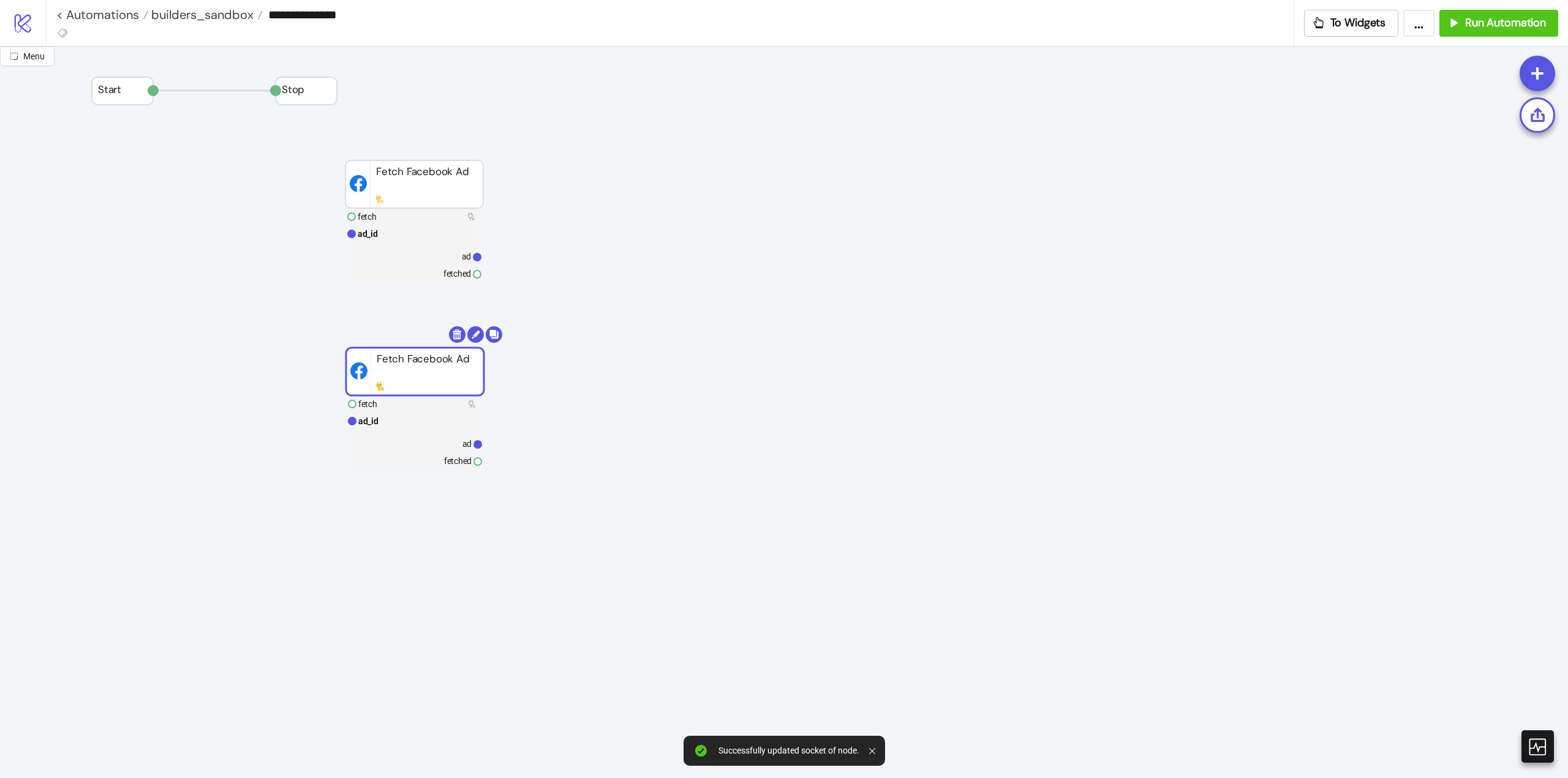
click at [422, 373] on rect at bounding box center [414, 372] width 138 height 48
click at [461, 441] on rect at bounding box center [414, 443] width 125 height 17
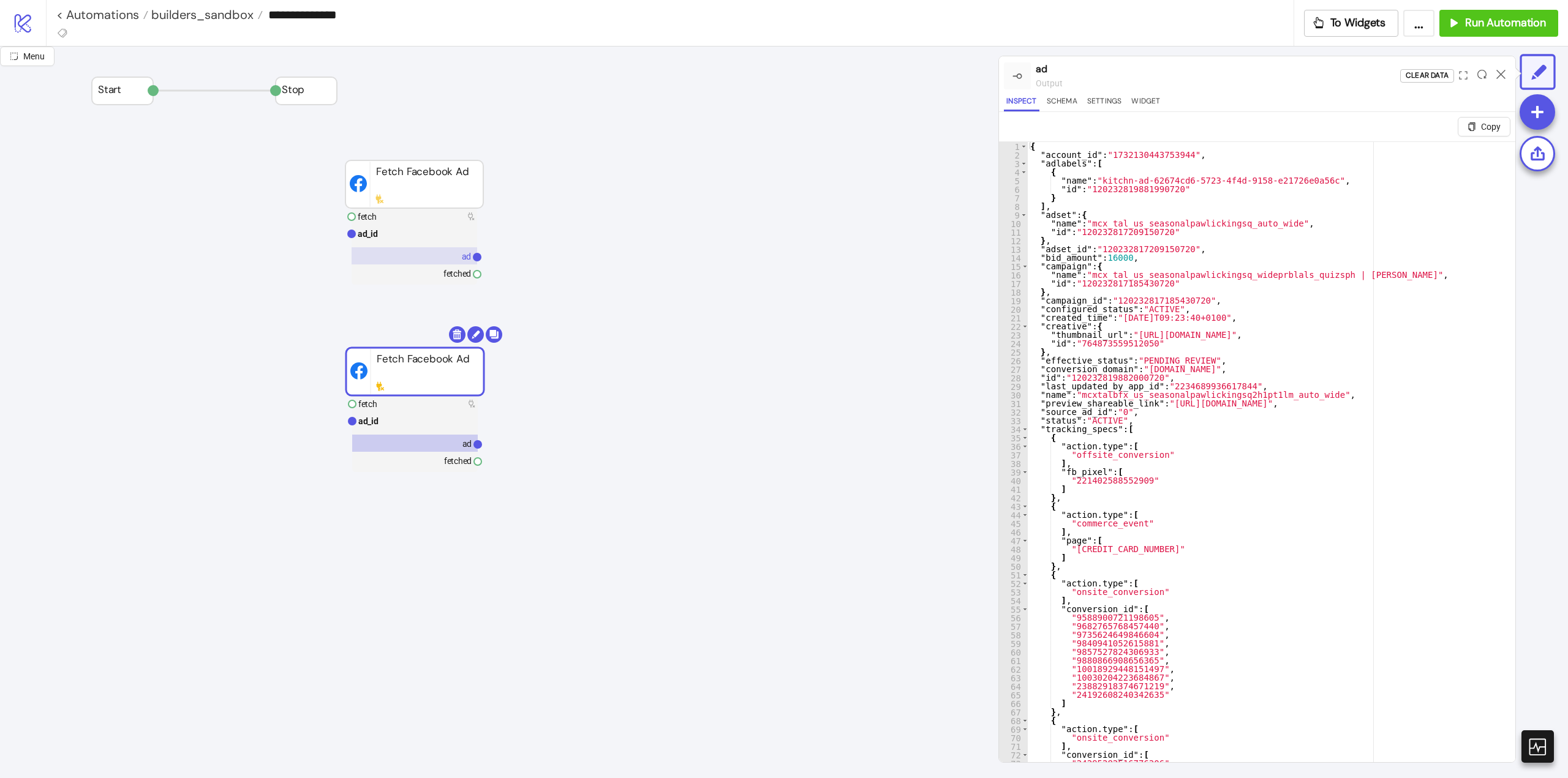
click at [447, 257] on rect at bounding box center [414, 255] width 125 height 17
click at [451, 444] on rect at bounding box center [414, 443] width 125 height 17
click at [453, 258] on rect at bounding box center [414, 255] width 125 height 17
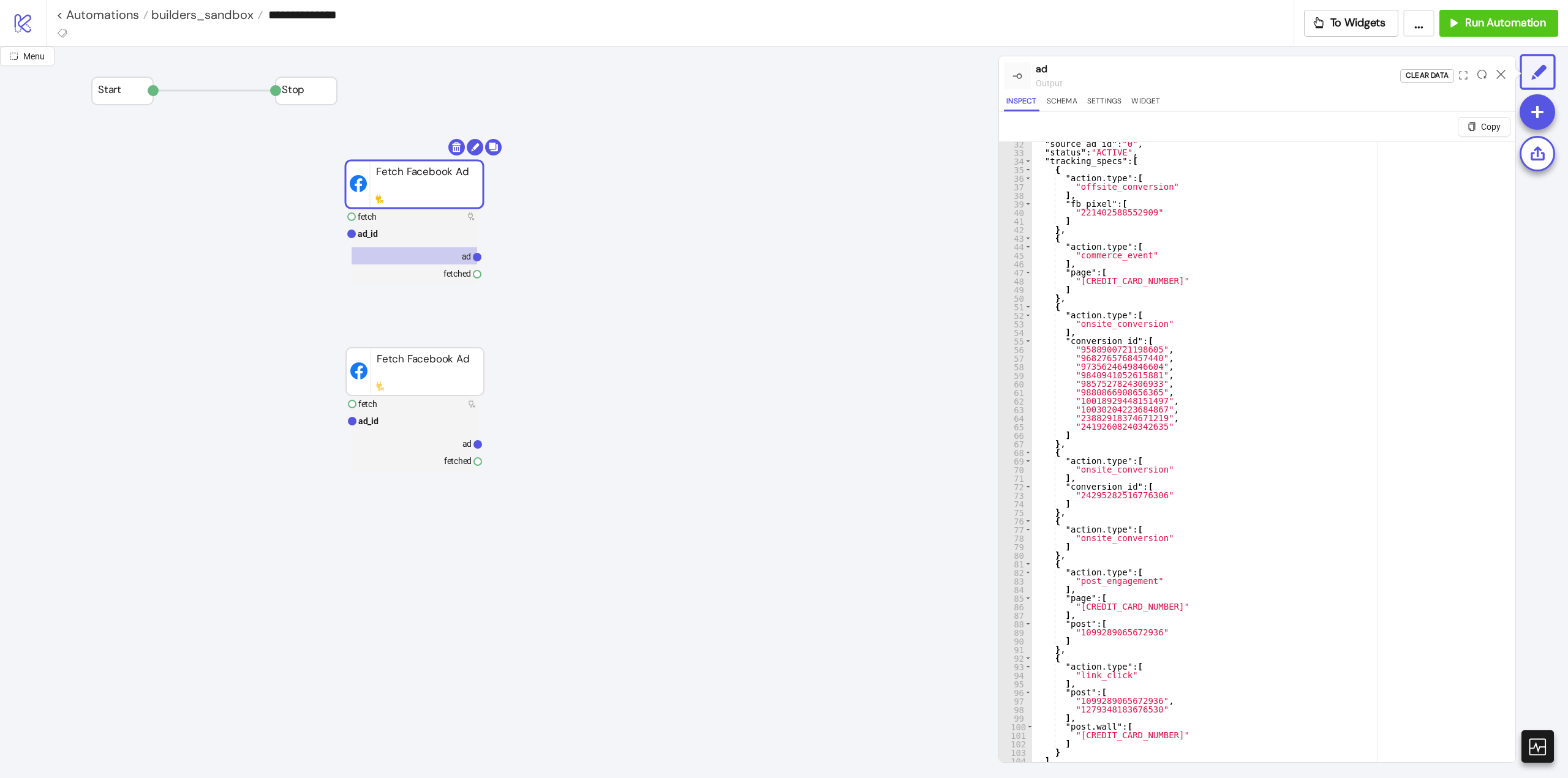
scroll to position [29, 0]
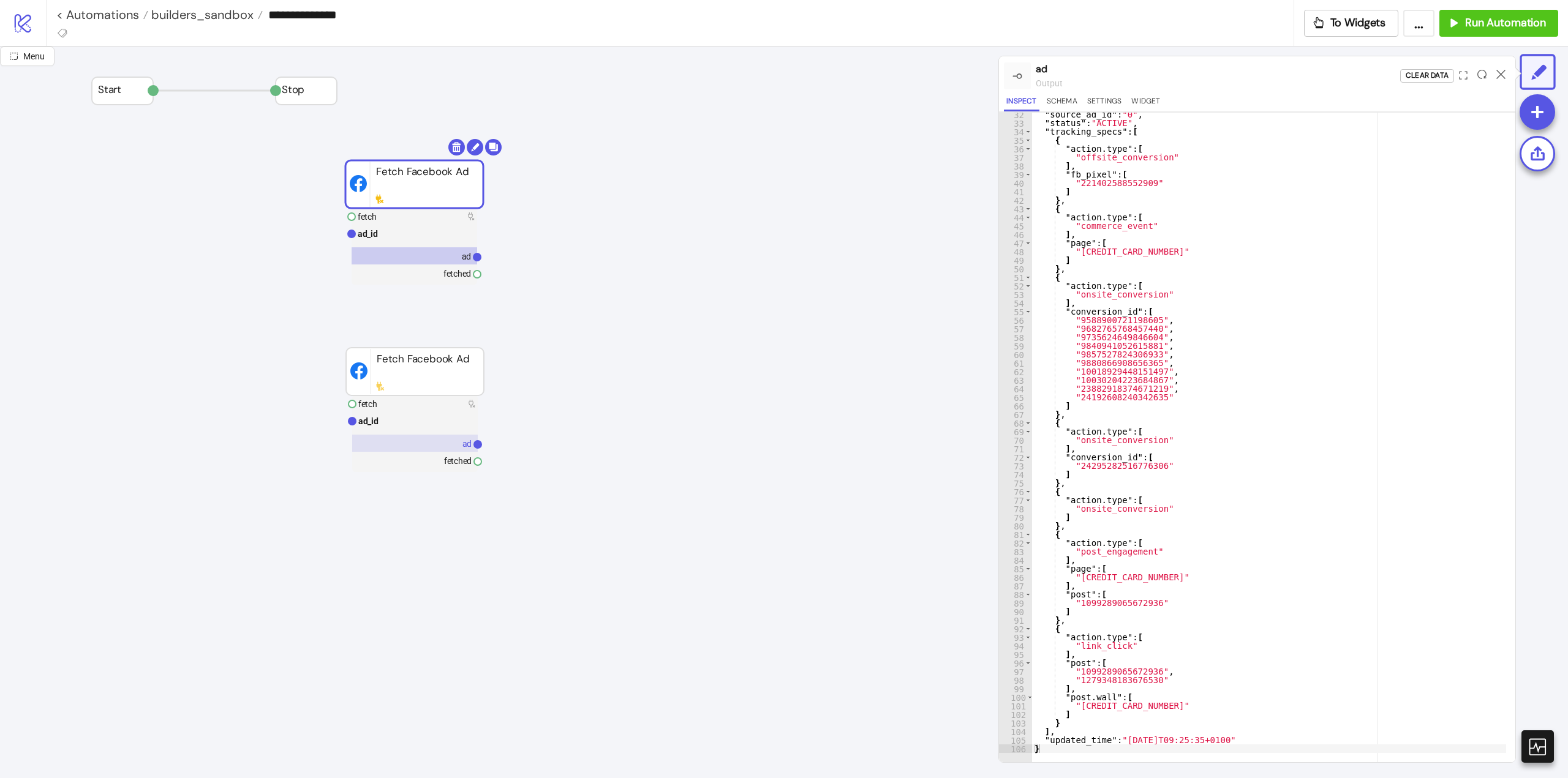
click at [449, 440] on rect at bounding box center [414, 443] width 125 height 17
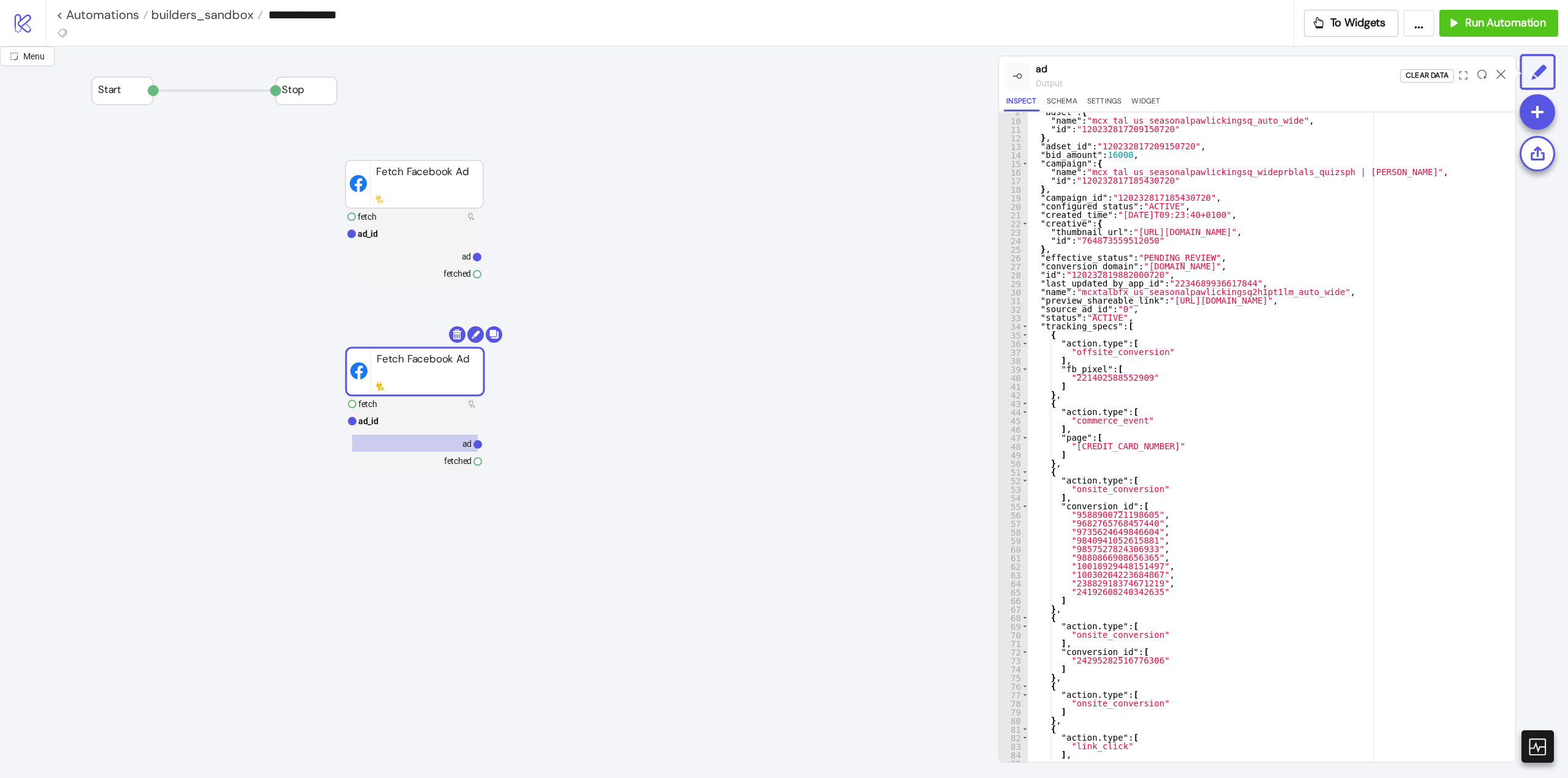
scroll to position [269, 0]
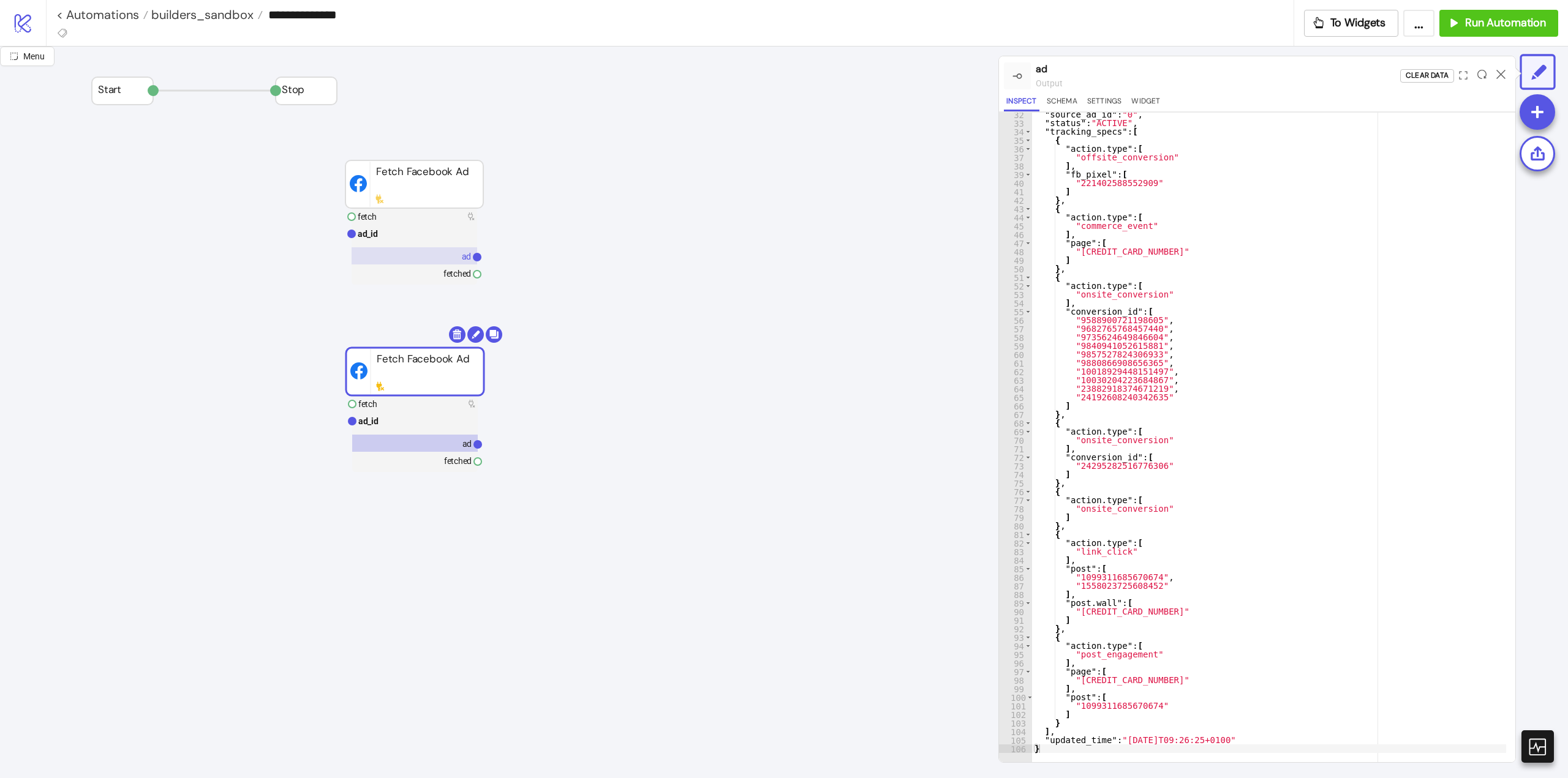
click at [456, 259] on rect at bounding box center [414, 255] width 125 height 17
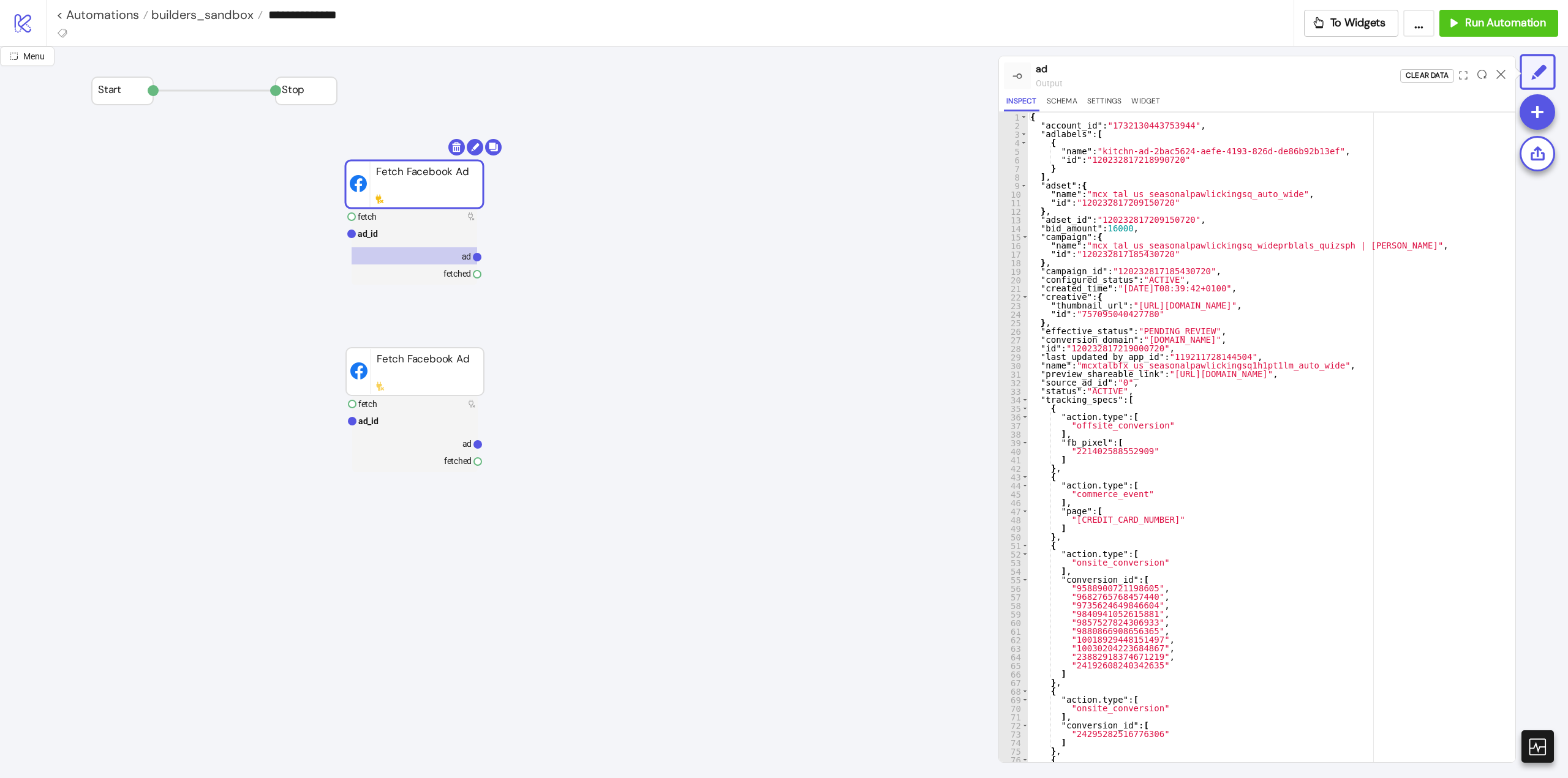
scroll to position [0, 0]
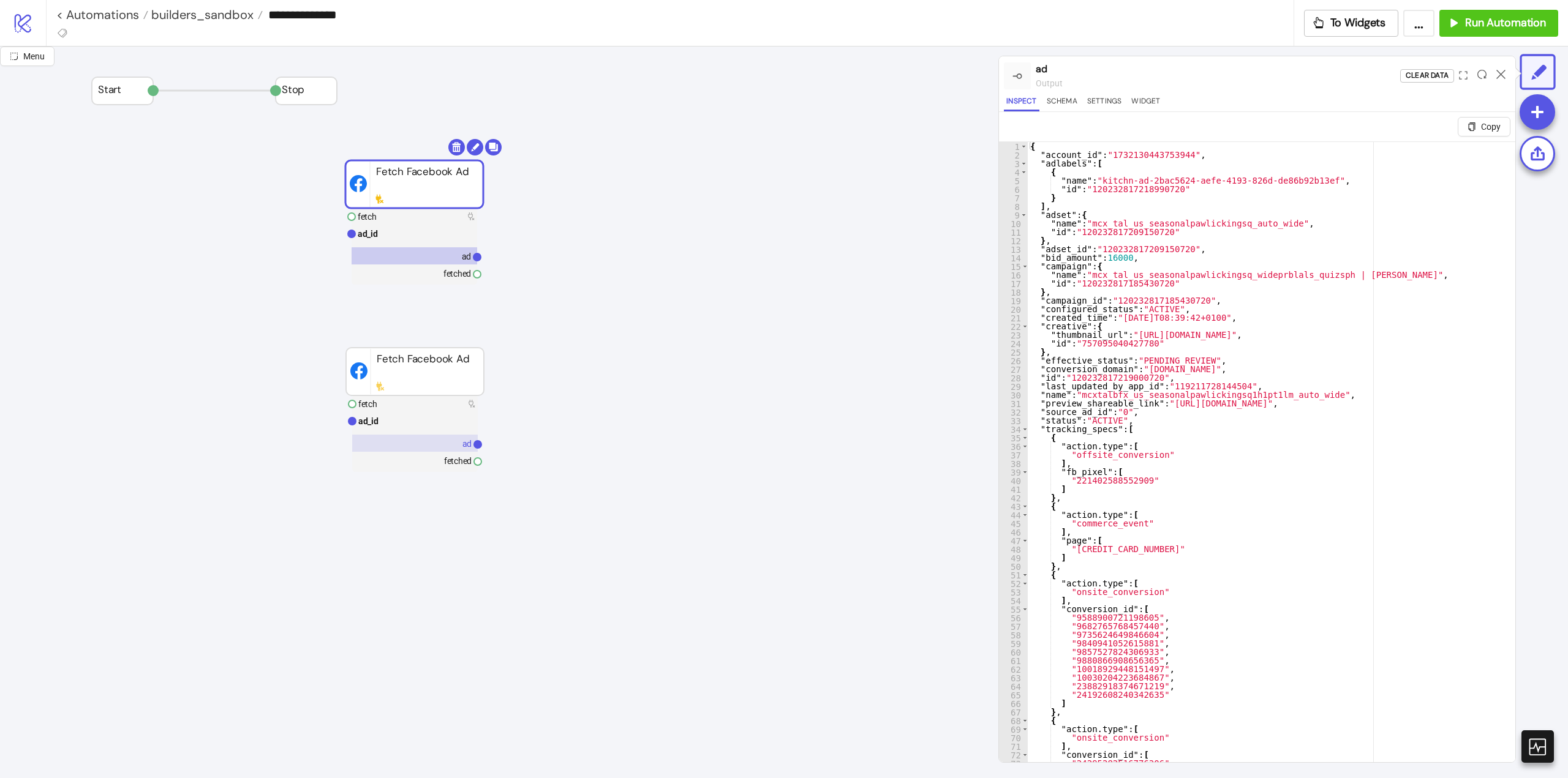
click at [452, 444] on rect at bounding box center [414, 443] width 125 height 17
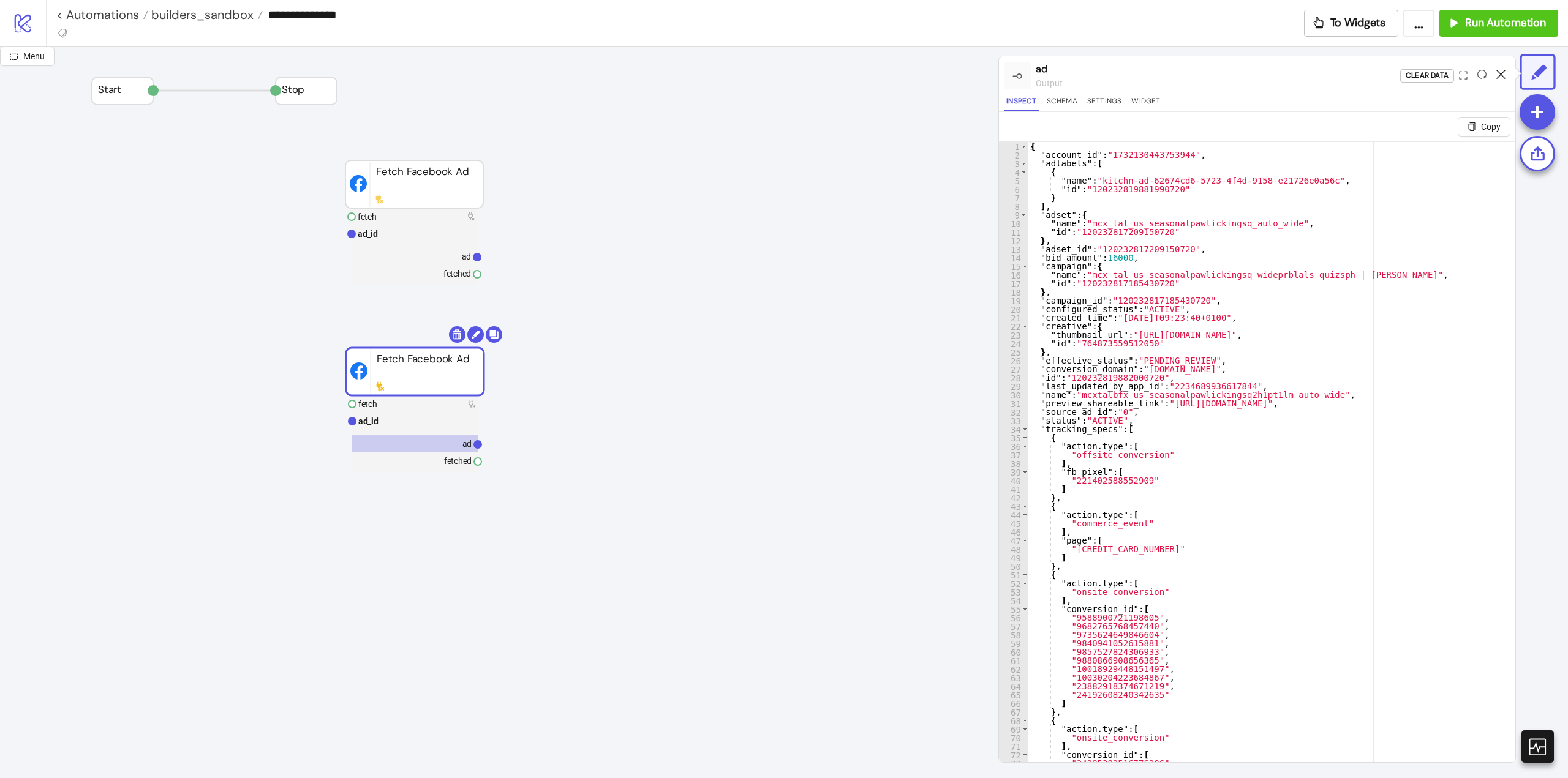
click at [1498, 74] on icon at bounding box center [1500, 74] width 9 height 9
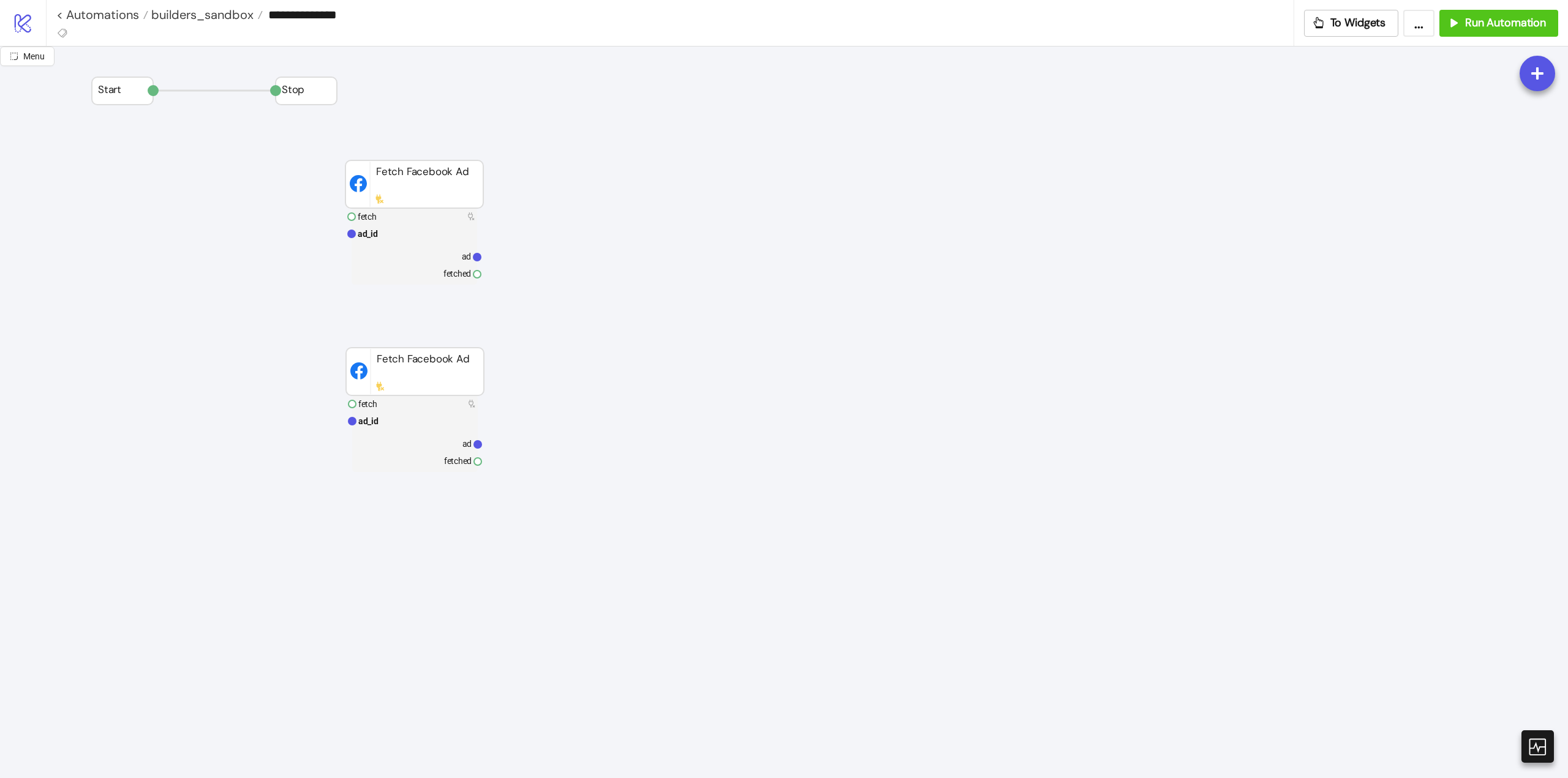
drag, startPoint x: 410, startPoint y: 196, endPoint x: 413, endPoint y: 216, distance: 20.2
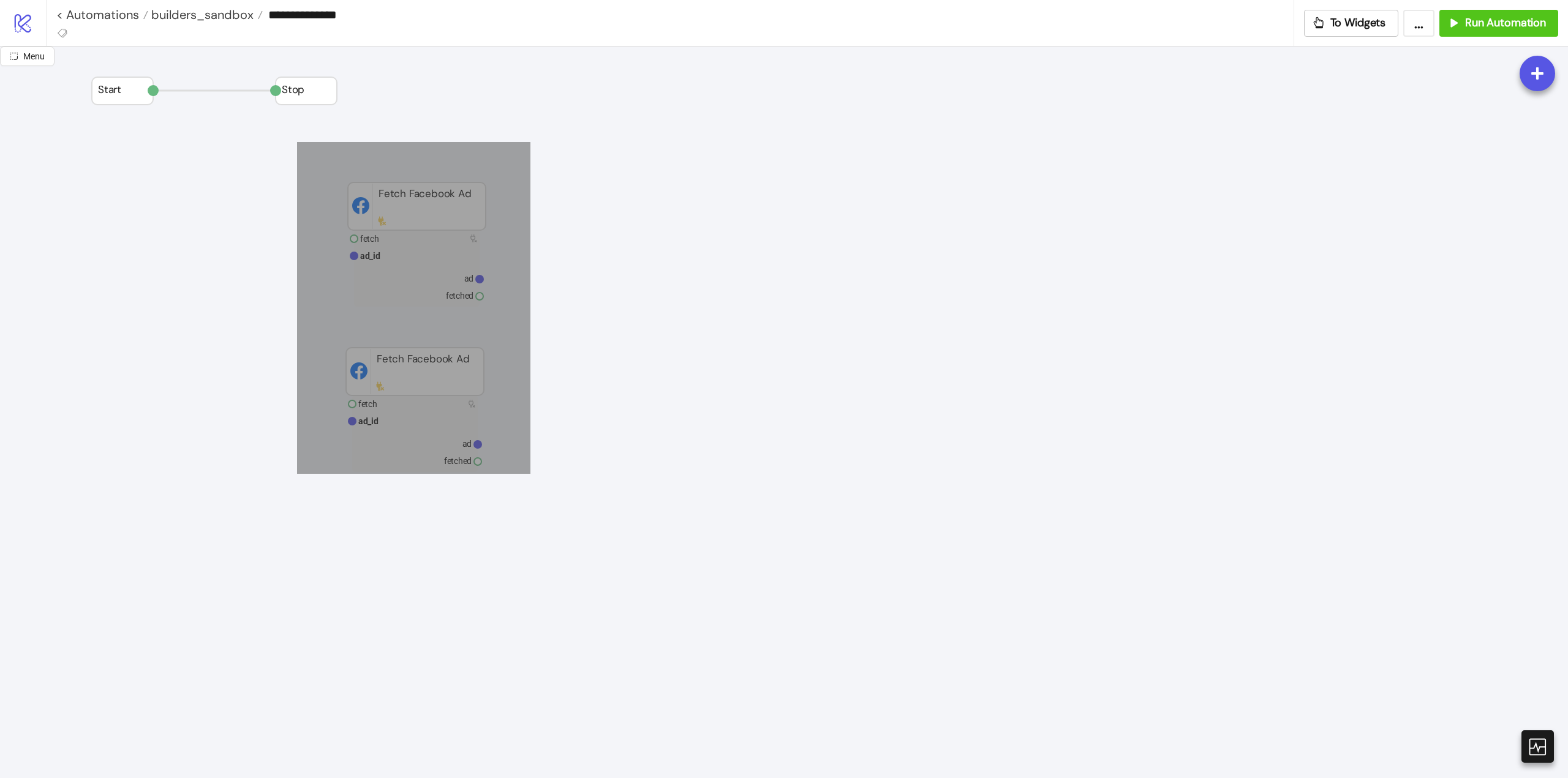
drag, startPoint x: 297, startPoint y: 142, endPoint x: 545, endPoint y: 501, distance: 436.3
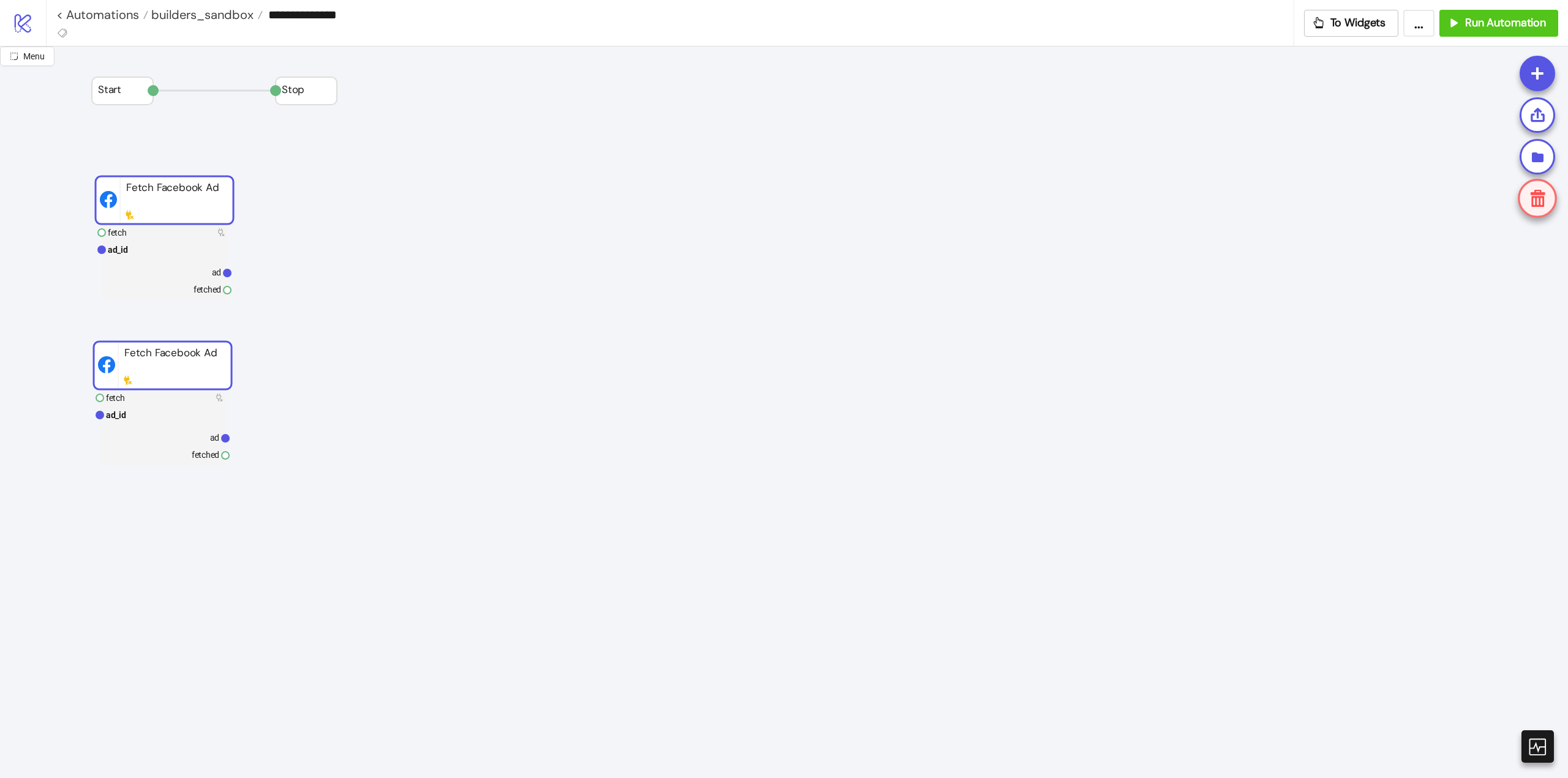
drag, startPoint x: 417, startPoint y: 357, endPoint x: 166, endPoint y: 350, distance: 251.1
drag, startPoint x: 366, startPoint y: 317, endPoint x: 358, endPoint y: 317, distance: 8.0
click at [203, 358] on rect at bounding box center [162, 365] width 138 height 48
drag, startPoint x: 368, startPoint y: 342, endPoint x: 376, endPoint y: 341, distance: 8.1
